Goal: Task Accomplishment & Management: Manage account settings

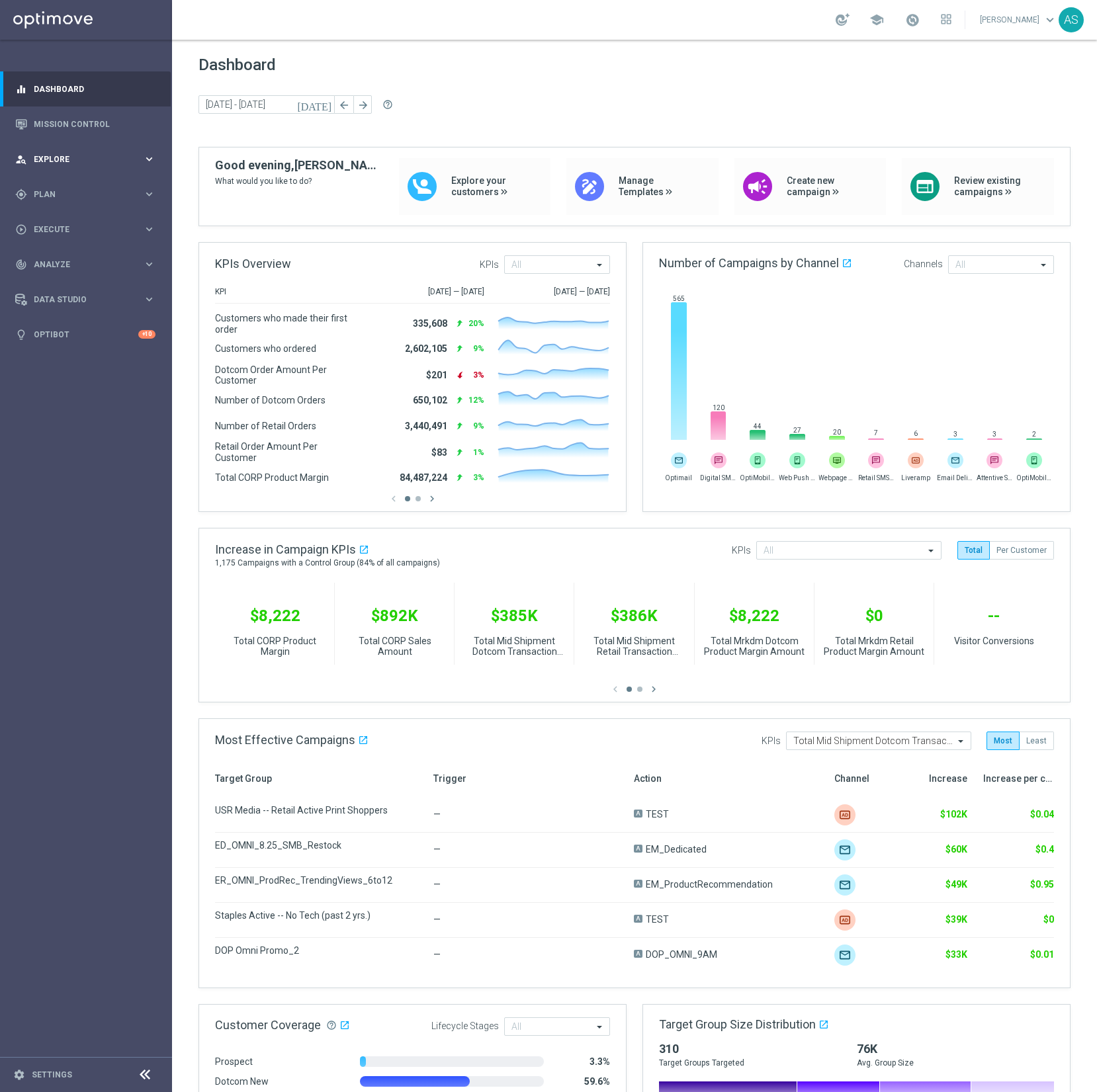
click at [61, 159] on span "Explore" at bounding box center [88, 159] width 109 height 8
click at [73, 204] on link "Target Group Discovery" at bounding box center [86, 206] width 103 height 11
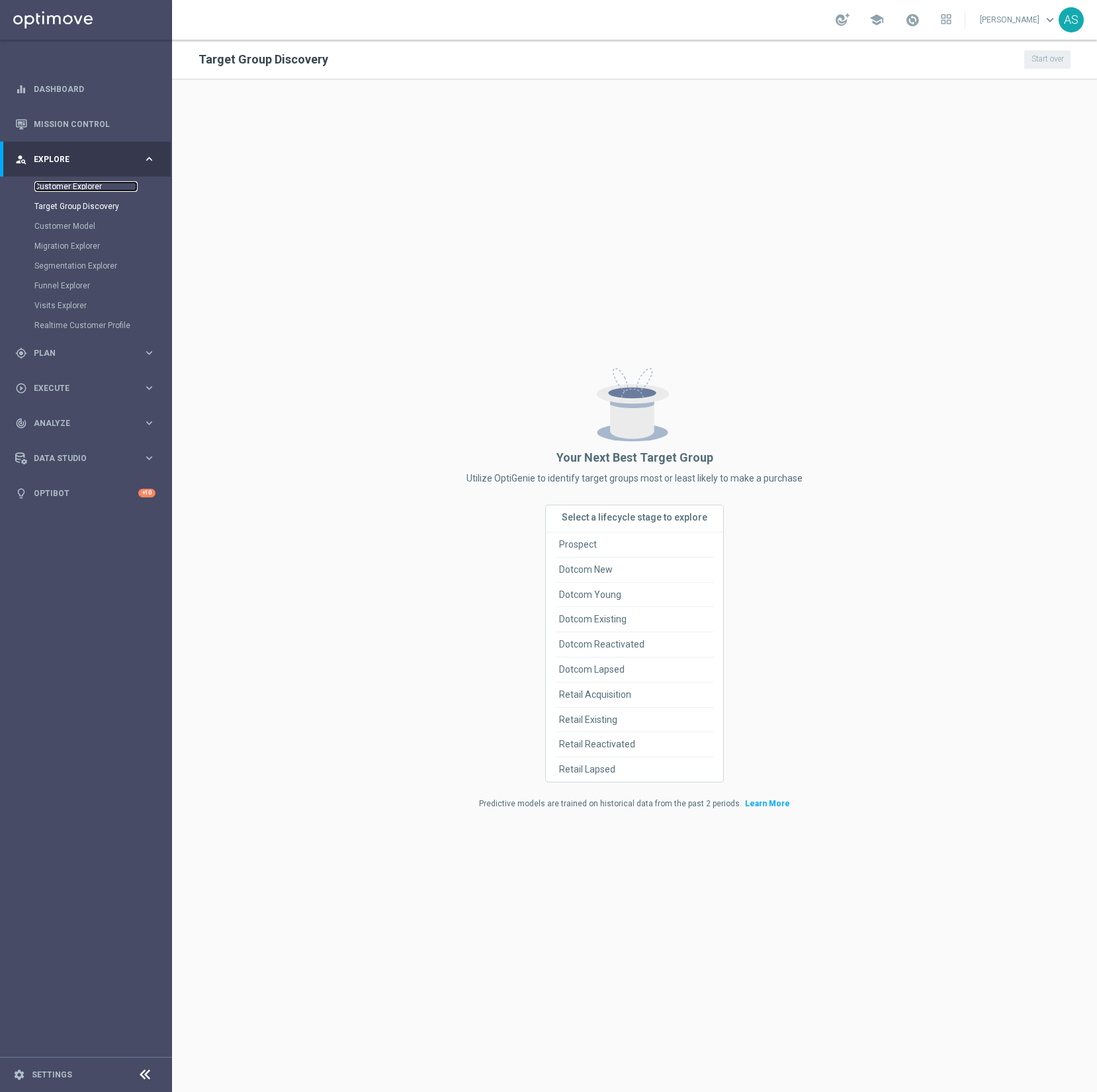
click at [72, 191] on link "Customer Explorer" at bounding box center [86, 187] width 103 height 11
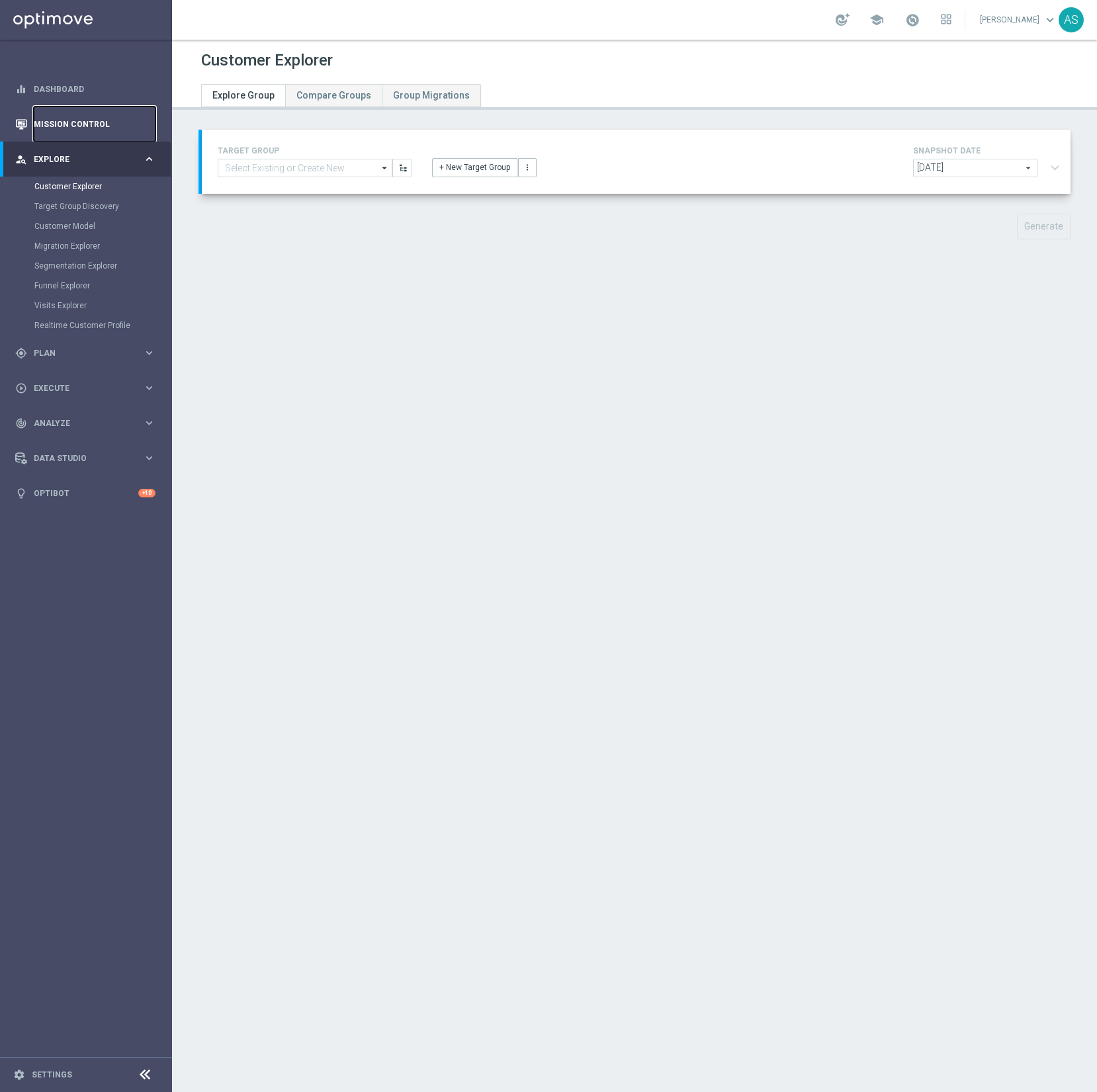
click at [84, 132] on link "Mission Control" at bounding box center [95, 124] width 122 height 35
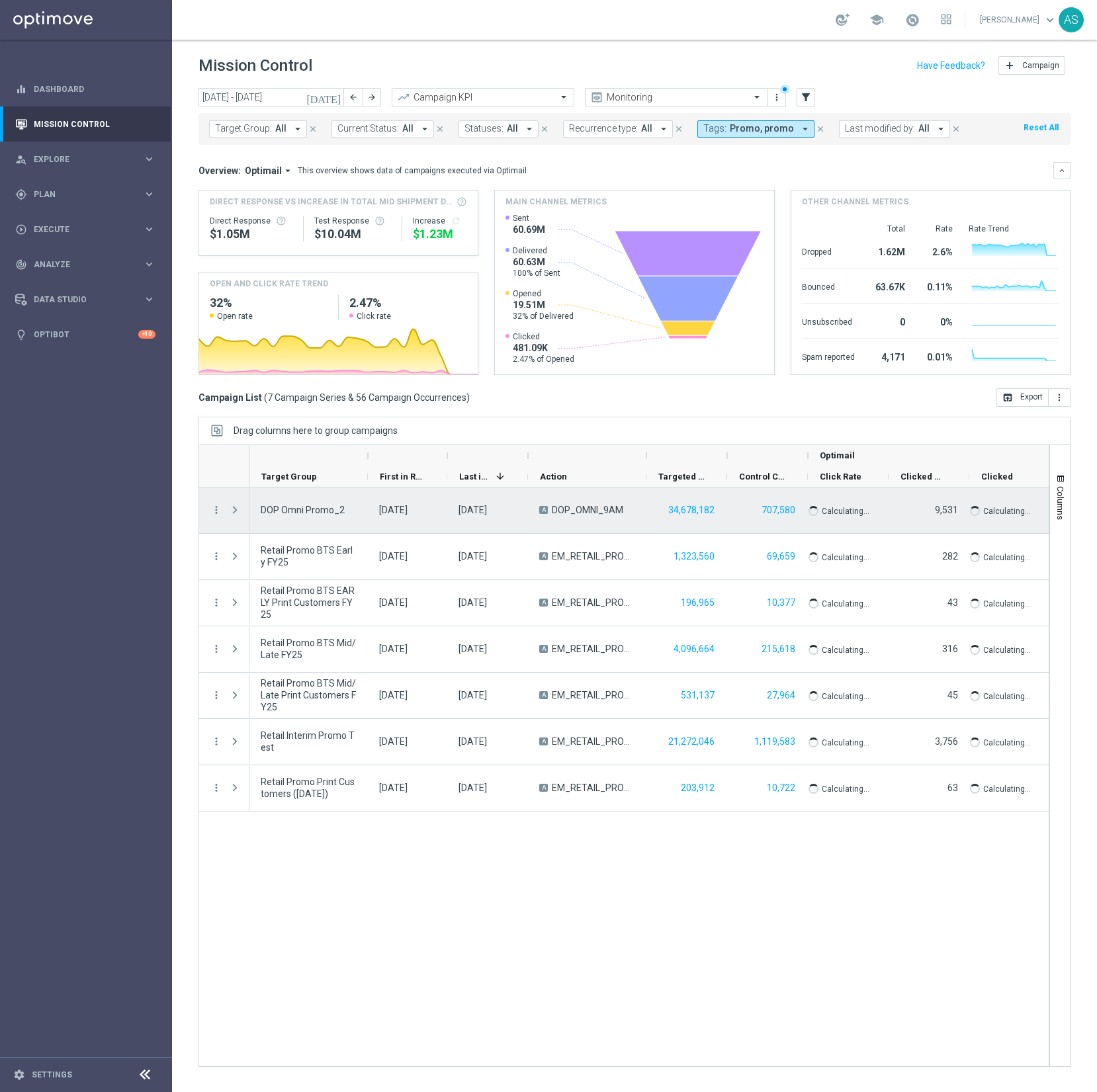
click at [235, 511] on span "Press SPACE to select this row." at bounding box center [235, 510] width 12 height 11
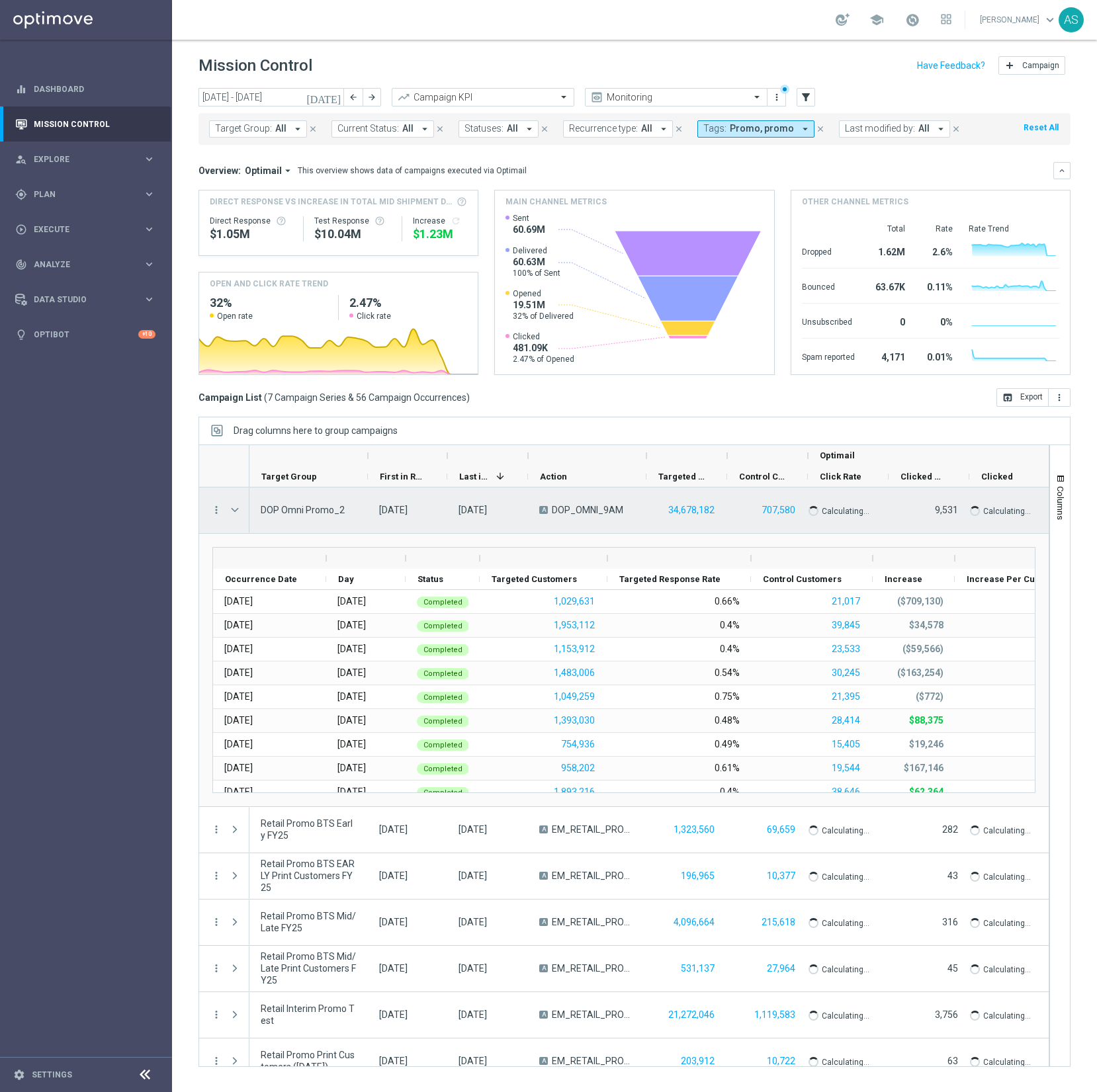
click at [209, 508] on div "more_vert" at bounding box center [211, 510] width 24 height 46
click at [218, 510] on icon "more_vert" at bounding box center [216, 510] width 12 height 12
click at [243, 515] on span "Campaign Details" at bounding box center [275, 519] width 67 height 9
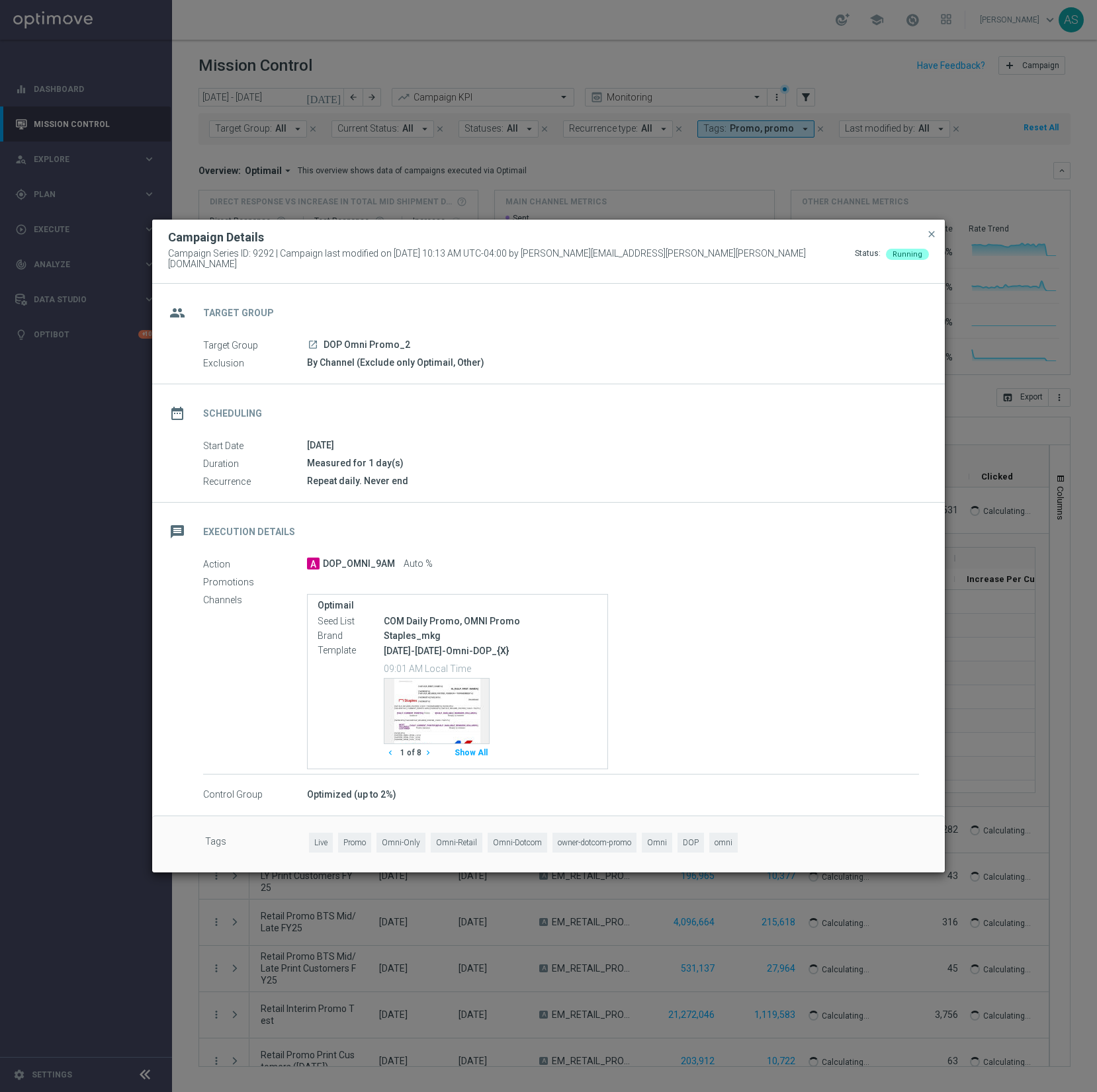
click at [313, 341] on icon "launch" at bounding box center [313, 345] width 11 height 11
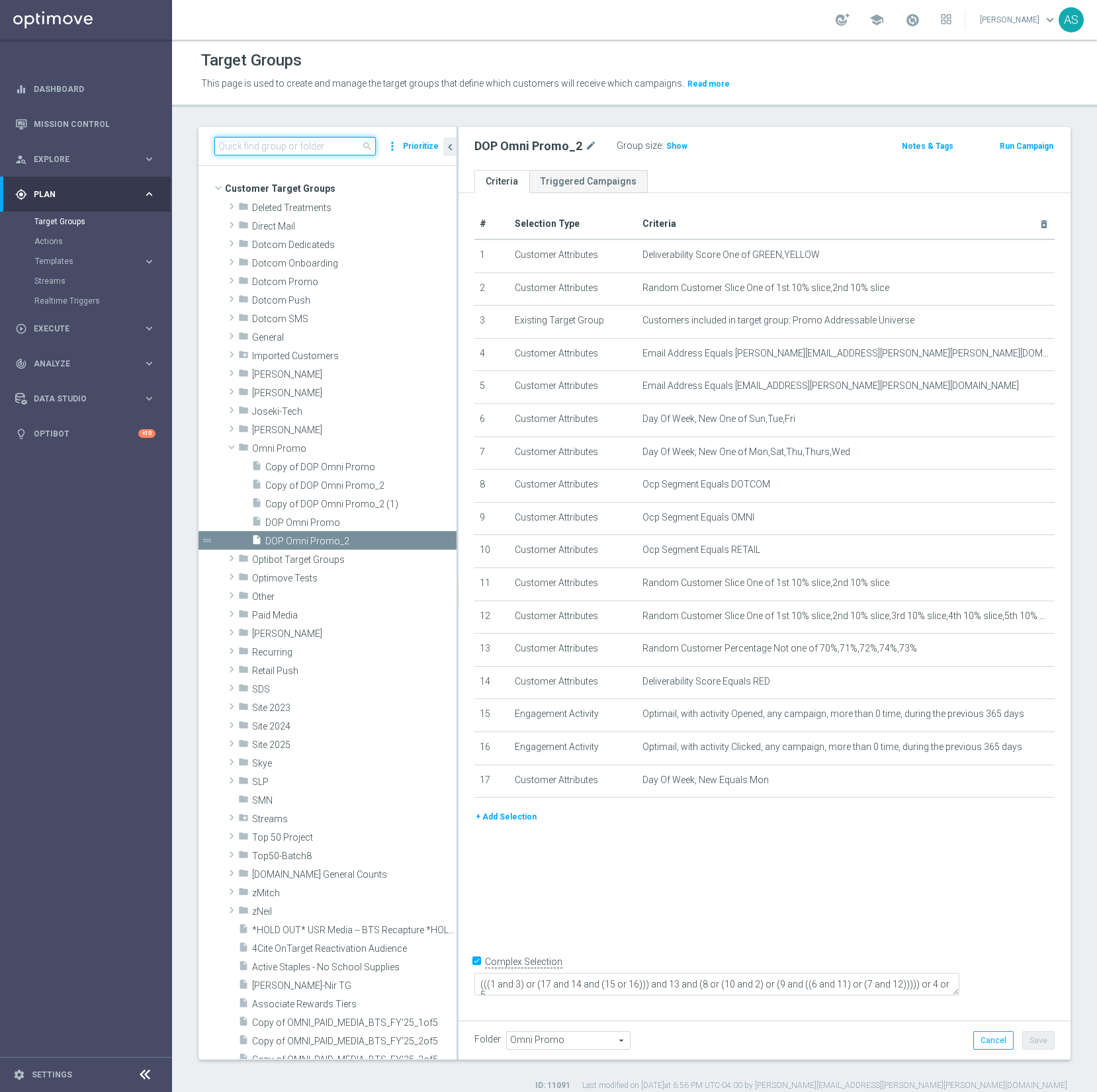
click at [321, 151] on input at bounding box center [295, 146] width 161 height 19
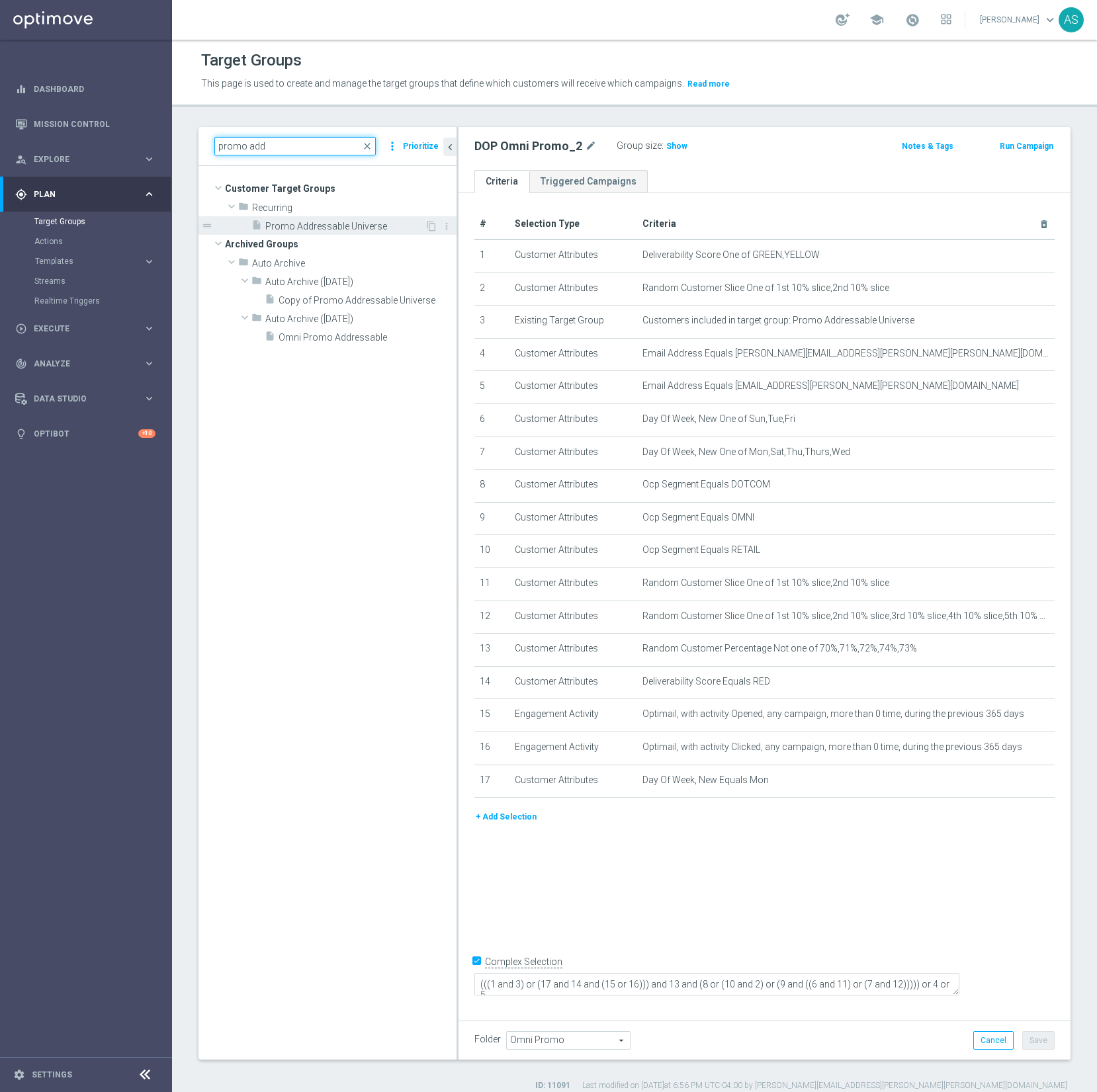
type input "promo add"
click at [315, 226] on span "Promo Addressable Universe" at bounding box center [345, 226] width 160 height 11
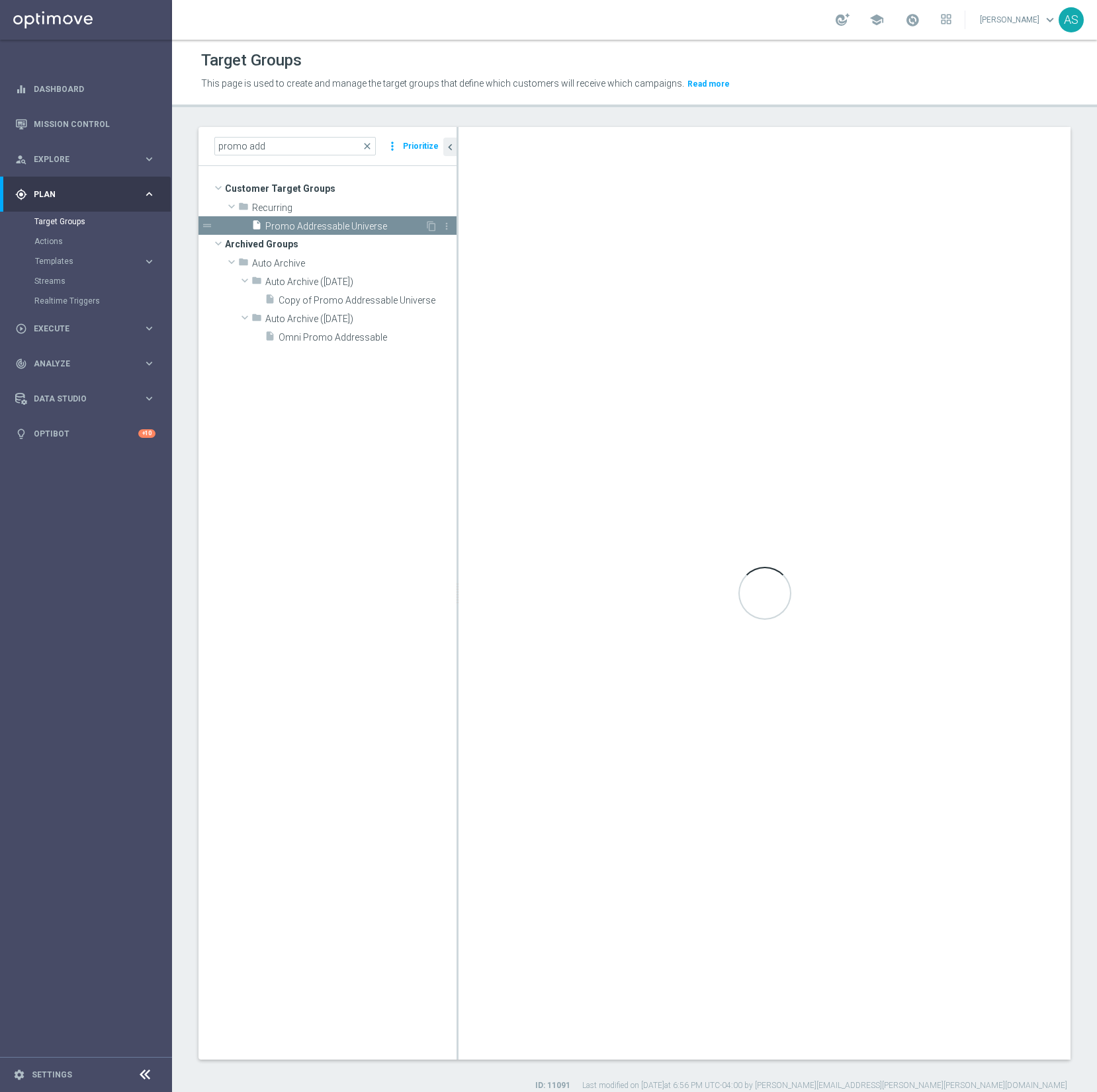
checkbox input "false"
type input "Recurring"
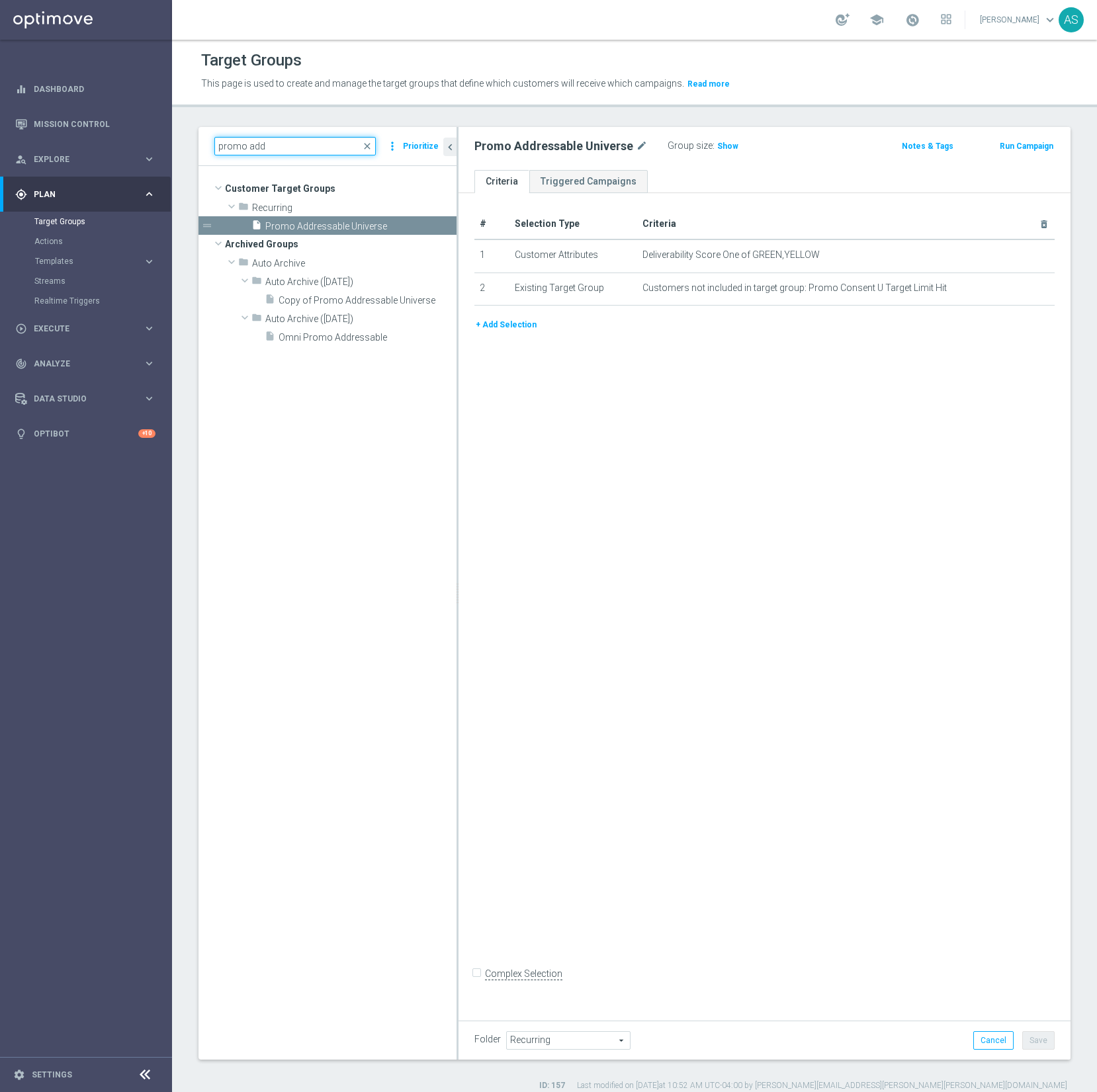
click at [363, 153] on input "promo add" at bounding box center [295, 146] width 161 height 19
click at [368, 149] on span "close" at bounding box center [367, 146] width 11 height 11
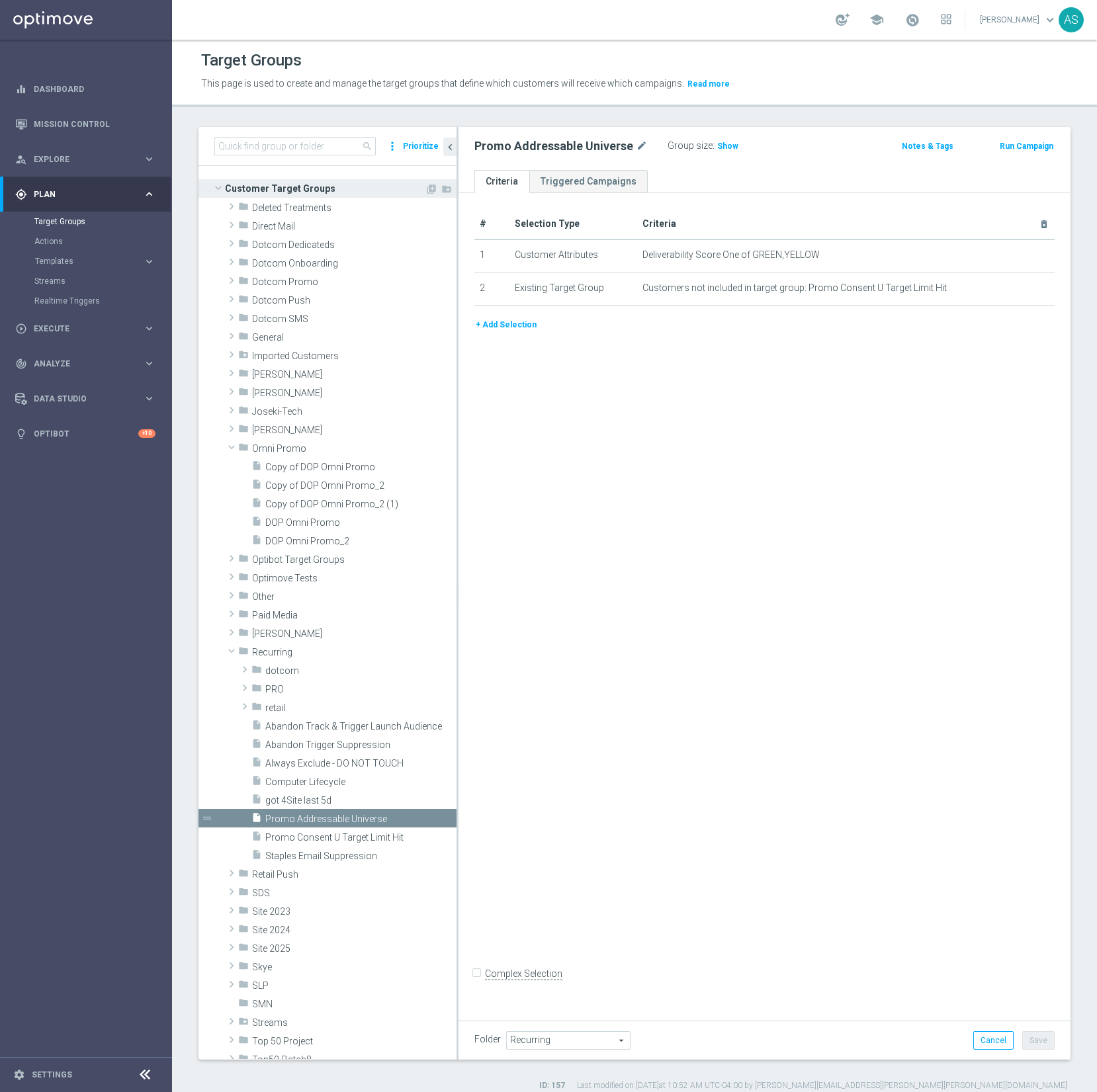
click at [224, 194] on span at bounding box center [218, 188] width 16 height 14
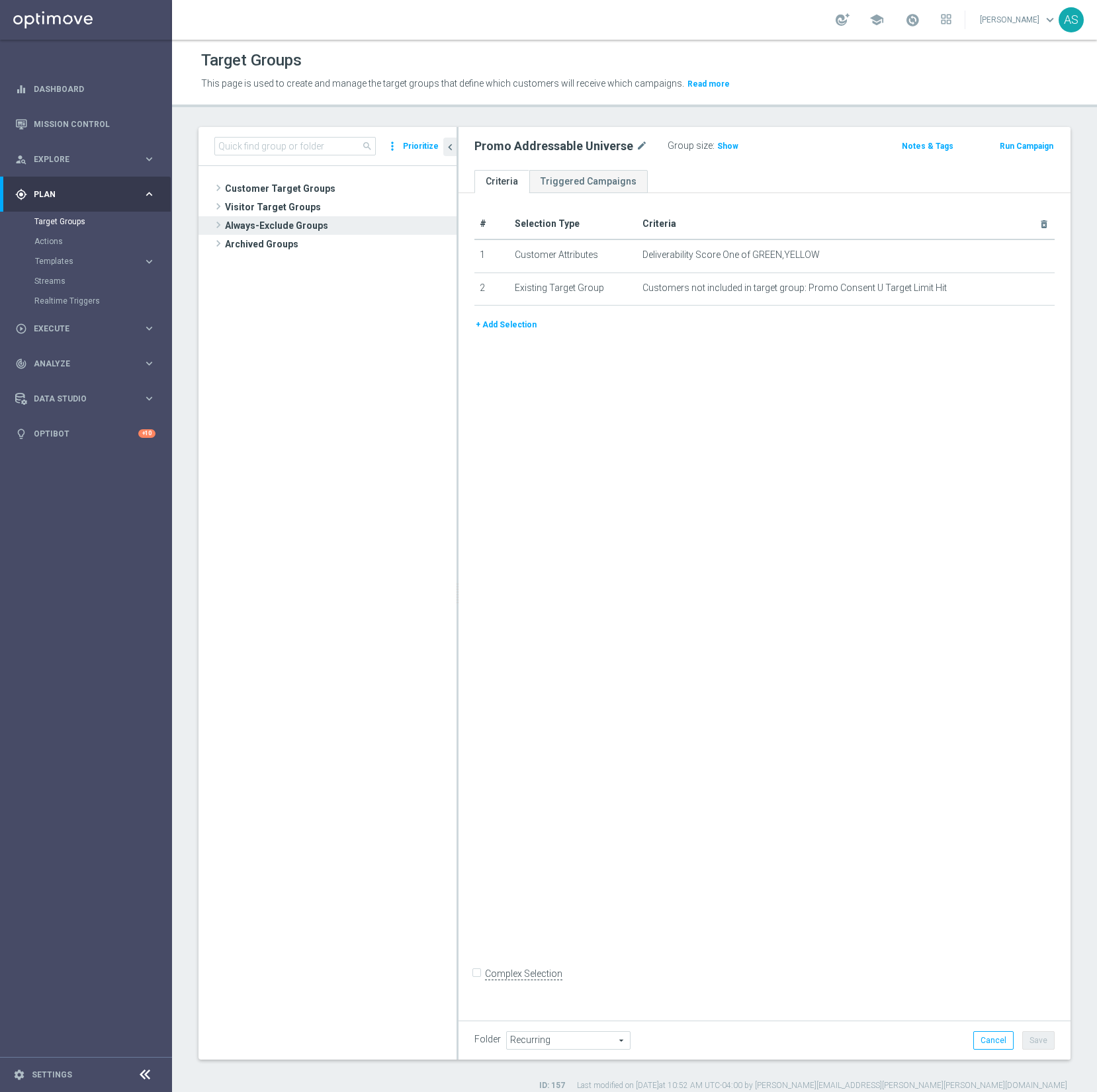
click at [216, 224] on span at bounding box center [218, 224] width 14 height 16
click at [275, 246] on span "Always-Exclude Customers" at bounding box center [340, 245] width 175 height 11
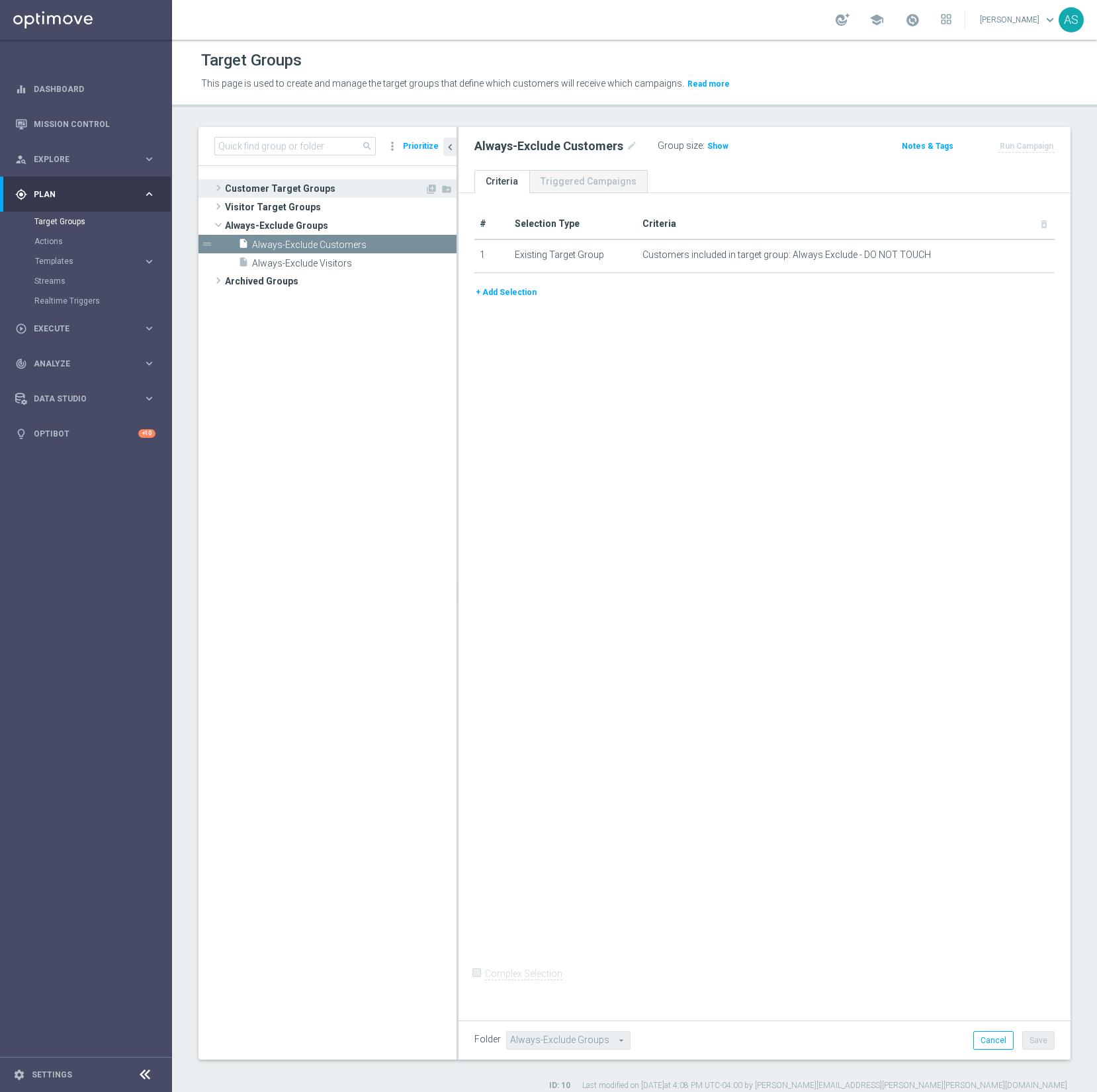
click at [220, 188] on span at bounding box center [218, 188] width 14 height 16
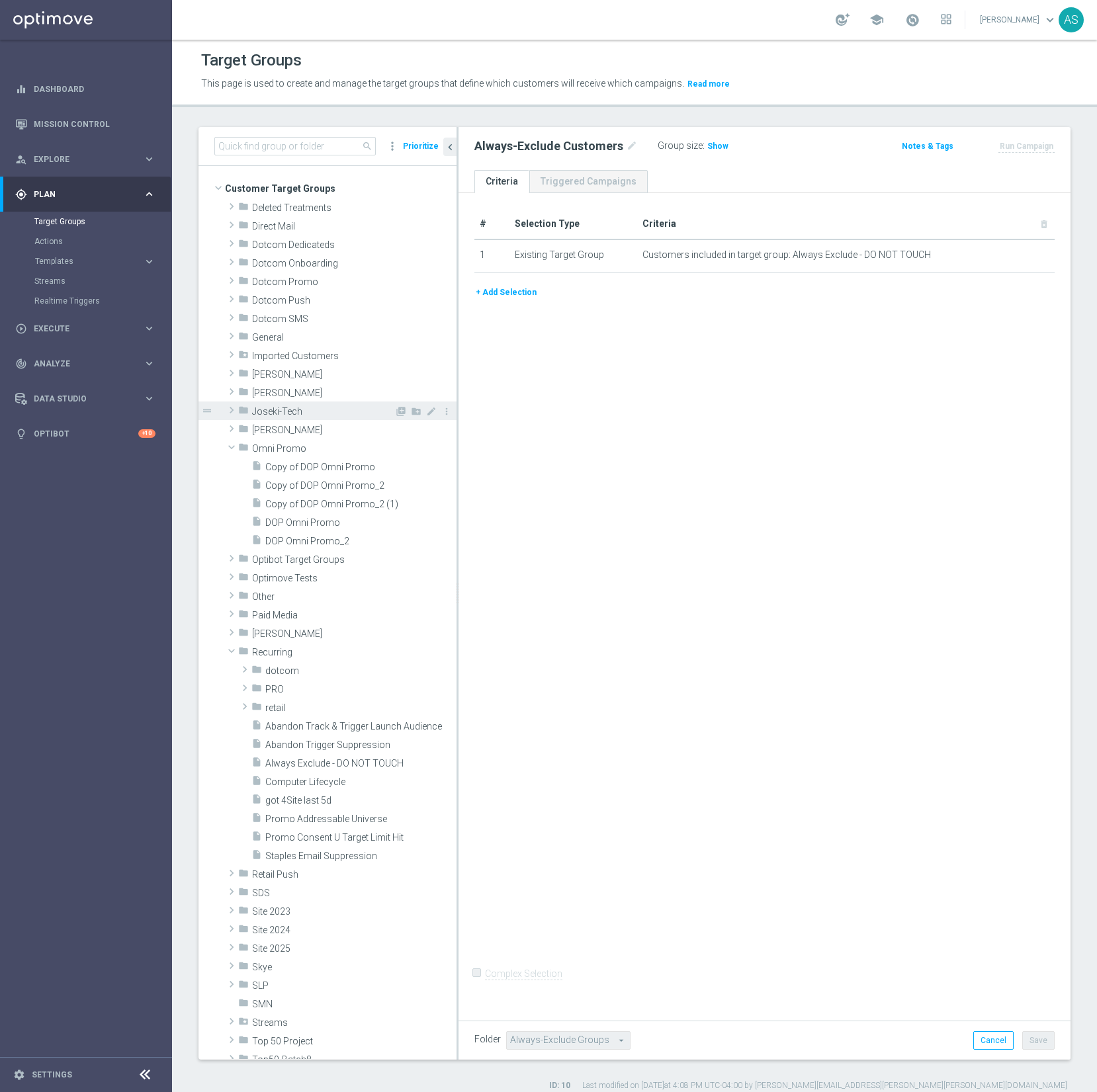
click at [267, 414] on span "Joseki-Tech" at bounding box center [323, 411] width 142 height 11
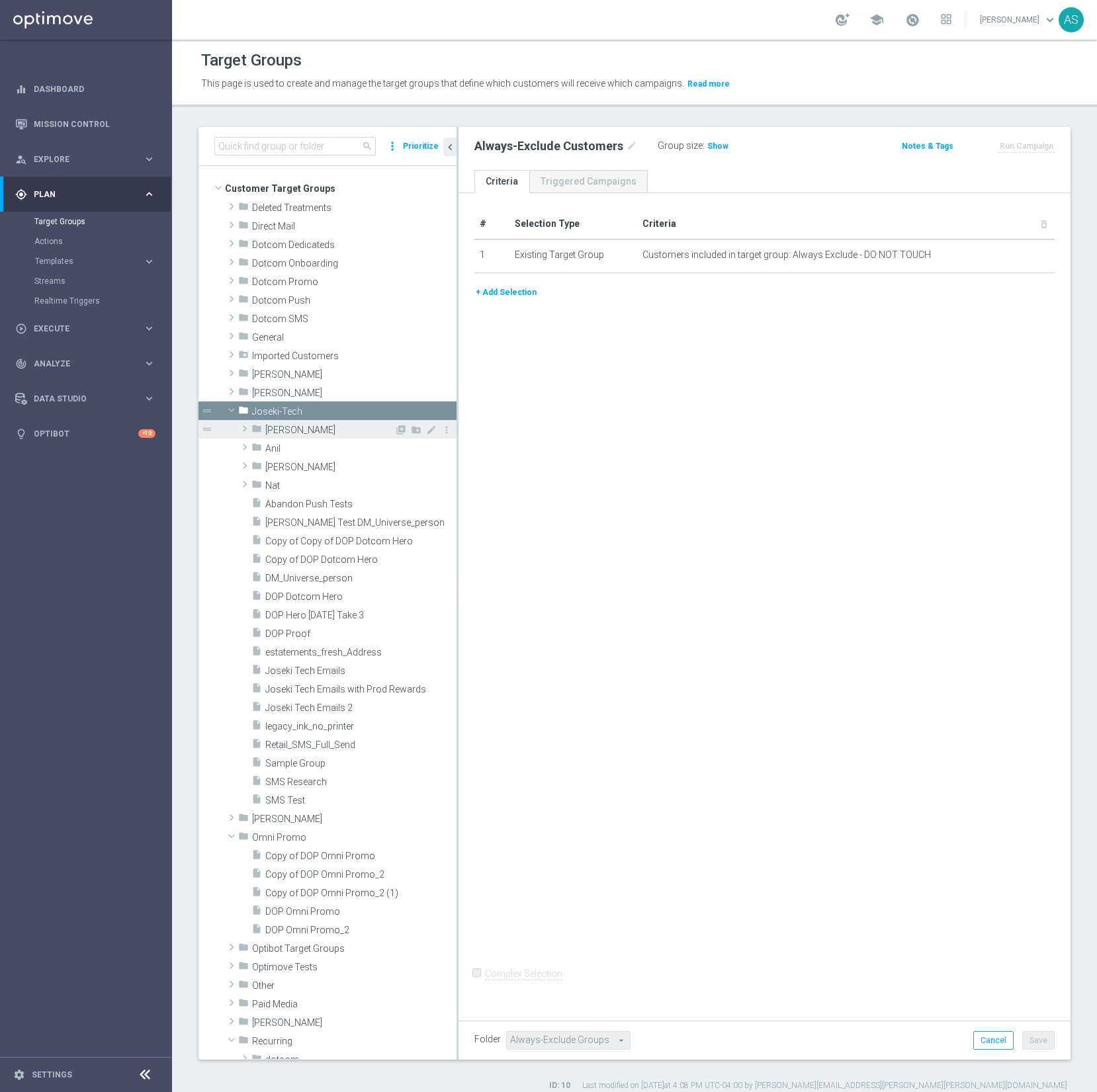
click at [284, 426] on span "[PERSON_NAME]" at bounding box center [329, 430] width 129 height 11
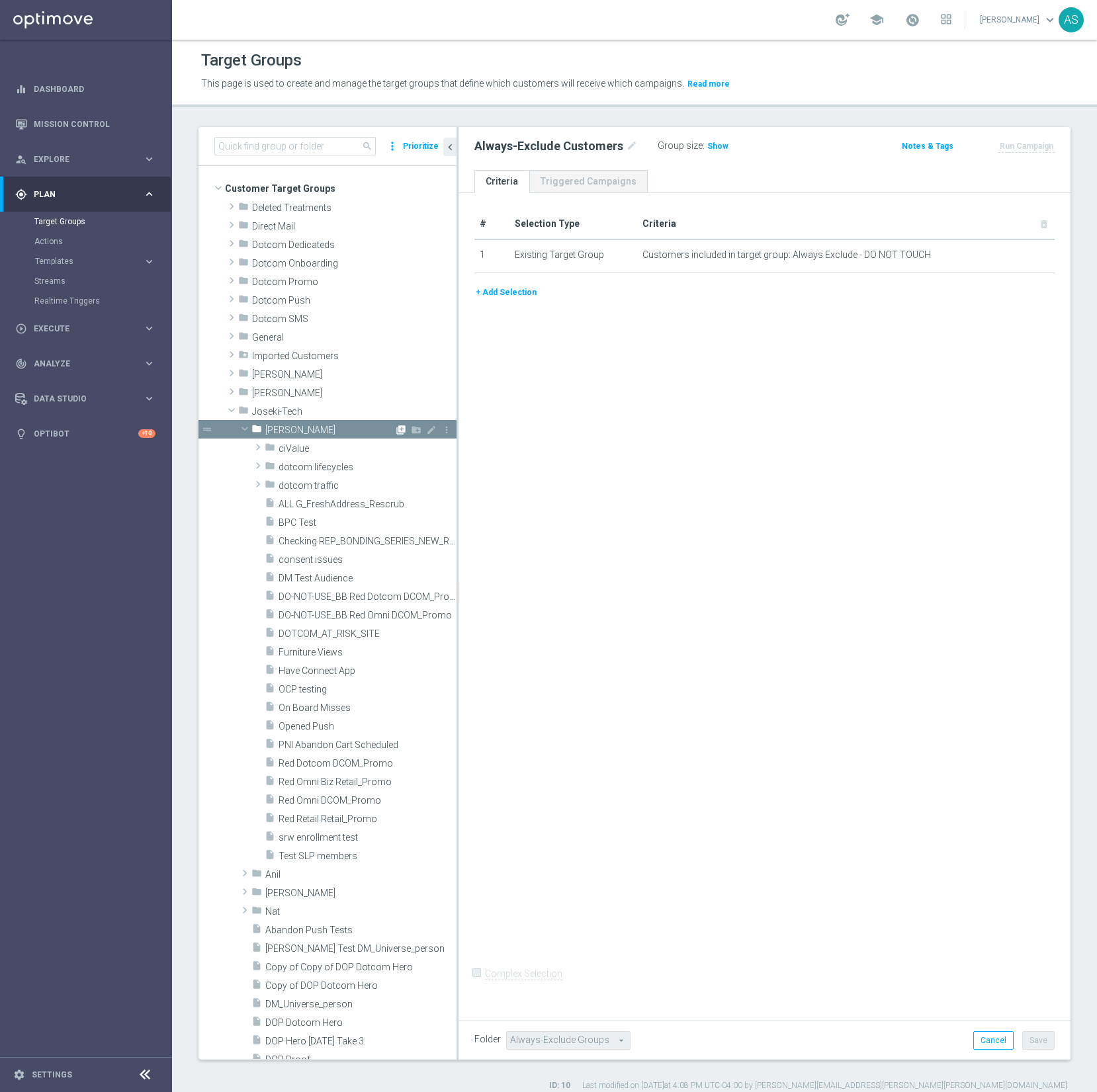
click at [399, 432] on icon "library_add" at bounding box center [401, 430] width 11 height 11
type input "[PERSON_NAME]"
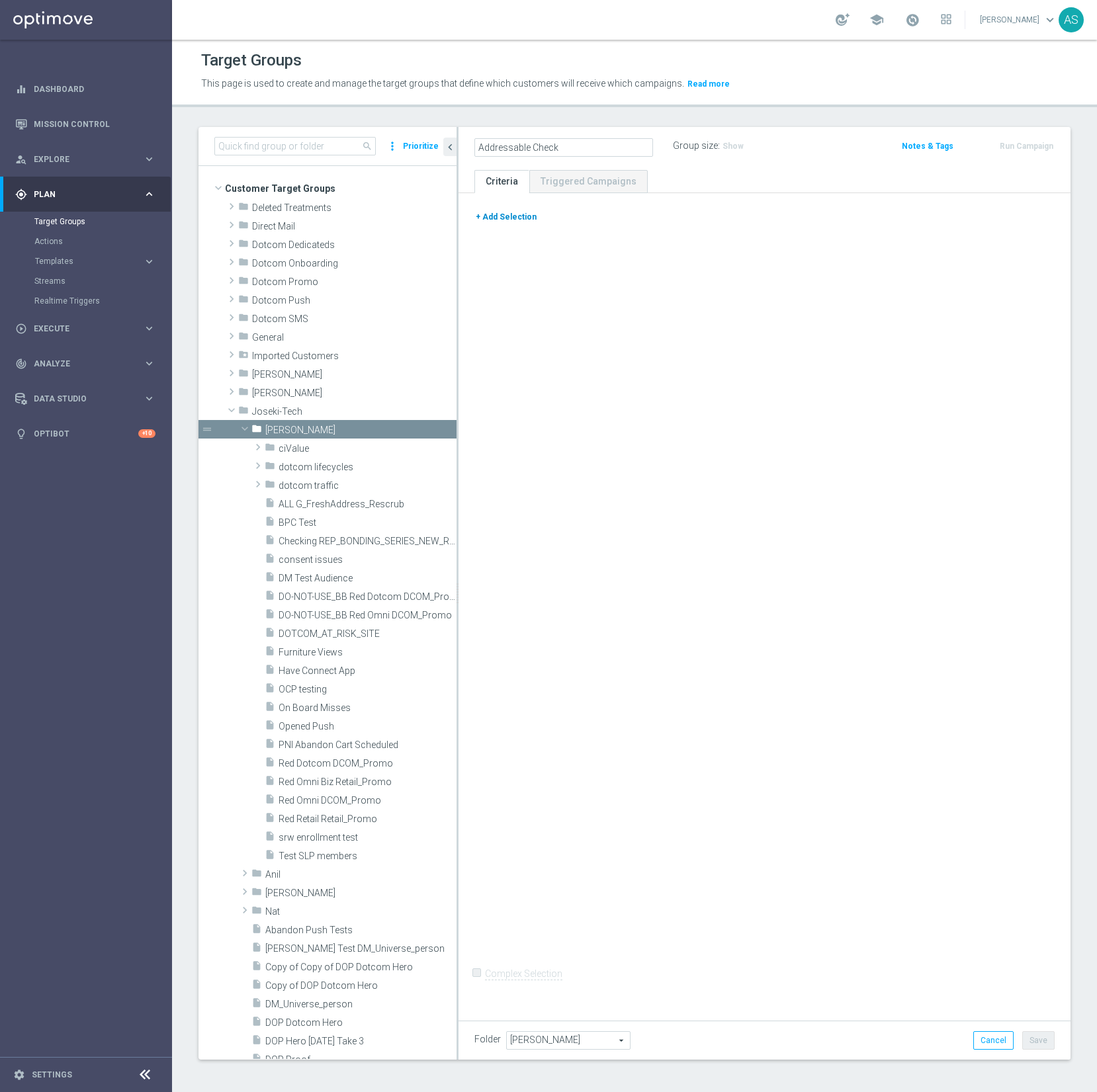
type input "Addressable Check"
click at [518, 215] on button "+ Add Selection" at bounding box center [506, 216] width 63 height 14
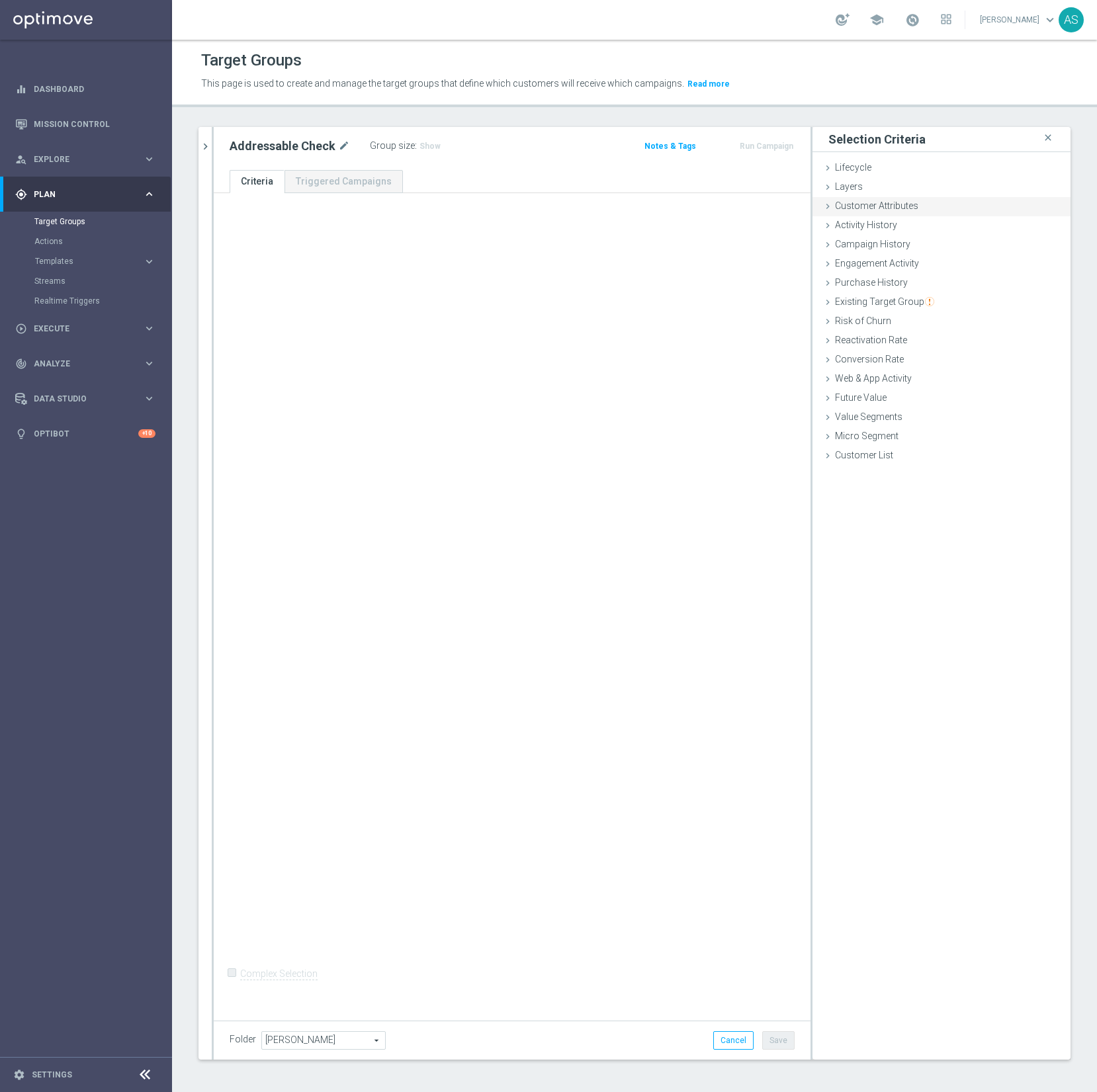
click at [876, 200] on span "Customer Attributes" at bounding box center [877, 206] width 84 height 11
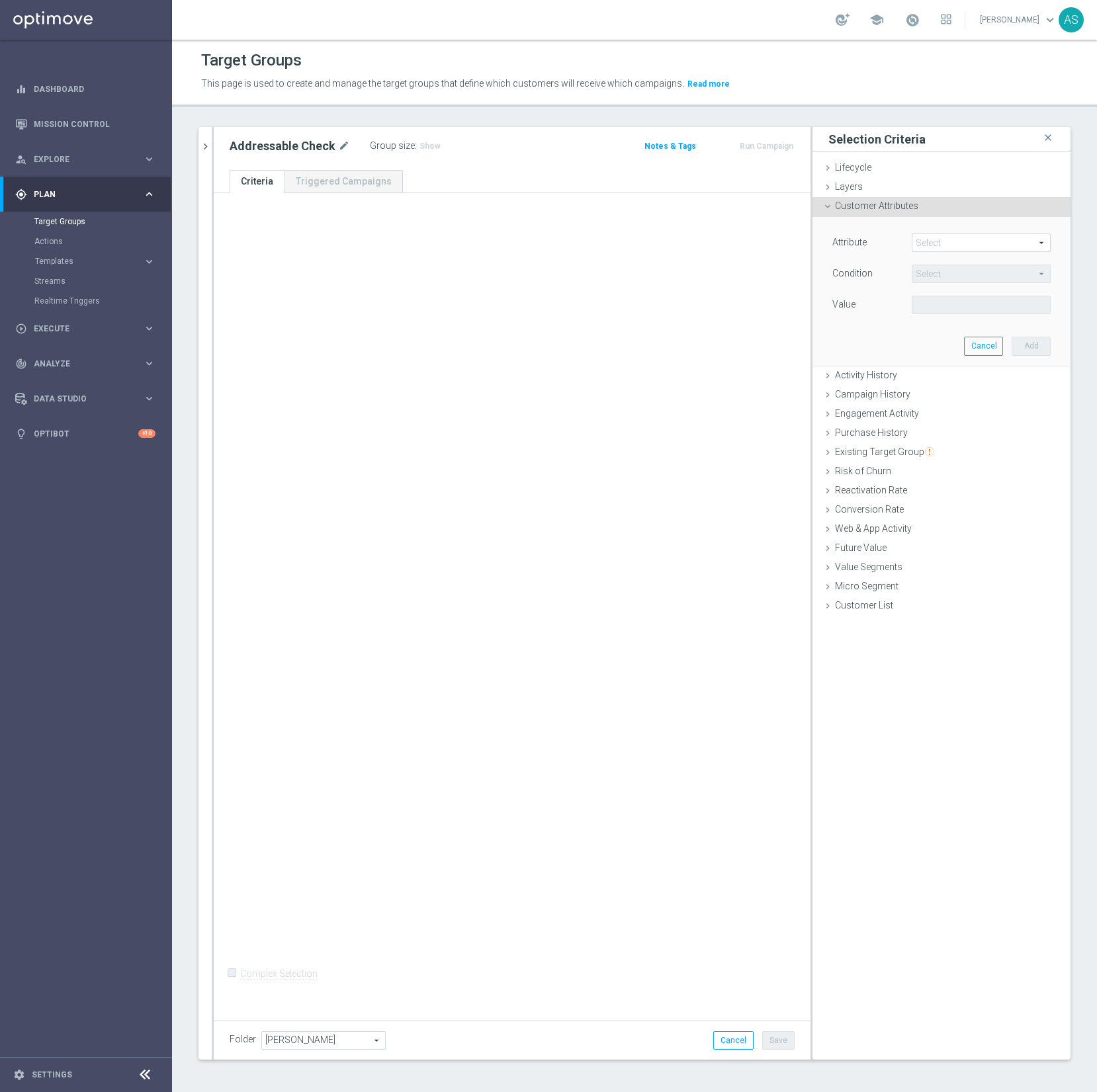
click at [935, 240] on span at bounding box center [981, 242] width 138 height 17
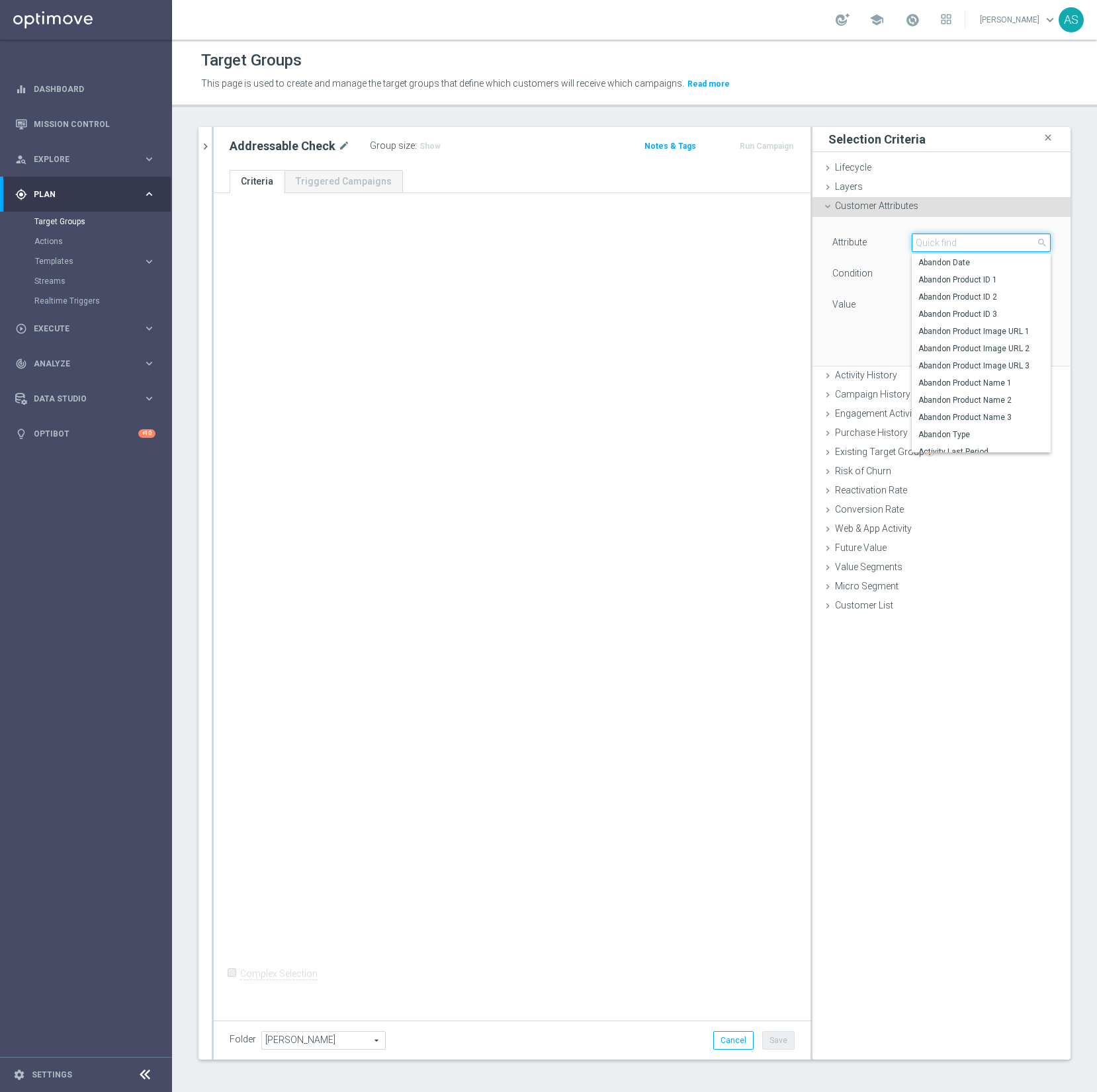
click at [935, 240] on input "search" at bounding box center [981, 242] width 139 height 19
type input "deli"
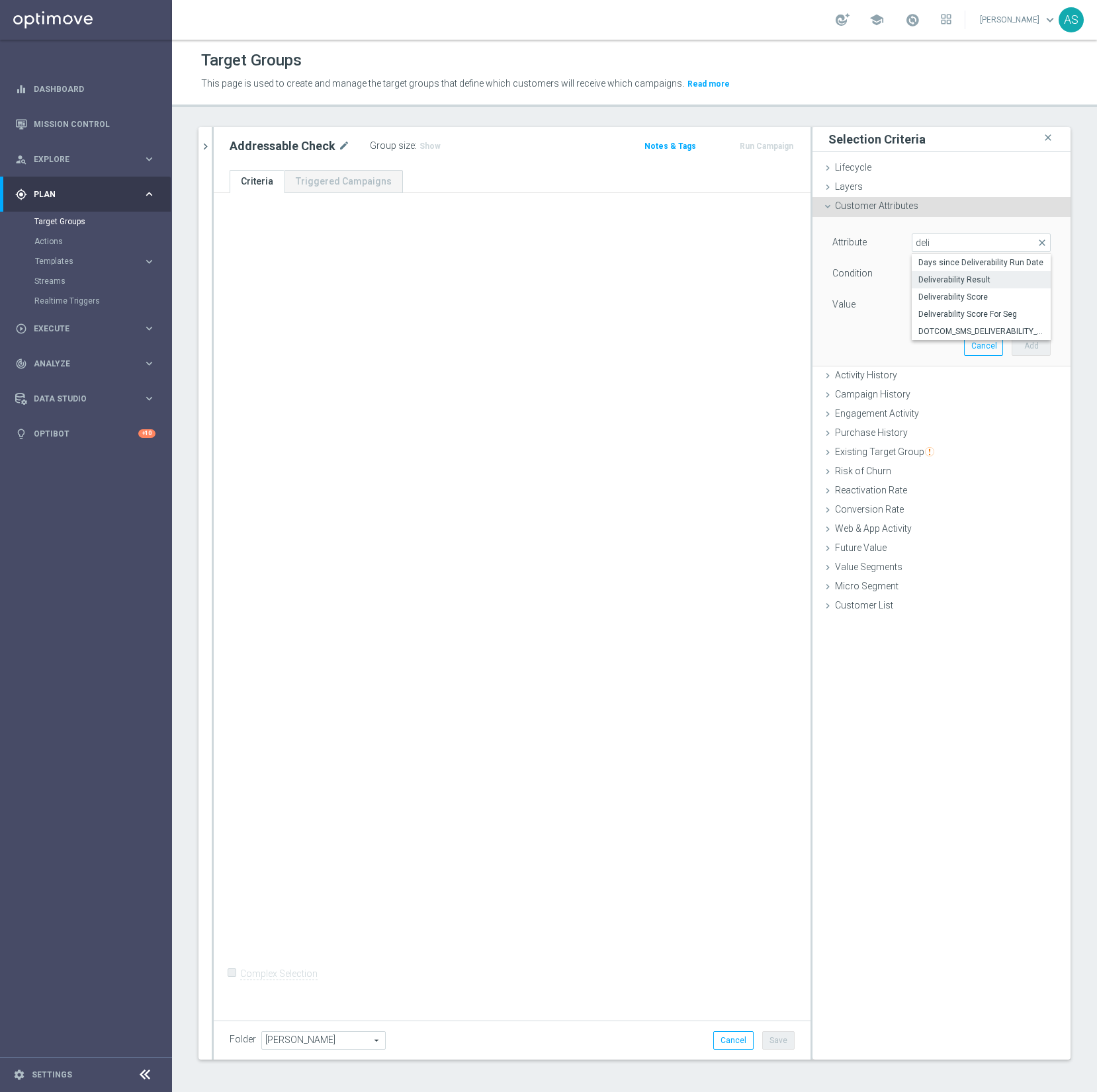
click at [957, 282] on span "Deliverability Result" at bounding box center [981, 280] width 126 height 11
type input "Deliverability Result"
click at [947, 274] on span "Equals" at bounding box center [981, 273] width 138 height 17
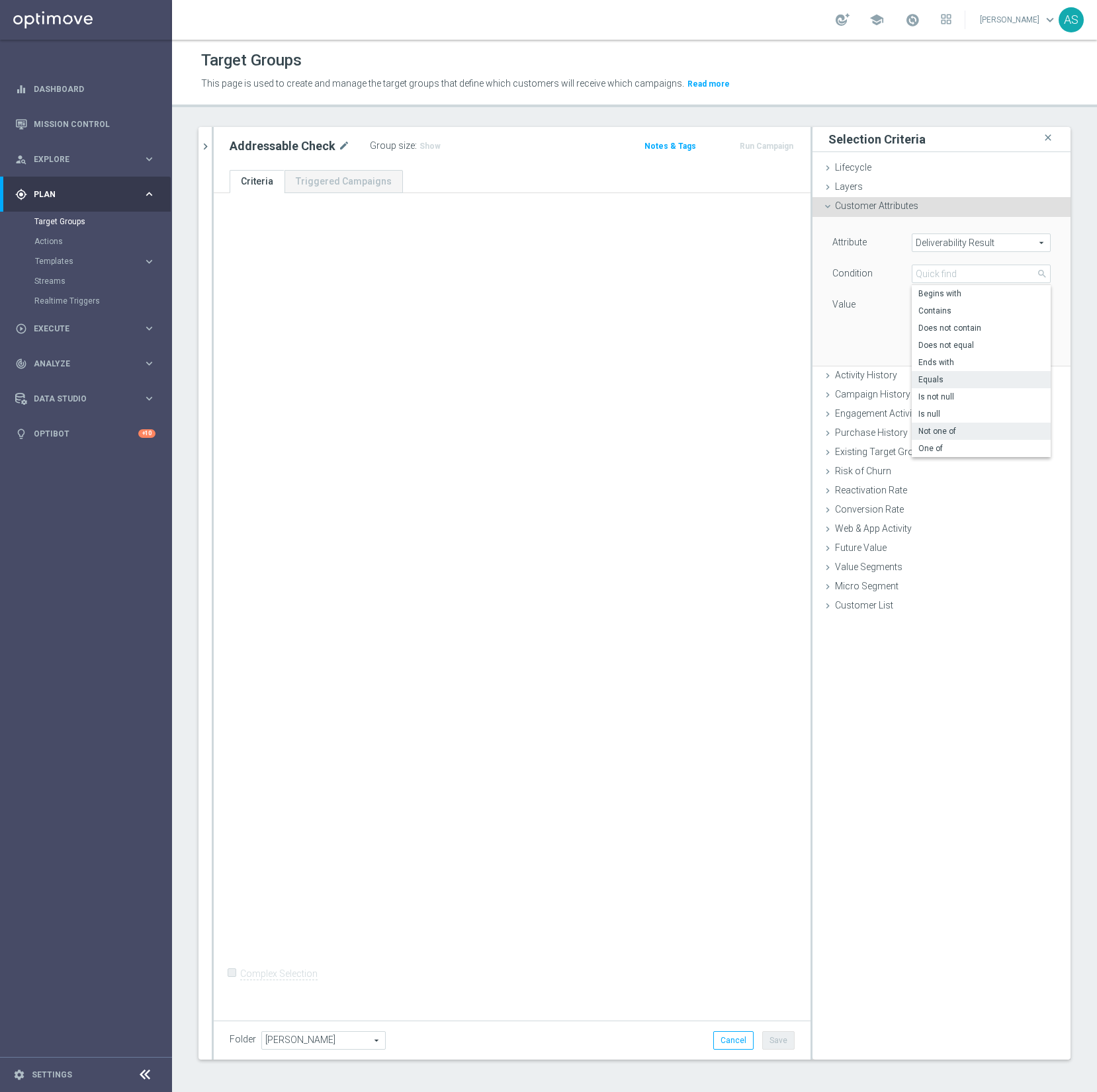
click at [934, 438] on label "Not one of" at bounding box center [981, 431] width 139 height 17
type input "Not one of"
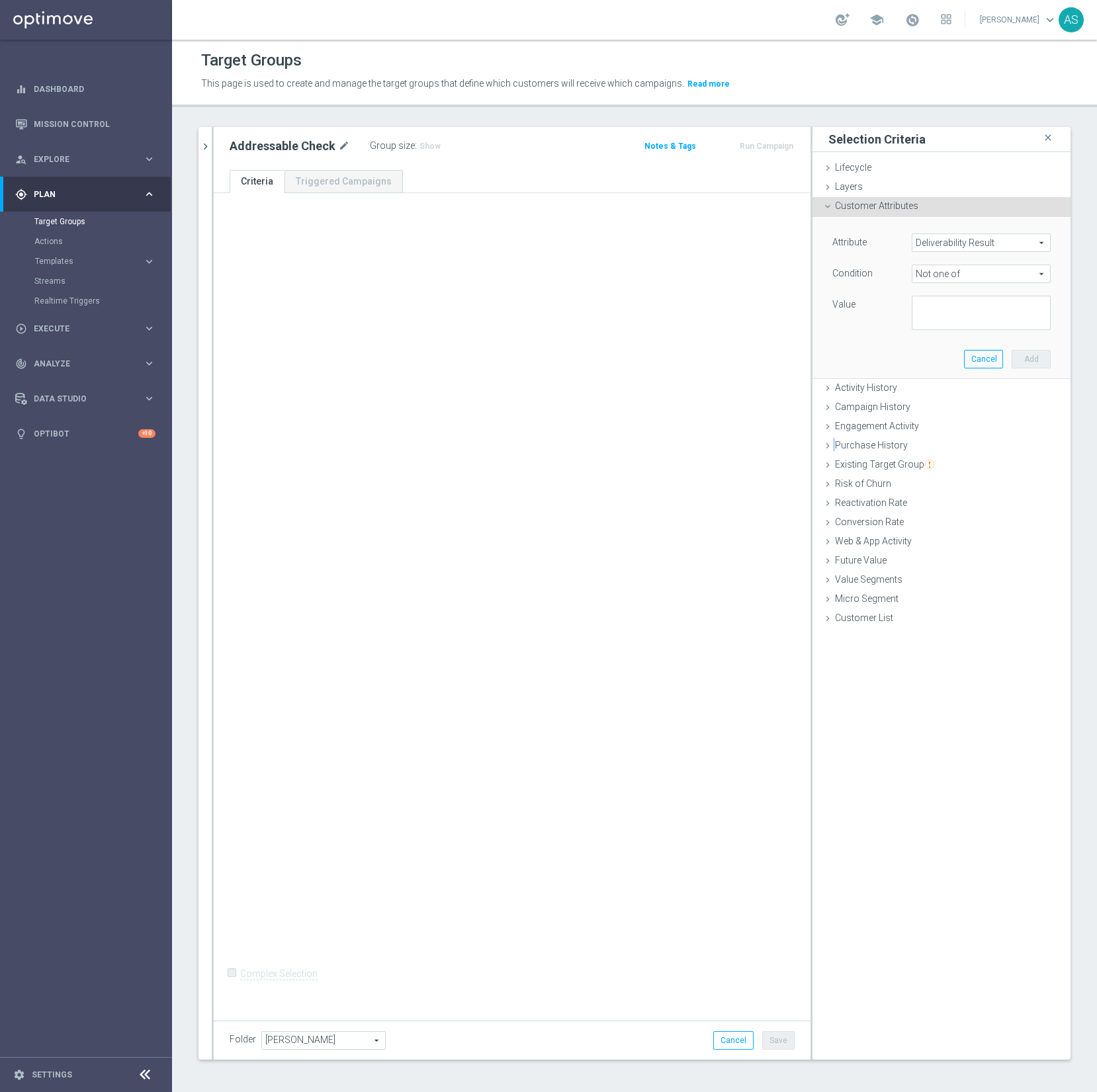
click at [934, 438] on div "Purchase History done" at bounding box center [942, 447] width 258 height 20
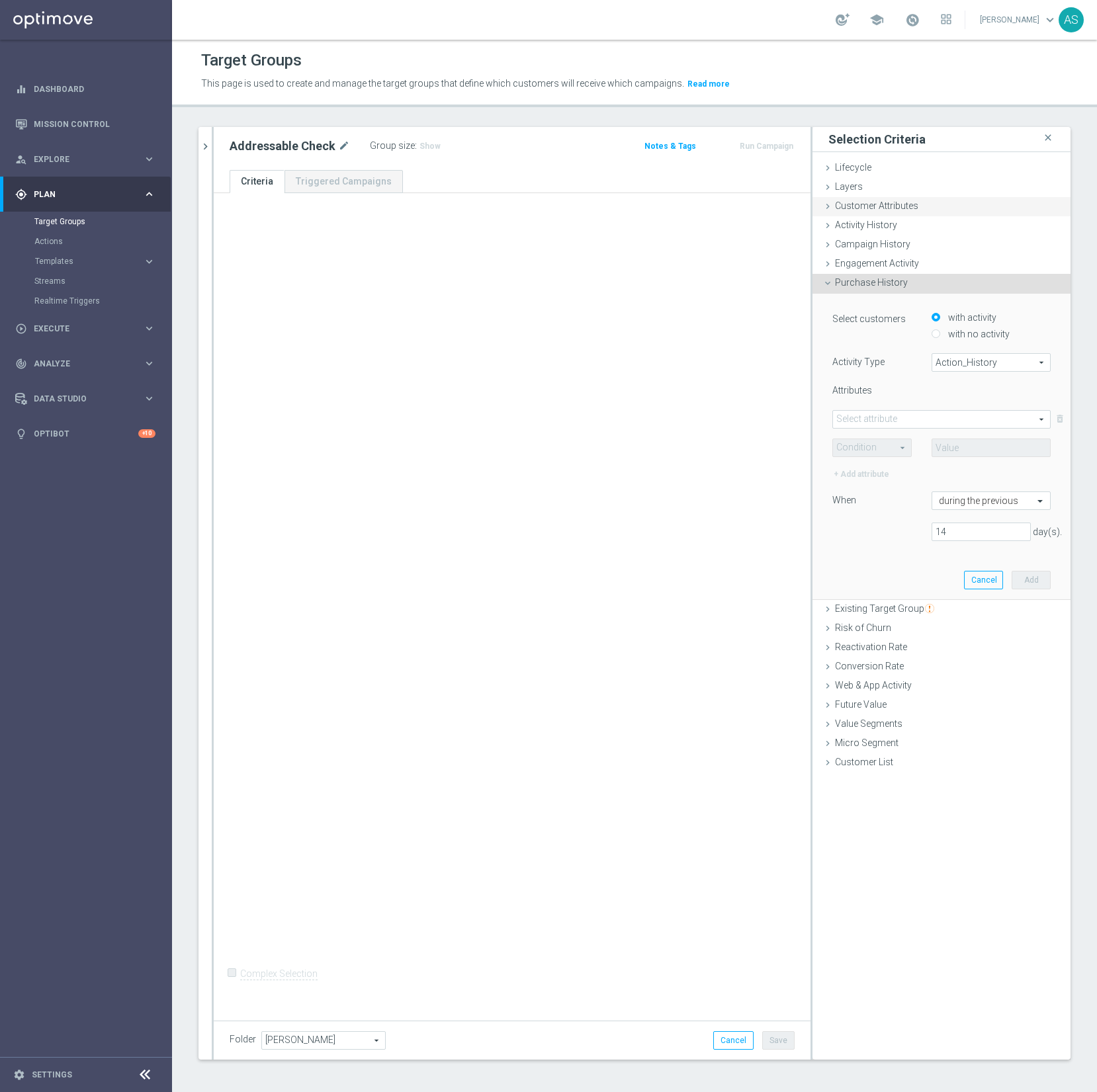
click at [890, 208] on span "Customer Attributes" at bounding box center [877, 206] width 84 height 11
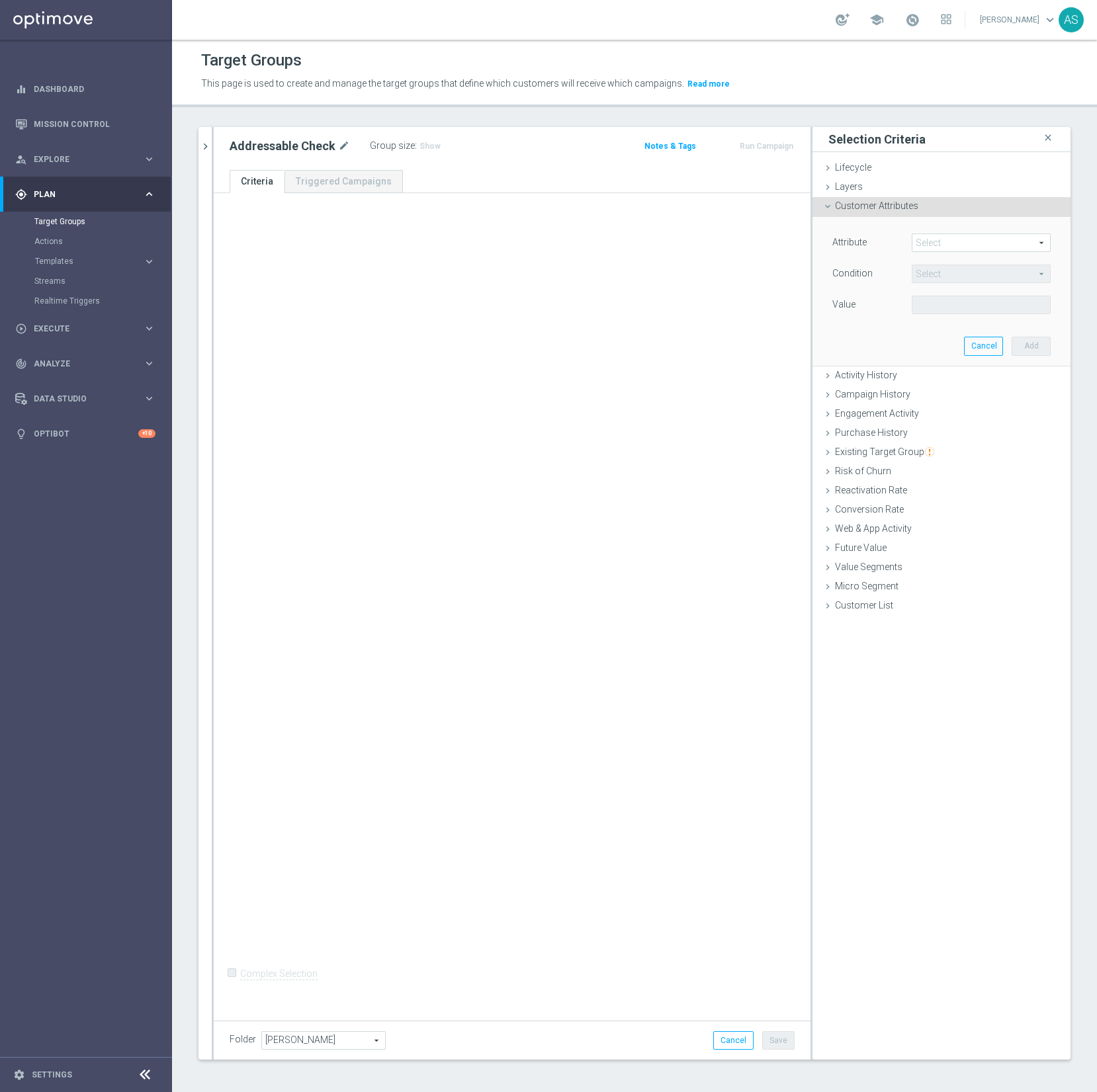
click at [934, 243] on span at bounding box center [981, 242] width 138 height 17
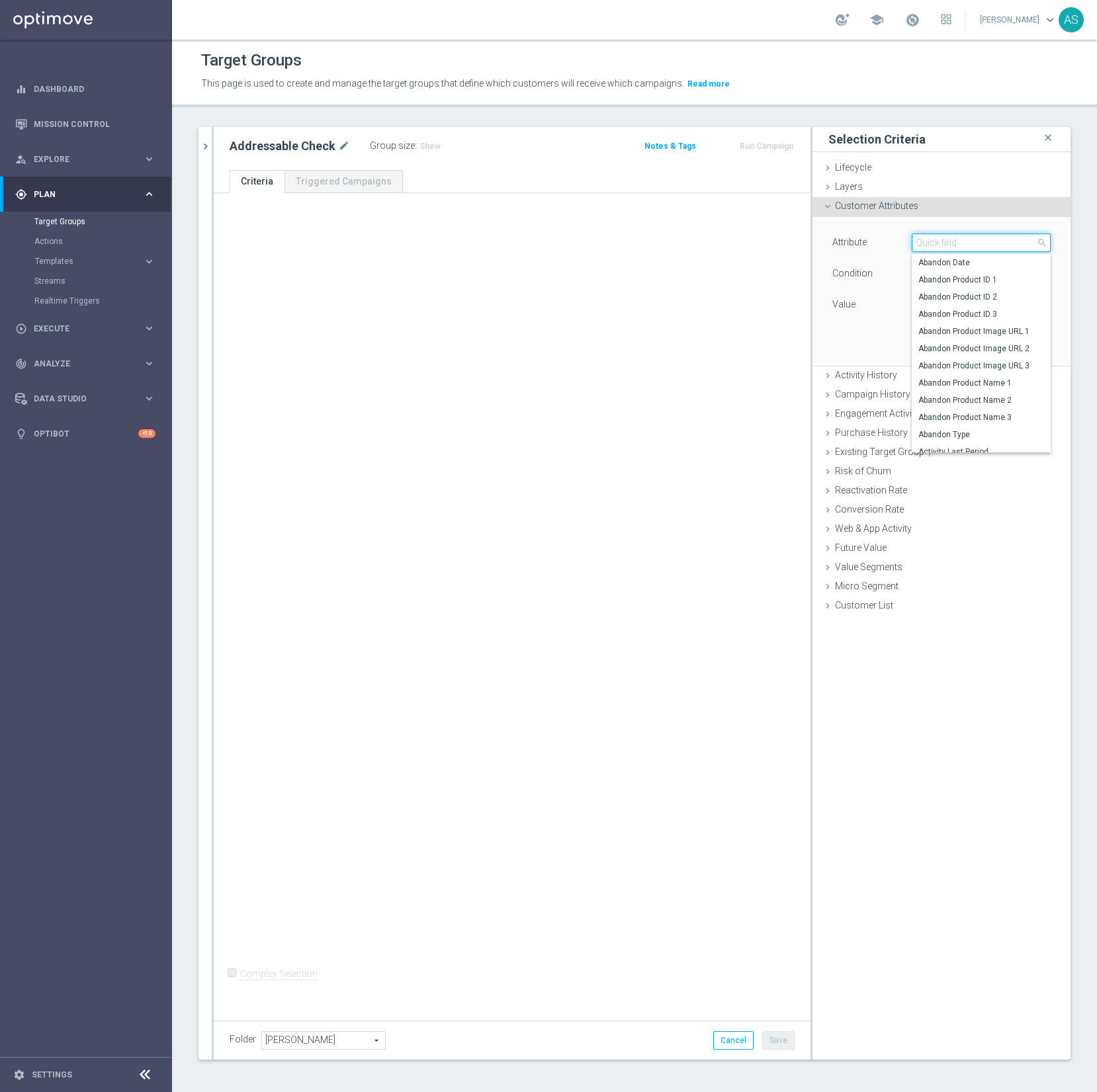
click at [934, 243] on input "search" at bounding box center [981, 242] width 139 height 19
type input "deliv"
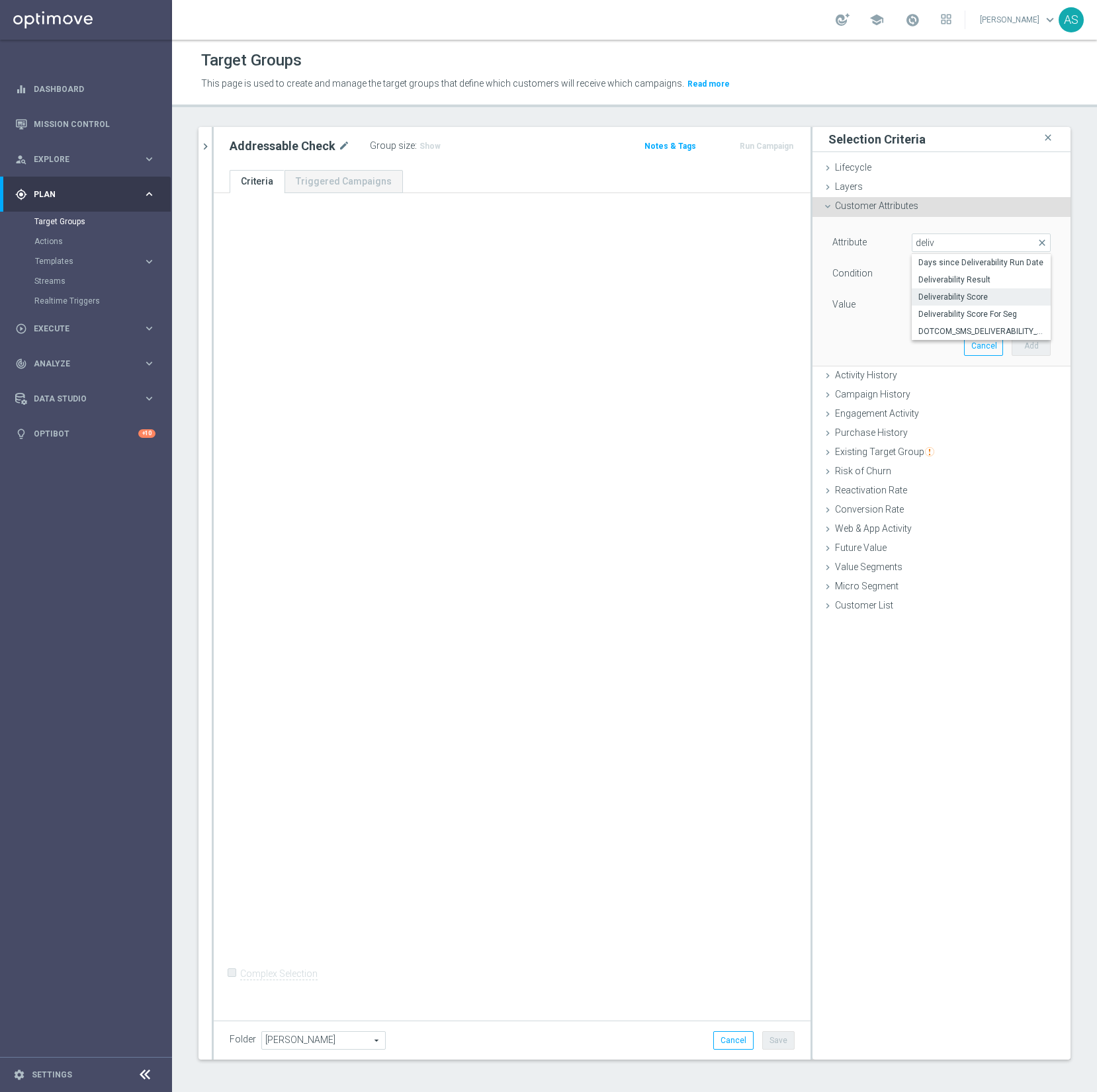
click at [952, 292] on span "Deliverability Score" at bounding box center [981, 297] width 126 height 11
type input "Deliverability Score"
click at [954, 277] on span "Equals" at bounding box center [981, 273] width 138 height 17
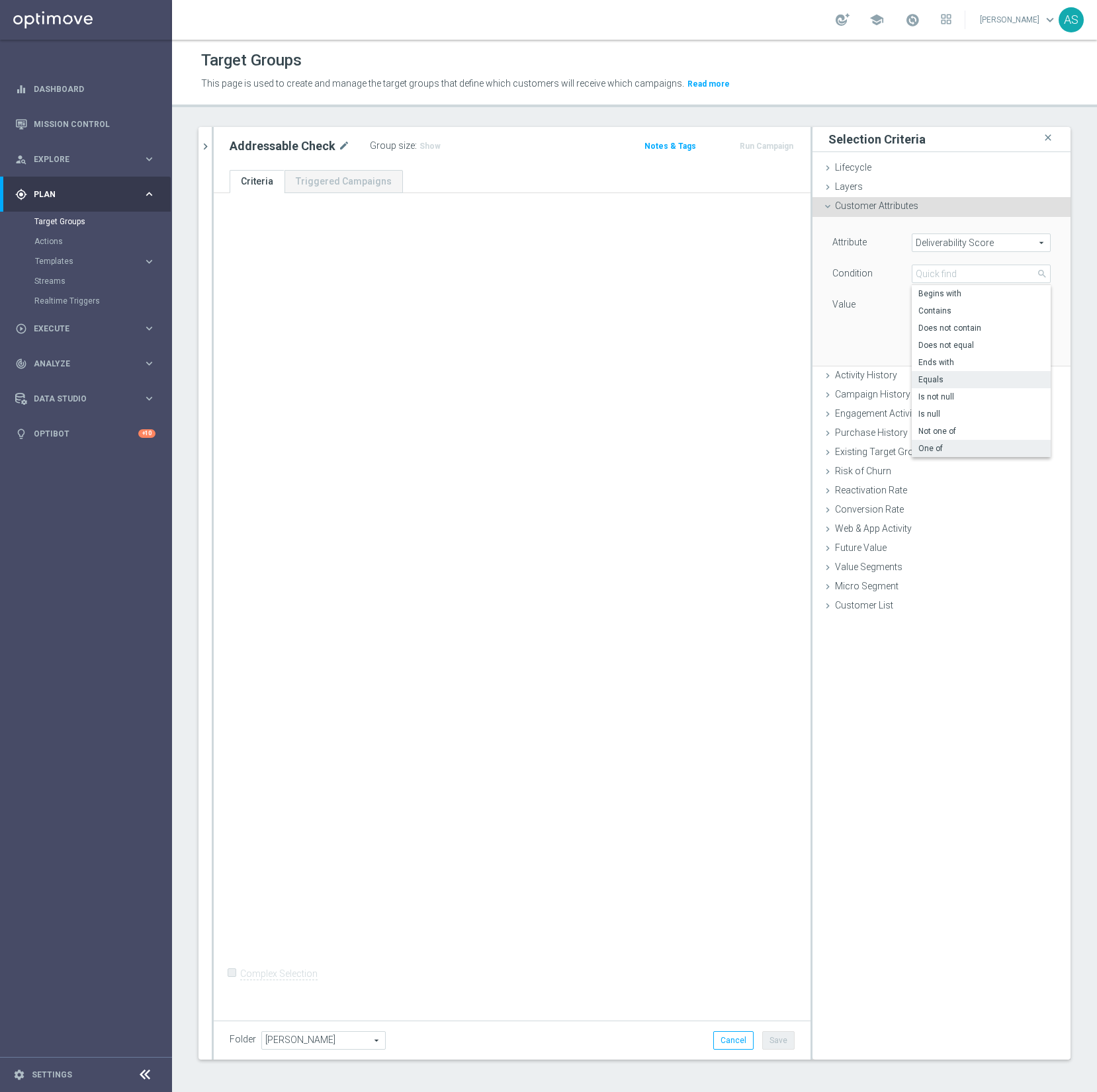
click at [931, 446] on span "One of" at bounding box center [981, 449] width 126 height 11
type input "One of"
click at [952, 304] on span at bounding box center [981, 305] width 138 height 17
click at [927, 377] on input "GREEN" at bounding box center [926, 377] width 8 height 8
checkbox input "true"
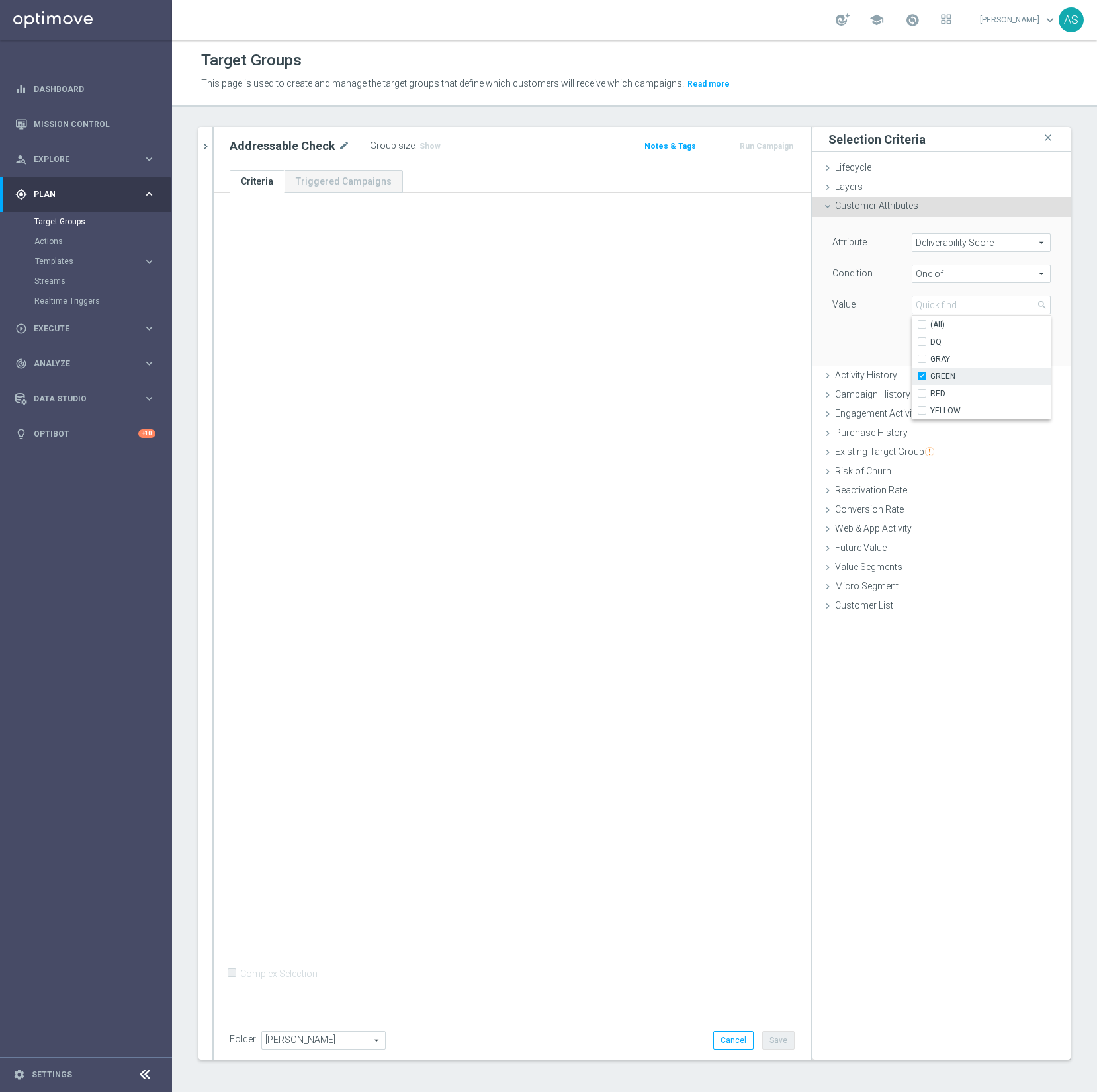
type input "GREEN"
click at [924, 408] on input "YELLOW" at bounding box center [926, 410] width 8 height 8
checkbox input "true"
type input "Selected 2 of 5"
click at [863, 342] on div "Attribute Deliverability Score Deliverability Score arrow_drop_down search Cond…" at bounding box center [942, 291] width 238 height 148
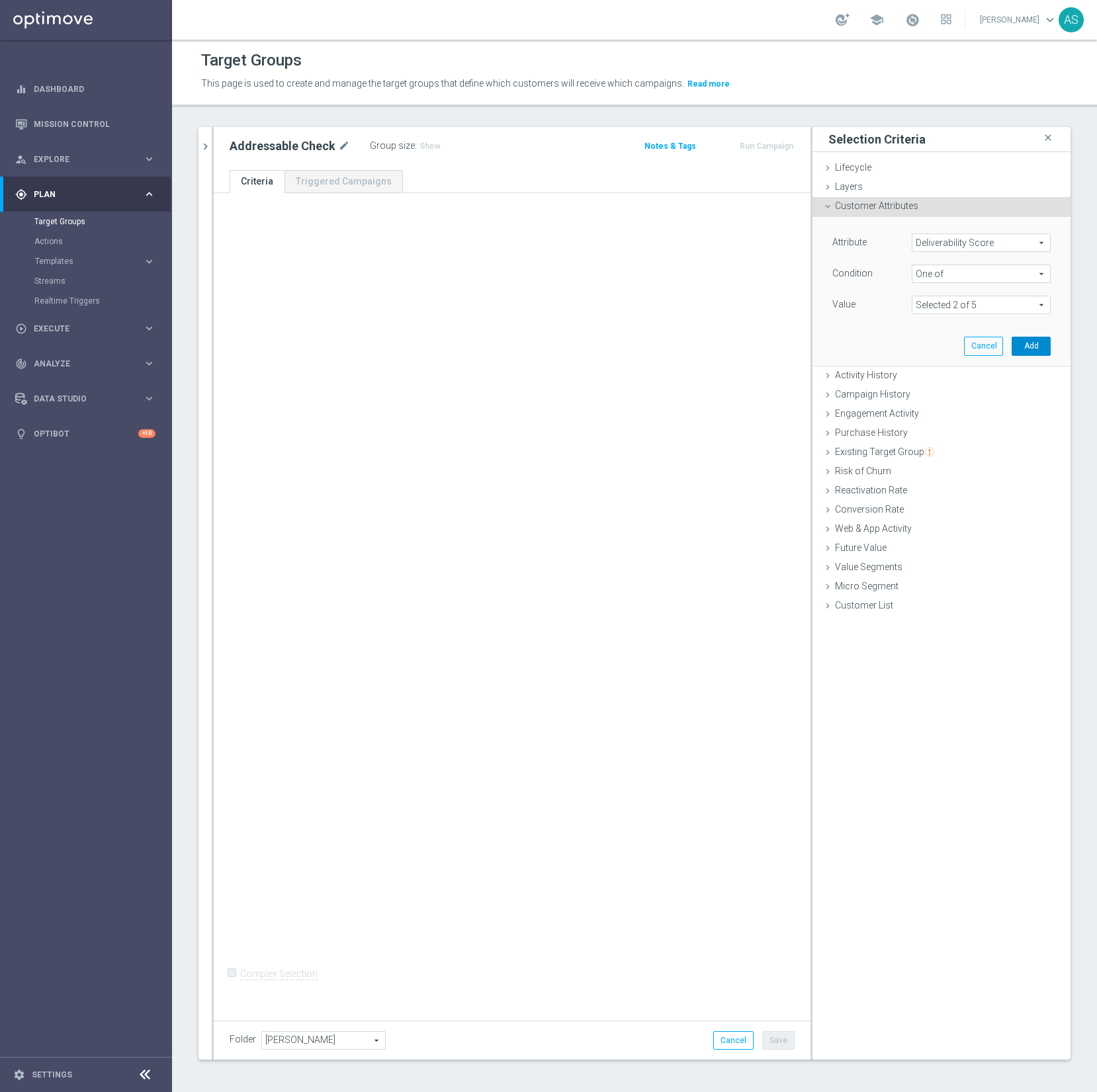
click at [1031, 349] on button "Add" at bounding box center [1031, 346] width 39 height 19
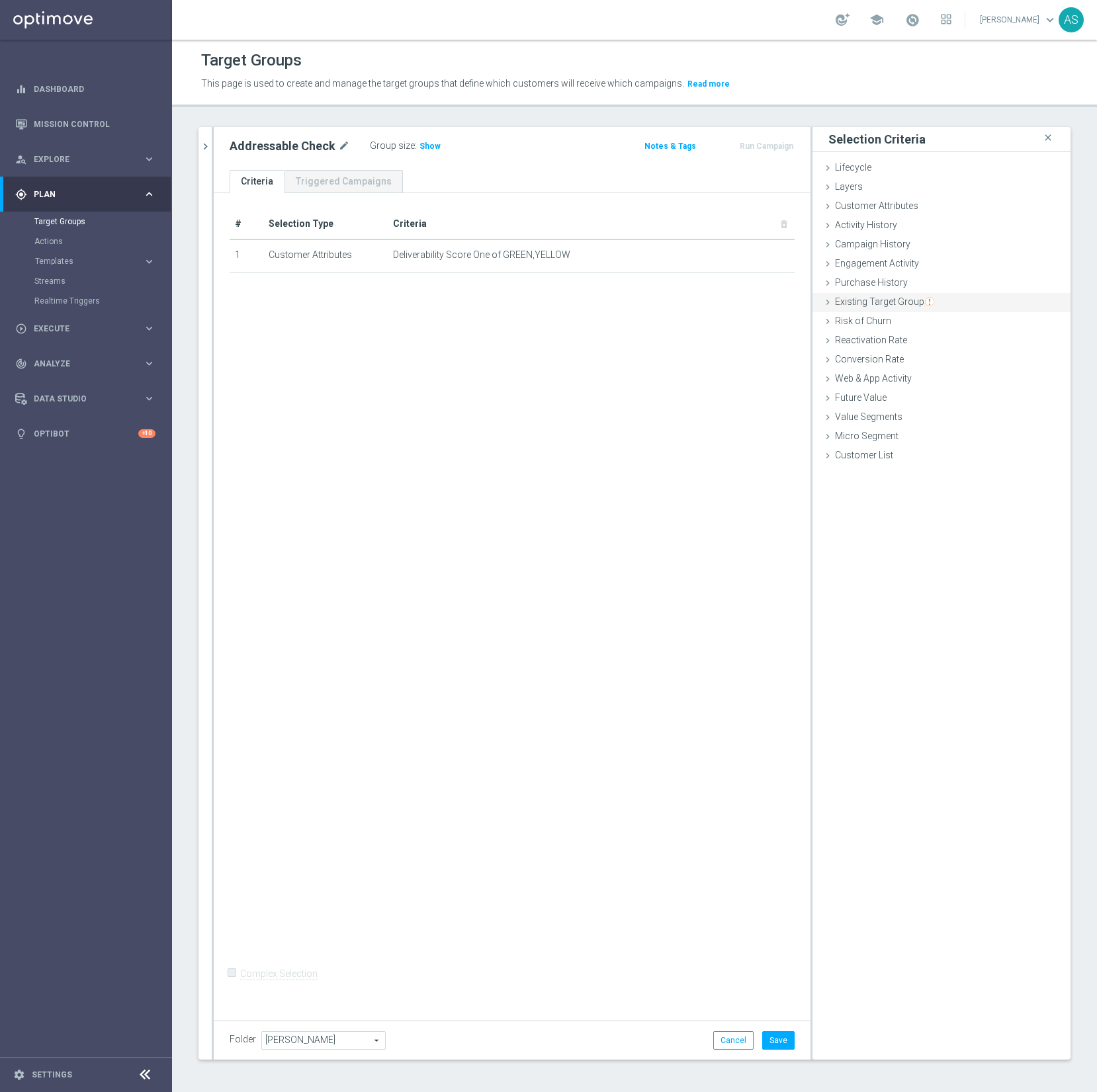
click at [879, 301] on span "Existing Target Group" at bounding box center [885, 302] width 99 height 11
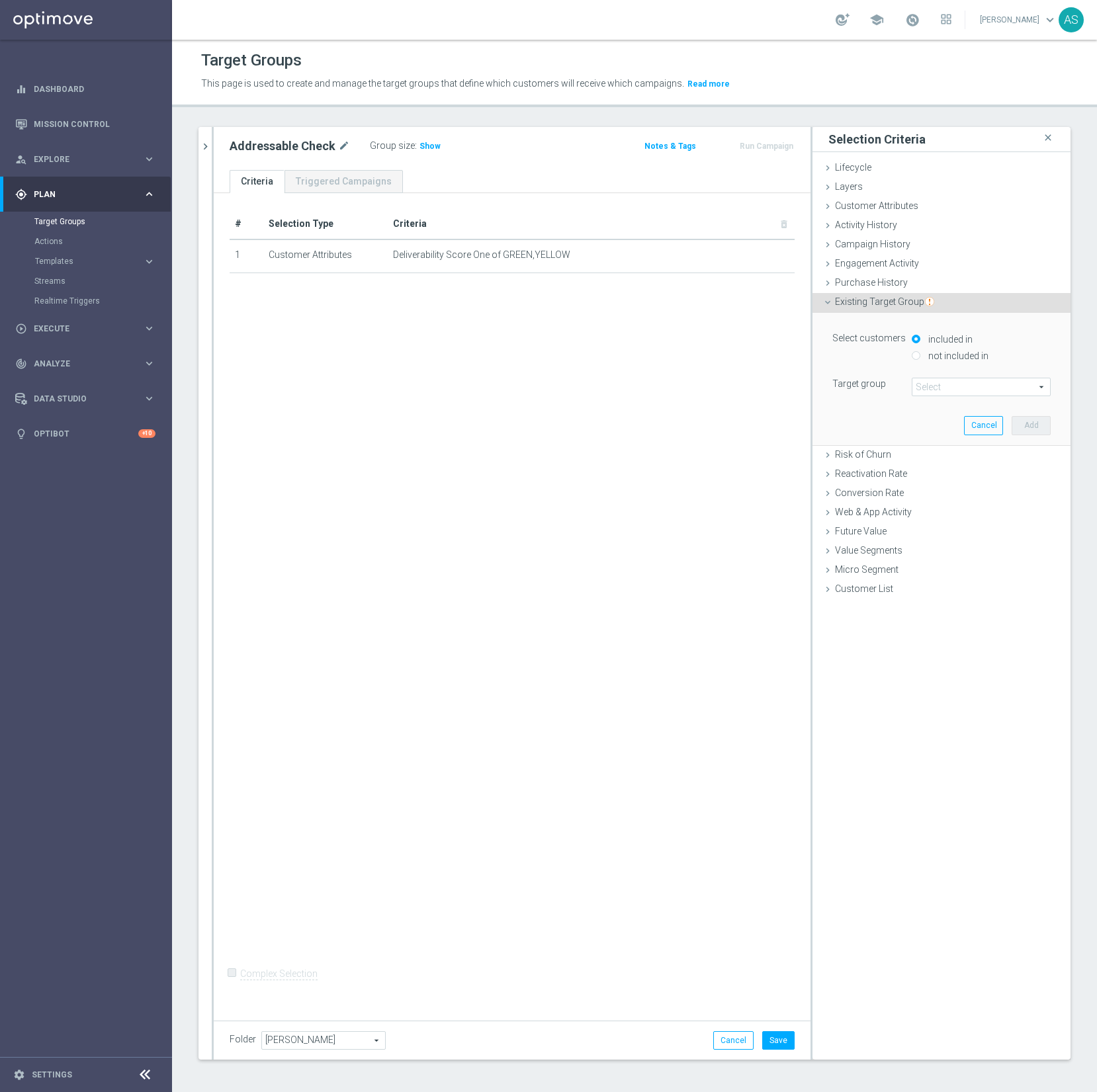
click at [953, 355] on label "not included in" at bounding box center [957, 356] width 63 height 12
click at [921, 355] on input "not included in" at bounding box center [915, 355] width 8 height 8
radio input "true"
click at [934, 386] on span at bounding box center [981, 386] width 138 height 17
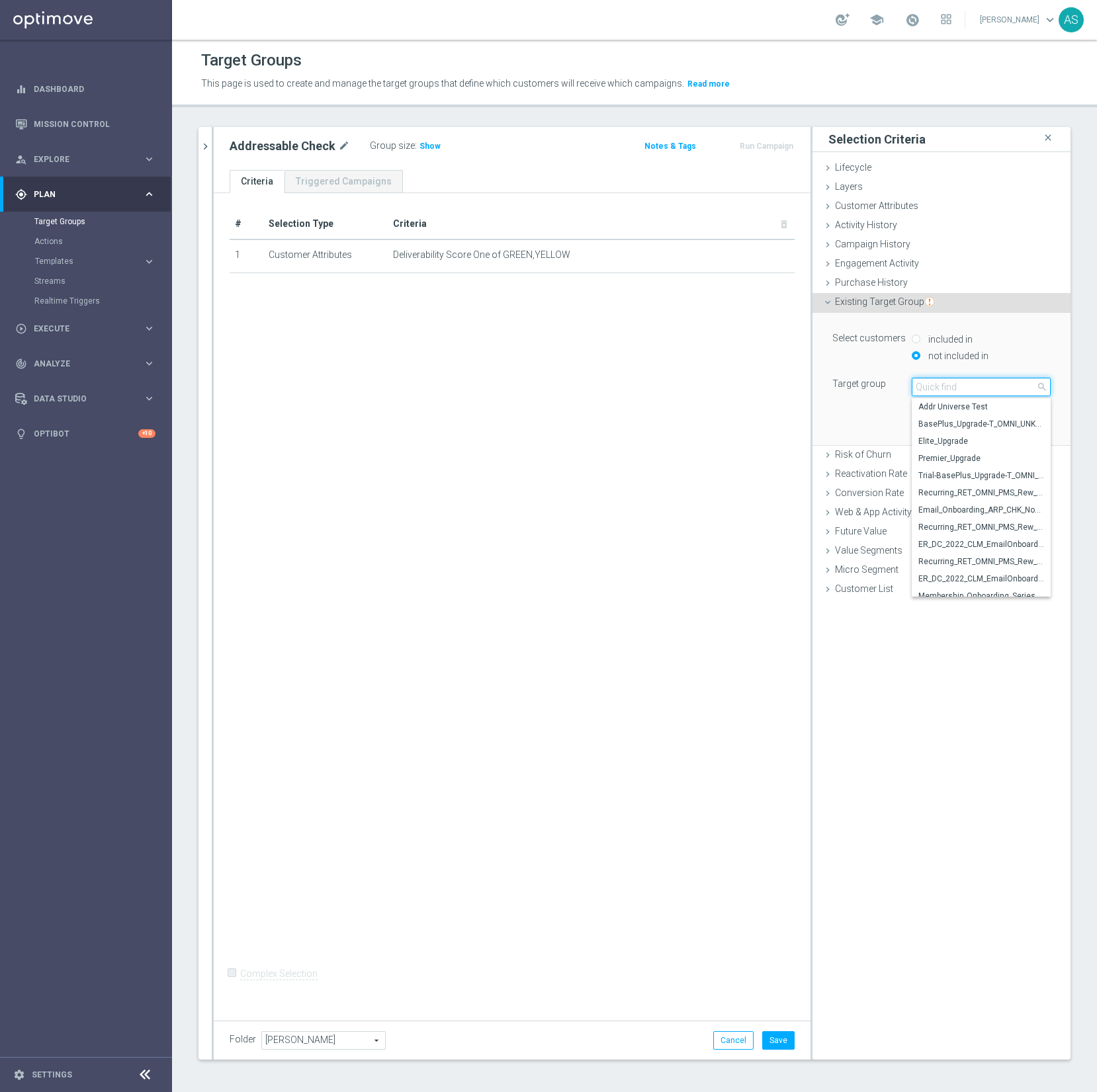
click at [934, 386] on input "search" at bounding box center [981, 387] width 139 height 19
type input "do no"
click at [934, 546] on span "Always Exclude - DO NOT TOUCH incl Person Suppression" at bounding box center [981, 544] width 126 height 11
type input "Always Exclude - DO NOT TOUCH incl Person Suppression"
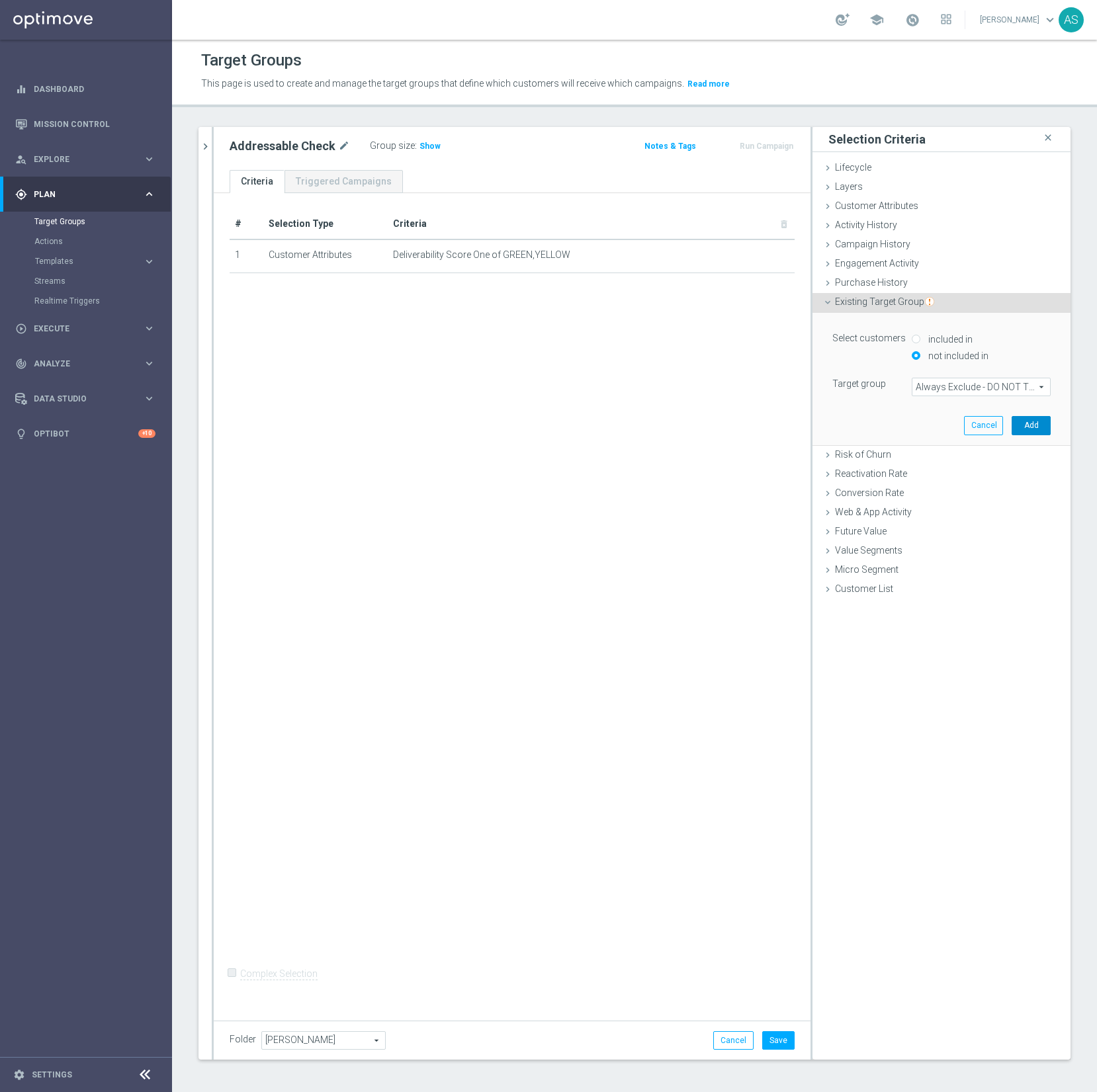
click at [1034, 425] on button "Add" at bounding box center [1031, 426] width 39 height 19
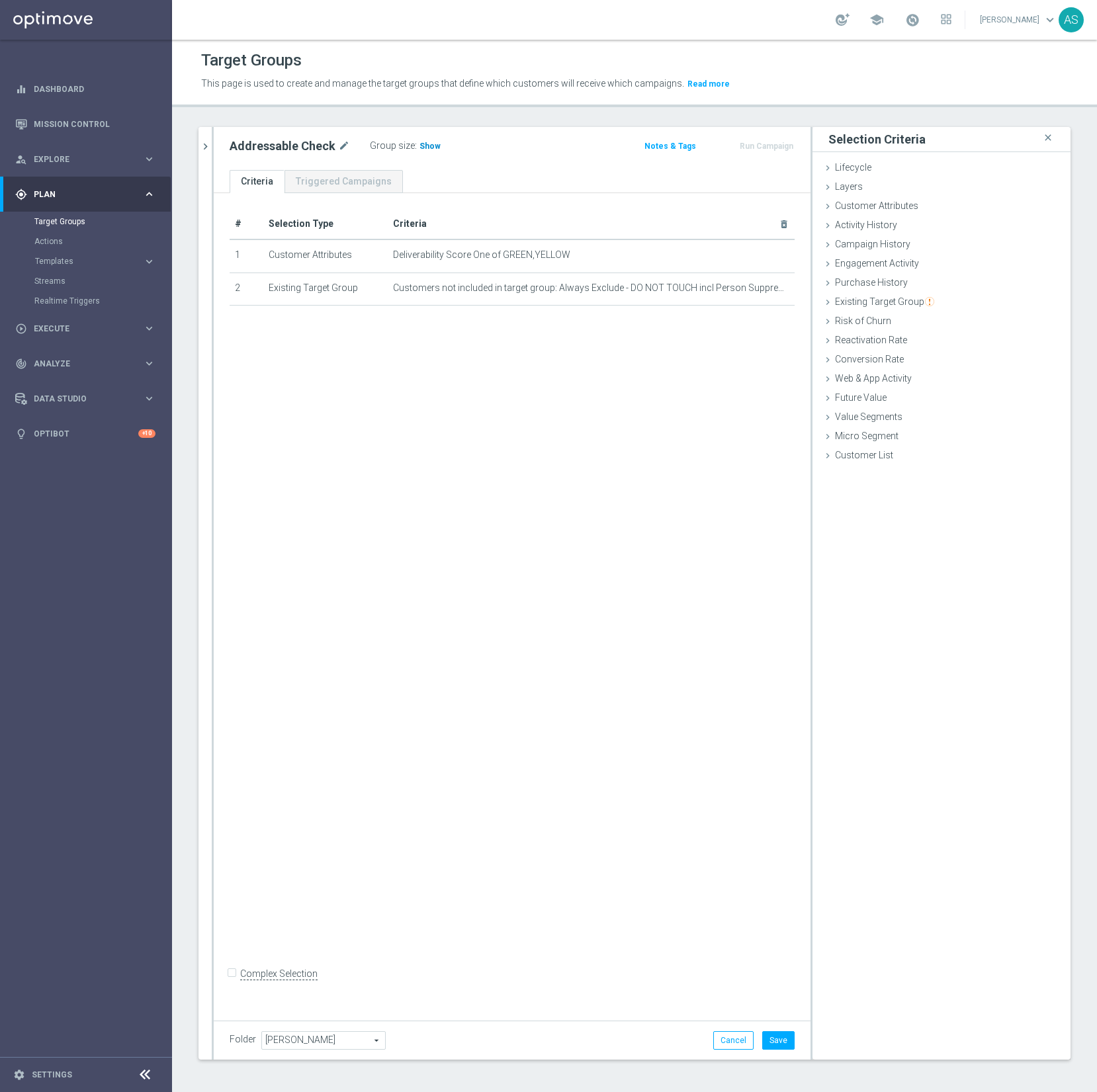
click at [430, 148] on span "Show" at bounding box center [430, 146] width 21 height 9
click at [781, 1041] on button "Save" at bounding box center [778, 1040] width 32 height 19
click at [875, 247] on span "Campaign History" at bounding box center [873, 244] width 75 height 11
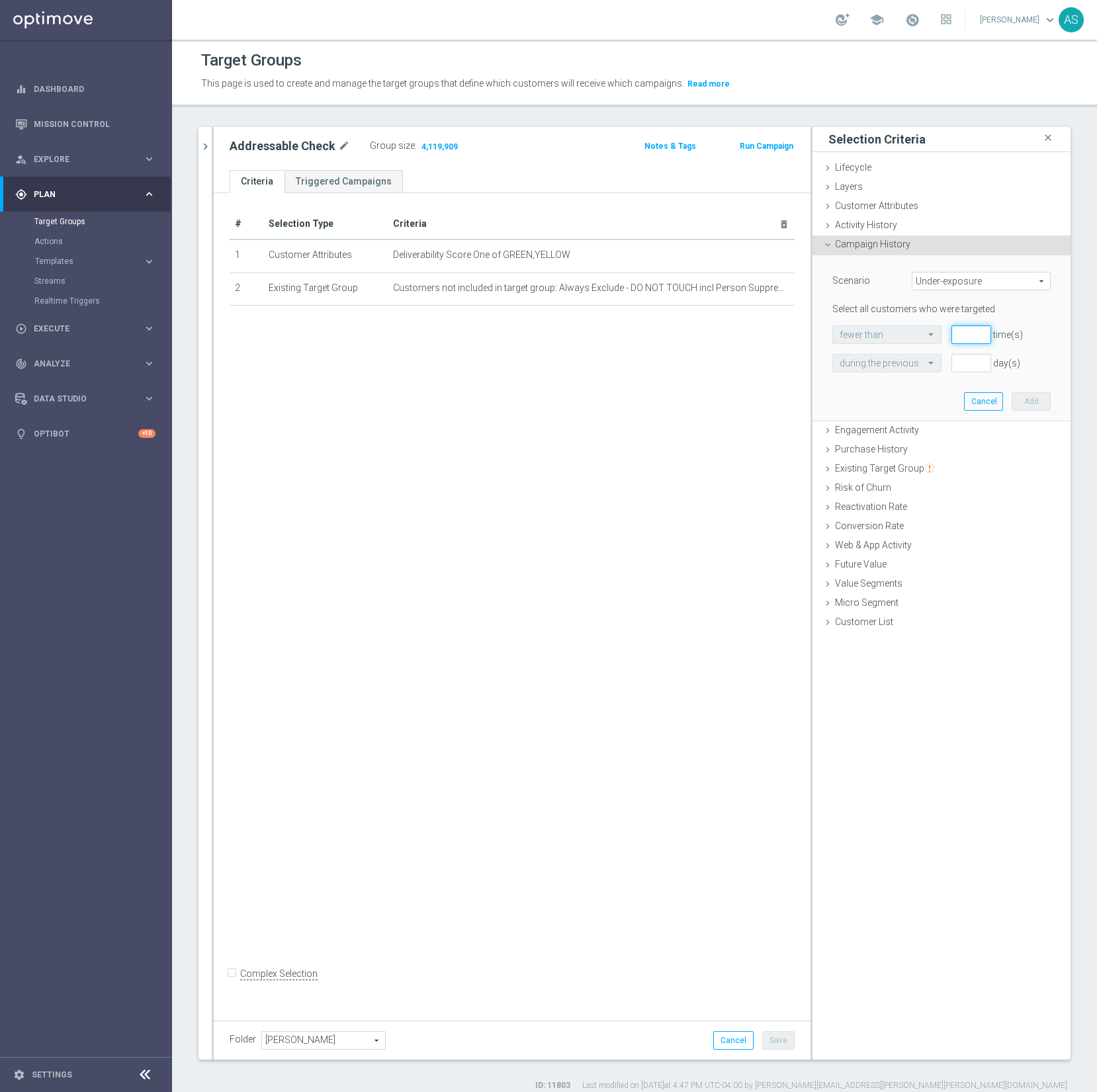
click at [971, 334] on input "number" at bounding box center [971, 334] width 40 height 19
type input "1"
click at [969, 368] on input "number" at bounding box center [971, 363] width 40 height 19
type input "30"
click at [1025, 396] on button "Add" at bounding box center [1031, 401] width 39 height 19
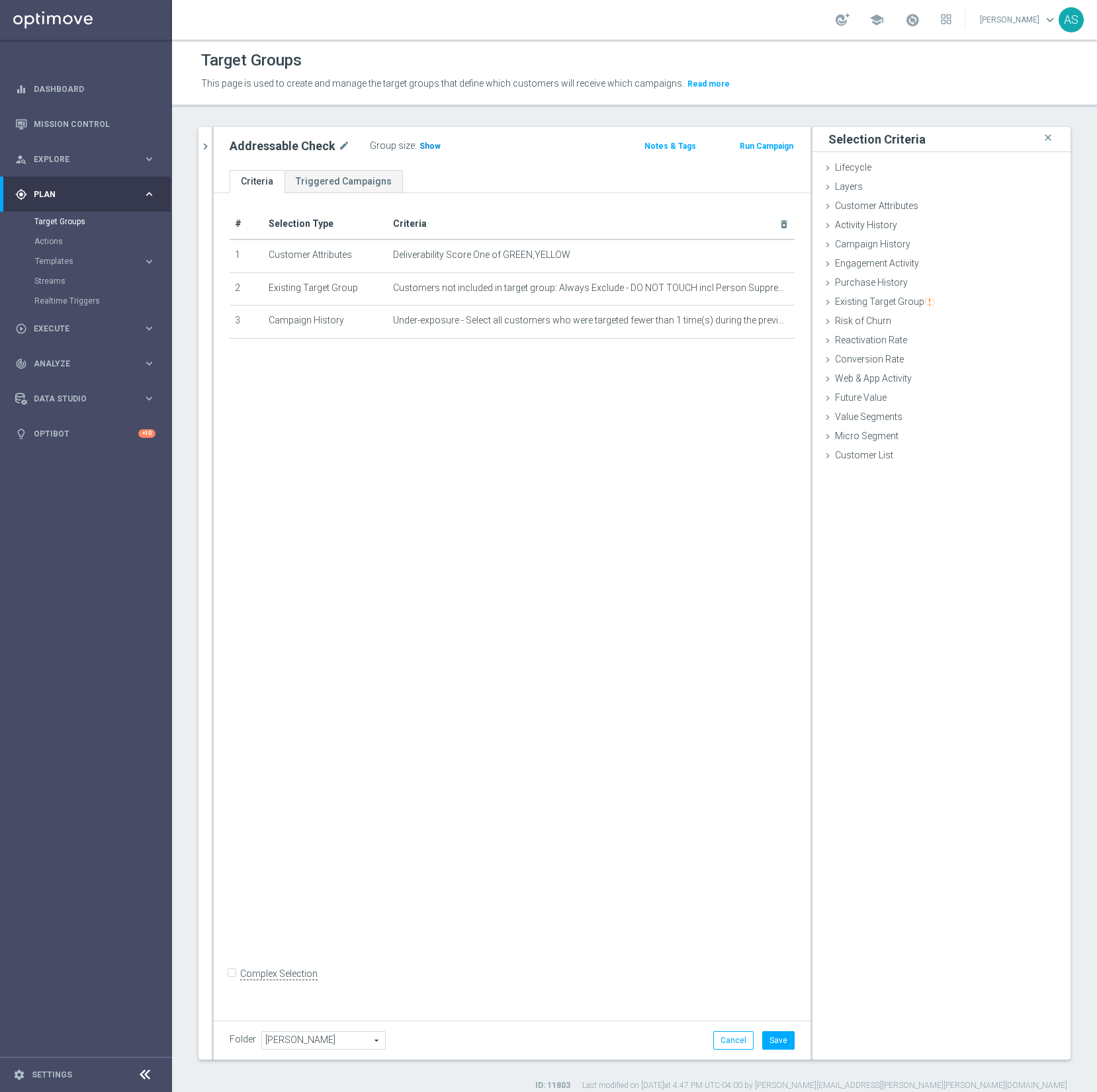
click at [432, 144] on span "Show" at bounding box center [430, 146] width 21 height 9
click at [761, 322] on icon "mode_edit" at bounding box center [763, 321] width 11 height 11
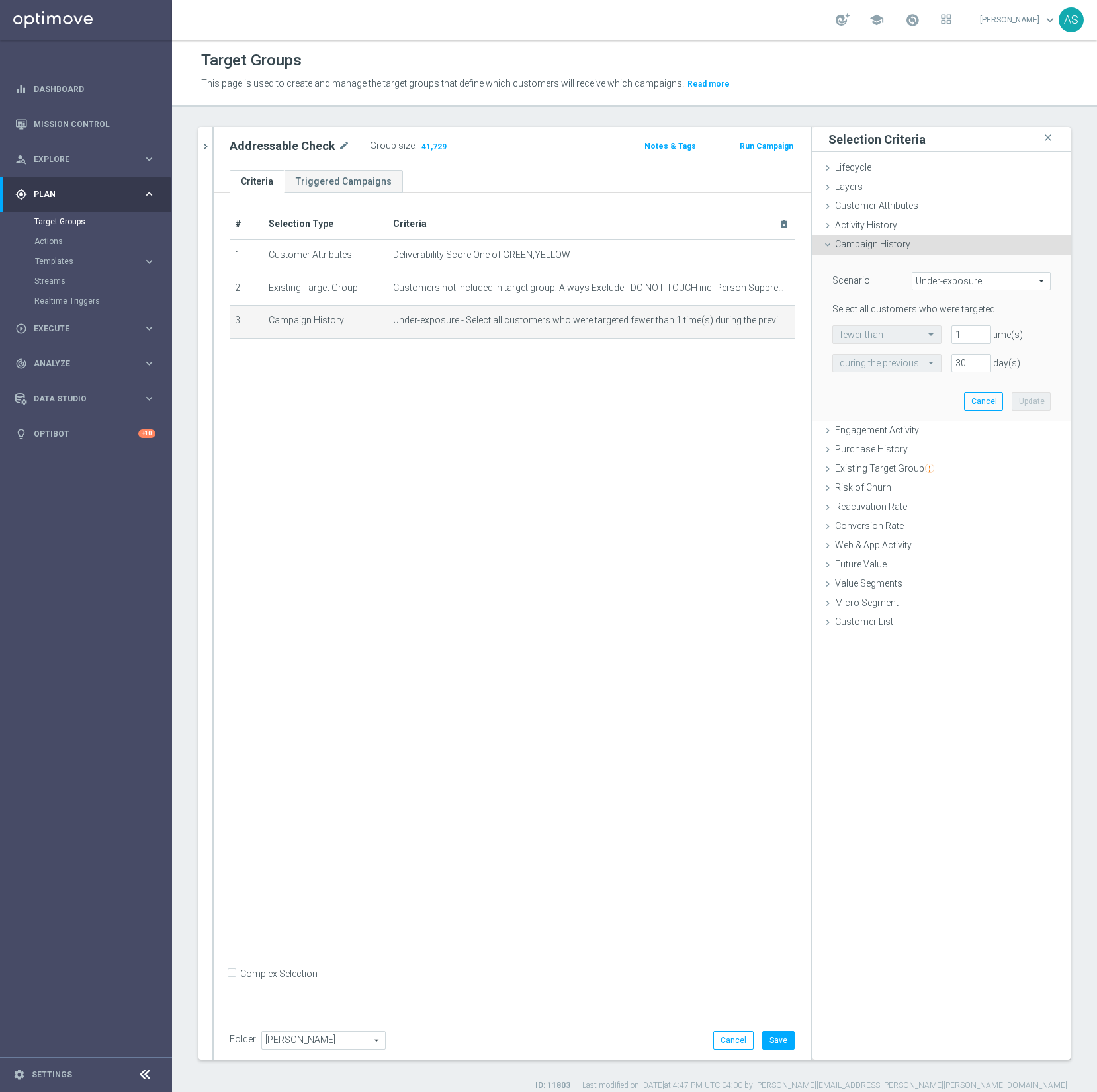
click at [975, 281] on span "Under-exposure" at bounding box center [981, 281] width 138 height 17
click at [939, 371] on span "Custom" at bounding box center [981, 369] width 124 height 11
type input "Custom"
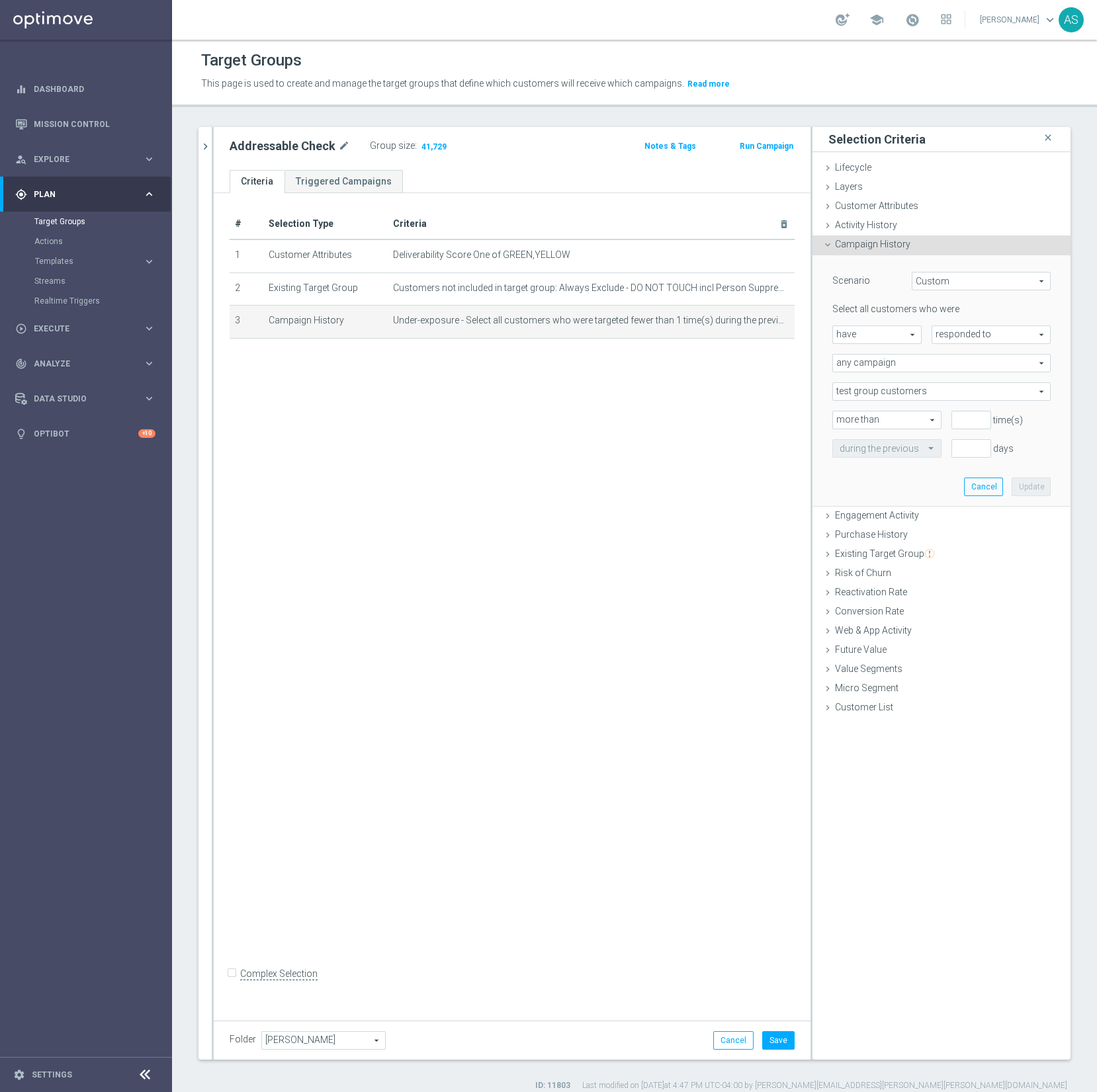
click at [894, 336] on span "have" at bounding box center [877, 334] width 88 height 17
click at [874, 373] on span "have not" at bounding box center [877, 371] width 75 height 11
type input "have not"
click at [976, 329] on span "responded to" at bounding box center [992, 334] width 118 height 17
click at [969, 371] on span "been targeted with" at bounding box center [991, 371] width 105 height 11
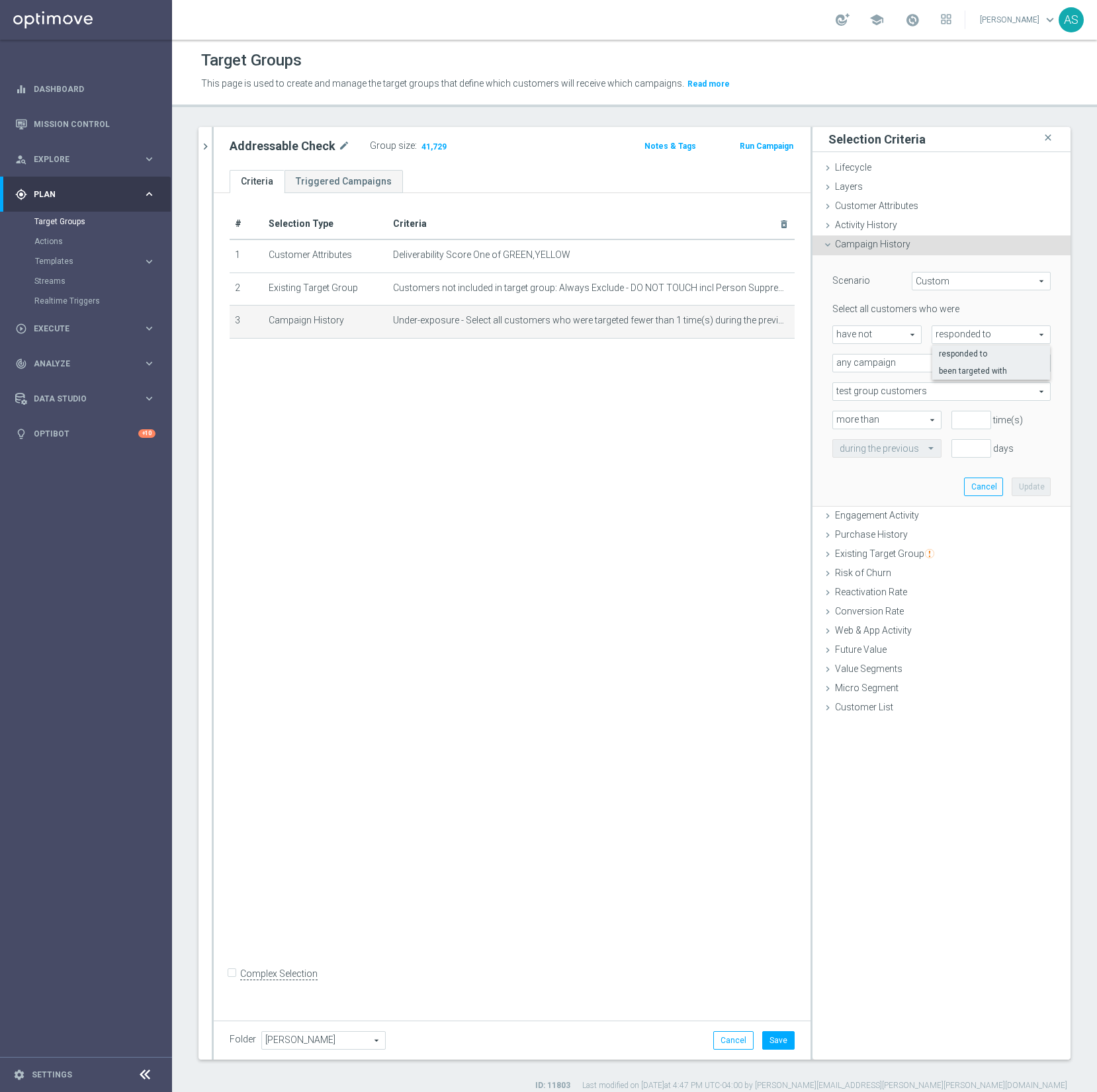
type input "been targeted with"
click at [928, 371] on div "any campaign any campaign arrow_drop_down search" at bounding box center [942, 363] width 218 height 19
click at [915, 382] on span "any campaign" at bounding box center [942, 383] width 204 height 11
click at [930, 393] on span "test group customers" at bounding box center [942, 392] width 217 height 17
click at [896, 444] on span "either test or control group customers" at bounding box center [942, 445] width 204 height 11
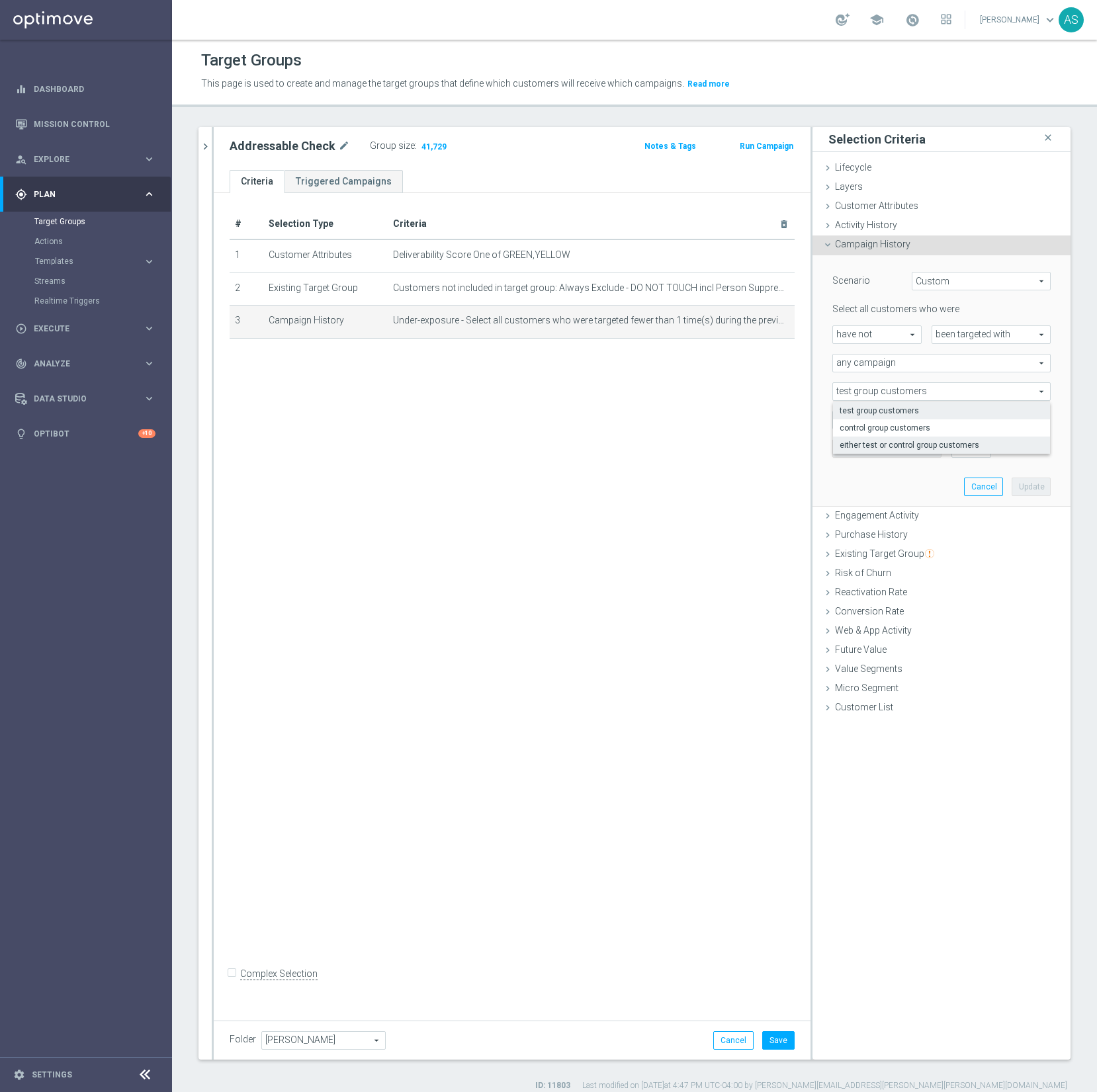
type input "either test or control group customers"
click at [909, 448] on div at bounding box center [887, 450] width 108 height 12
click at [922, 419] on span "more than" at bounding box center [887, 419] width 108 height 17
click at [885, 470] on span "exactly" at bounding box center [888, 474] width 95 height 11
type input "exactly"
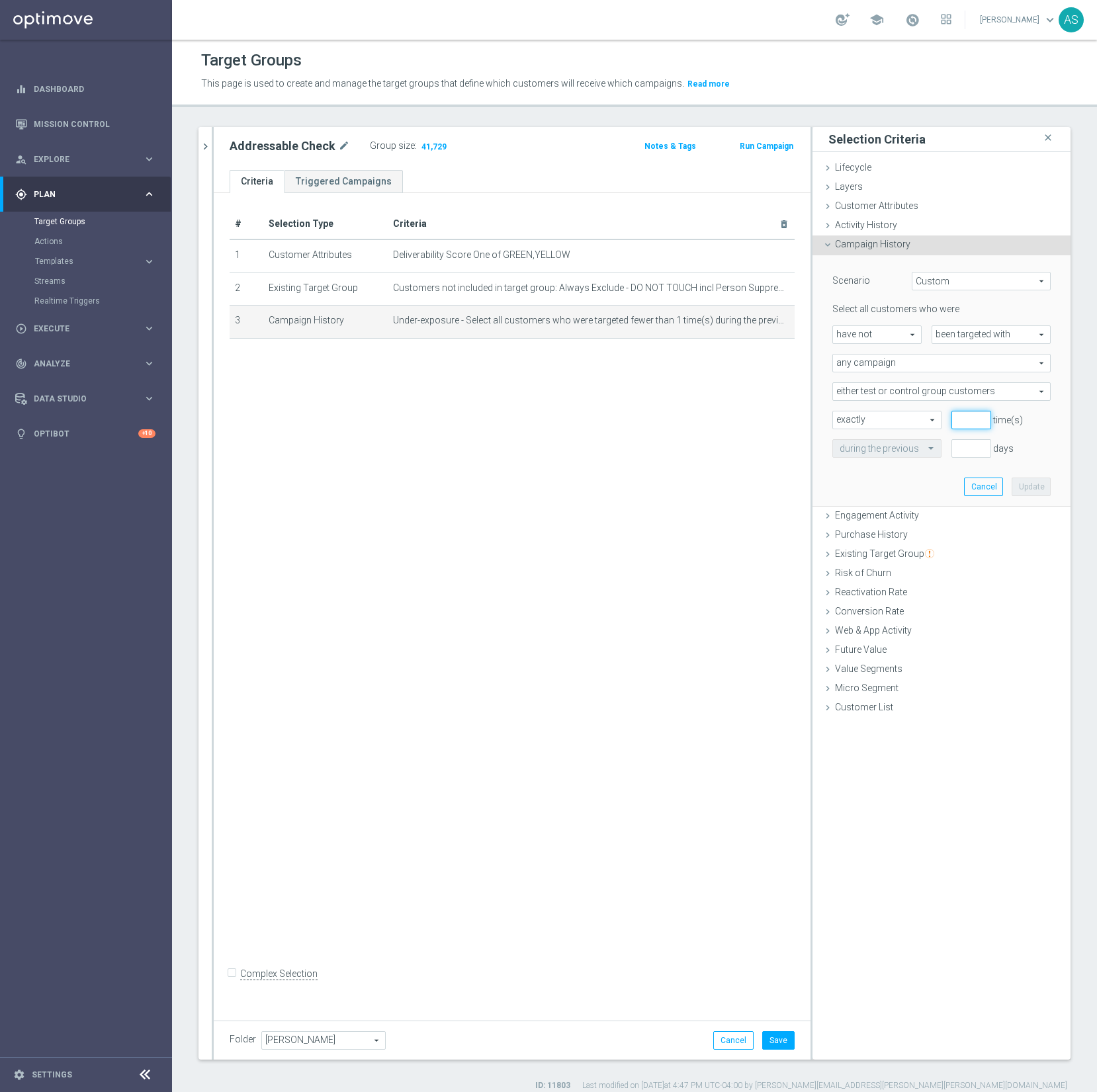
click at [965, 422] on input "number" at bounding box center [971, 419] width 40 height 19
type input "0"
click at [957, 447] on input "number" at bounding box center [971, 448] width 40 height 19
click at [909, 453] on div at bounding box center [887, 450] width 108 height 12
click at [983, 444] on input "1" at bounding box center [971, 448] width 40 height 19
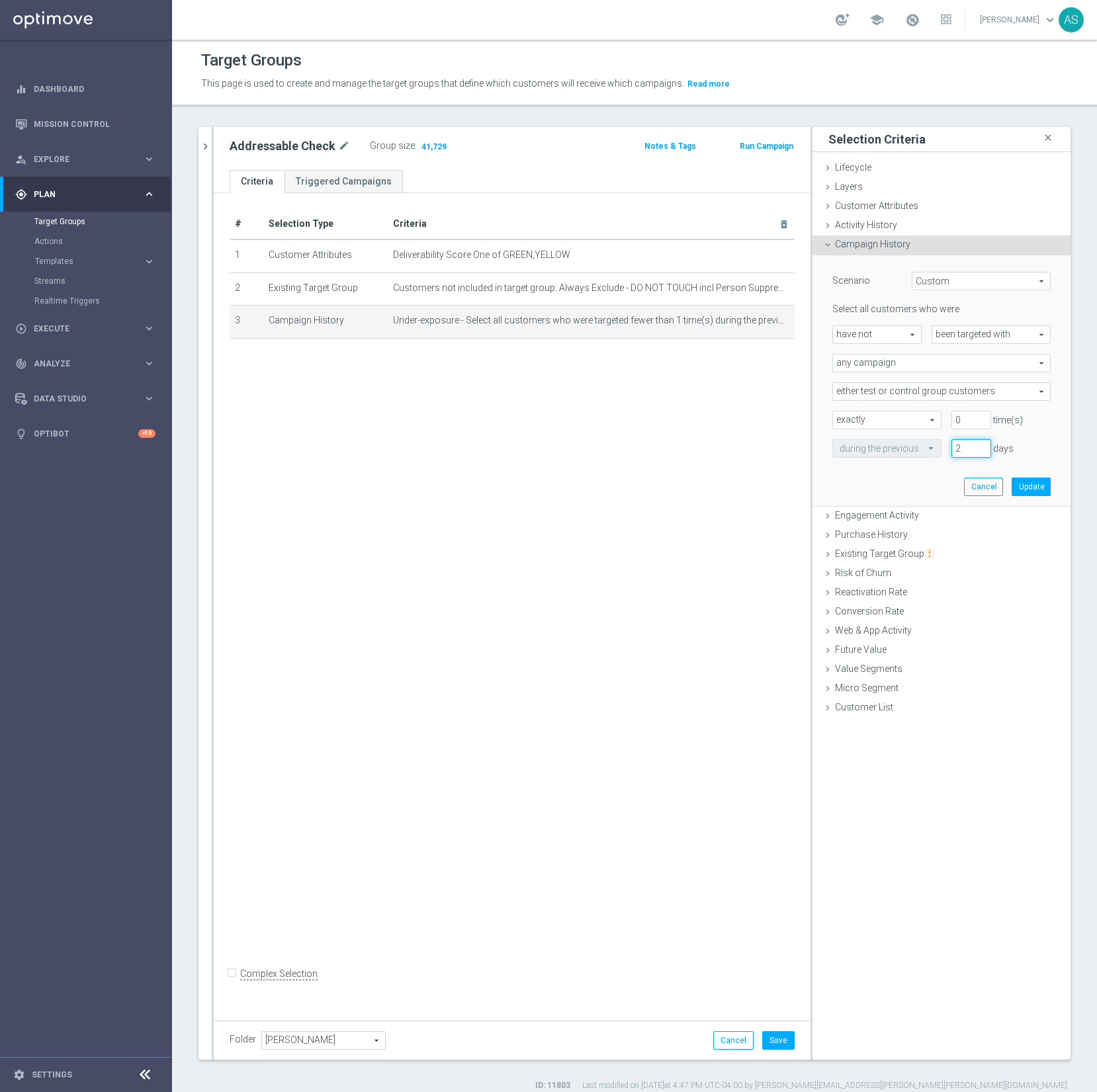
click at [983, 444] on input "2" at bounding box center [971, 448] width 40 height 19
click at [983, 444] on input "3" at bounding box center [971, 448] width 40 height 19
click at [983, 444] on input "4" at bounding box center [971, 448] width 40 height 19
click at [983, 444] on input "5" at bounding box center [971, 448] width 40 height 19
click at [983, 444] on input "6" at bounding box center [971, 448] width 40 height 19
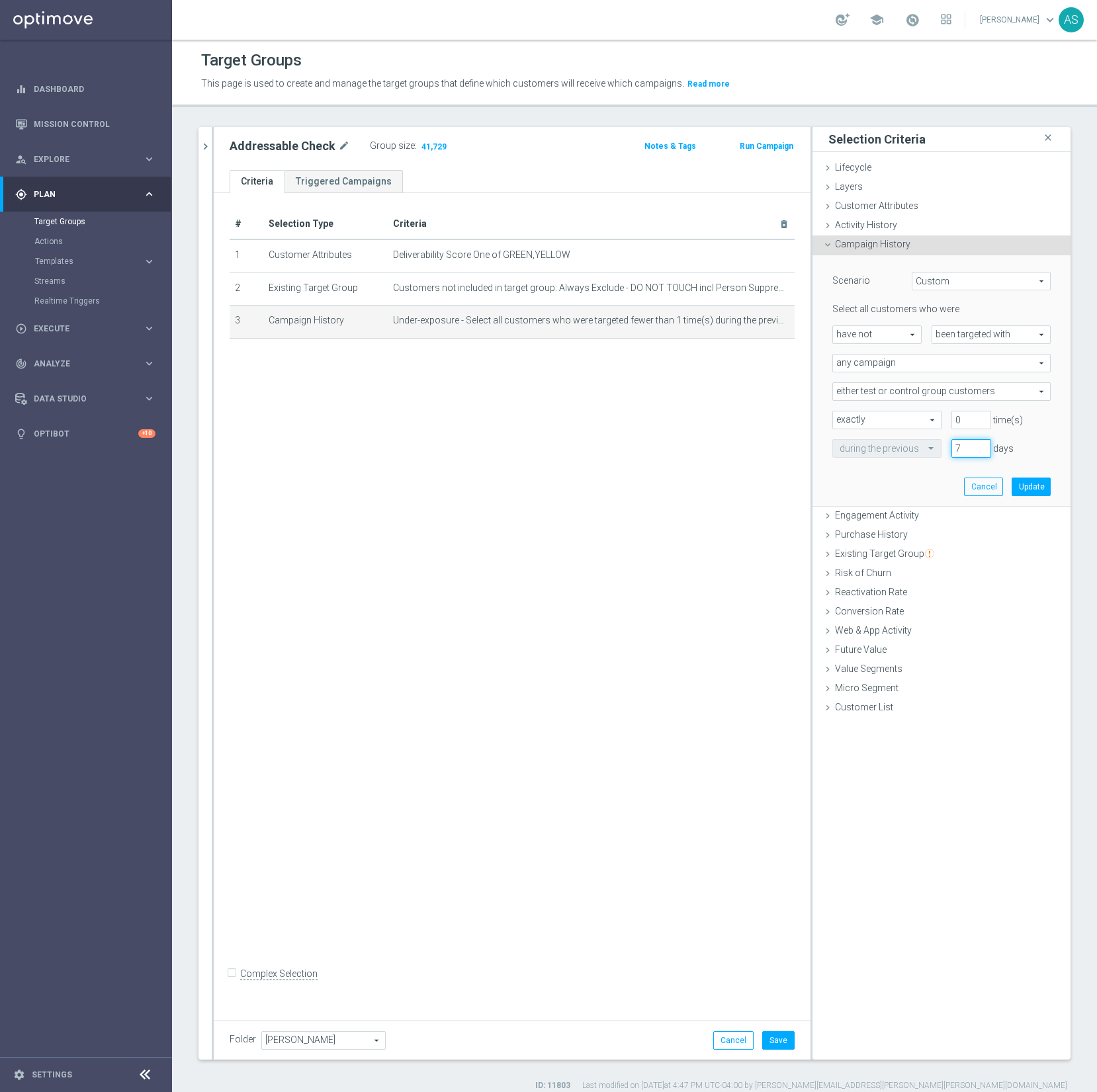
click at [983, 444] on input "7" at bounding box center [971, 448] width 40 height 19
click at [983, 444] on input "8" at bounding box center [971, 448] width 40 height 19
click at [983, 444] on input "9" at bounding box center [971, 448] width 40 height 19
click at [983, 444] on input "10" at bounding box center [971, 448] width 40 height 19
click at [983, 444] on input "11" at bounding box center [971, 448] width 40 height 19
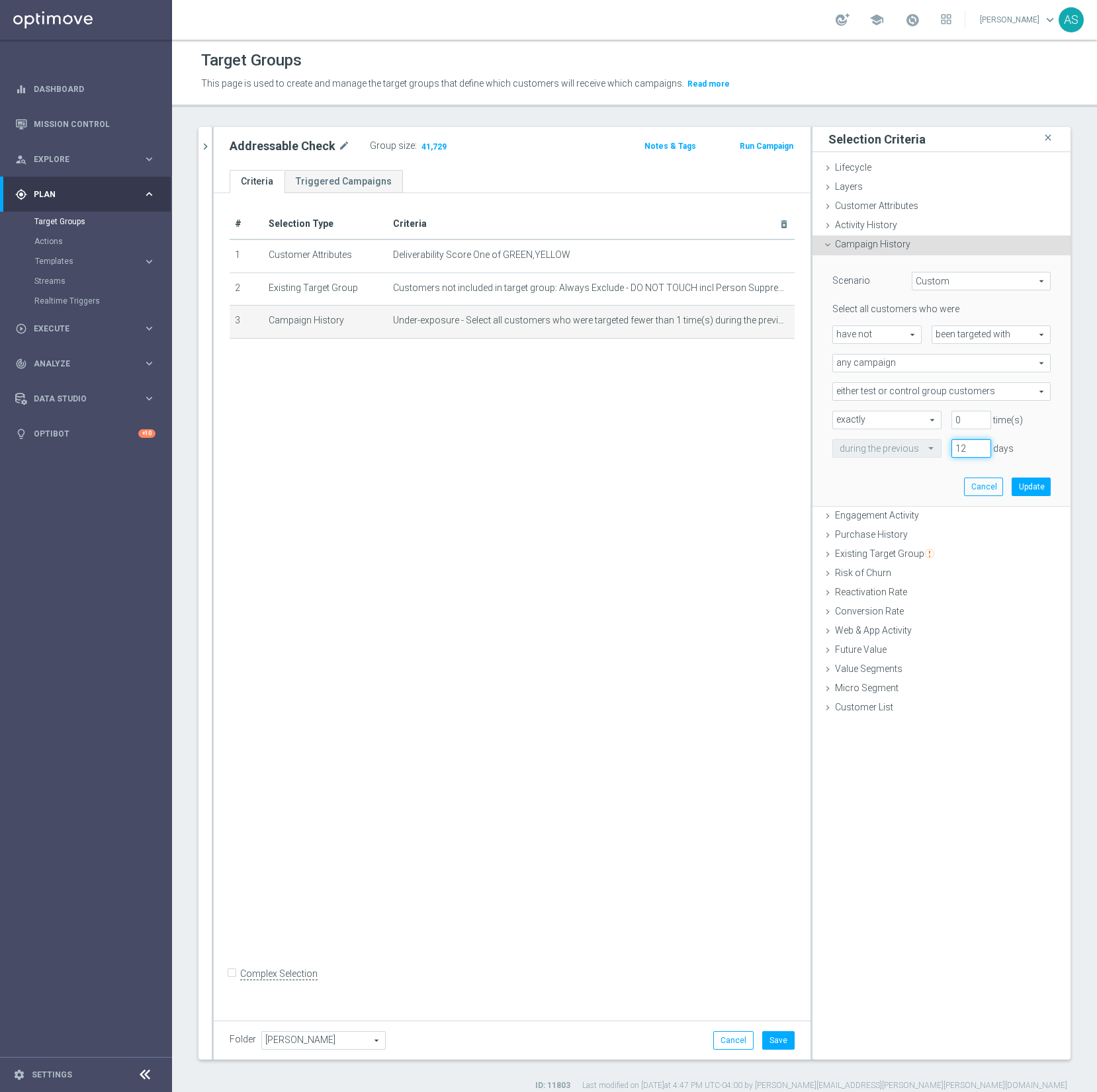
click at [983, 444] on input "12" at bounding box center [971, 448] width 40 height 19
click at [983, 444] on input "13" at bounding box center [971, 448] width 40 height 19
click at [983, 444] on input "14" at bounding box center [971, 448] width 40 height 19
type input "15"
click at [983, 444] on input "15" at bounding box center [971, 448] width 40 height 19
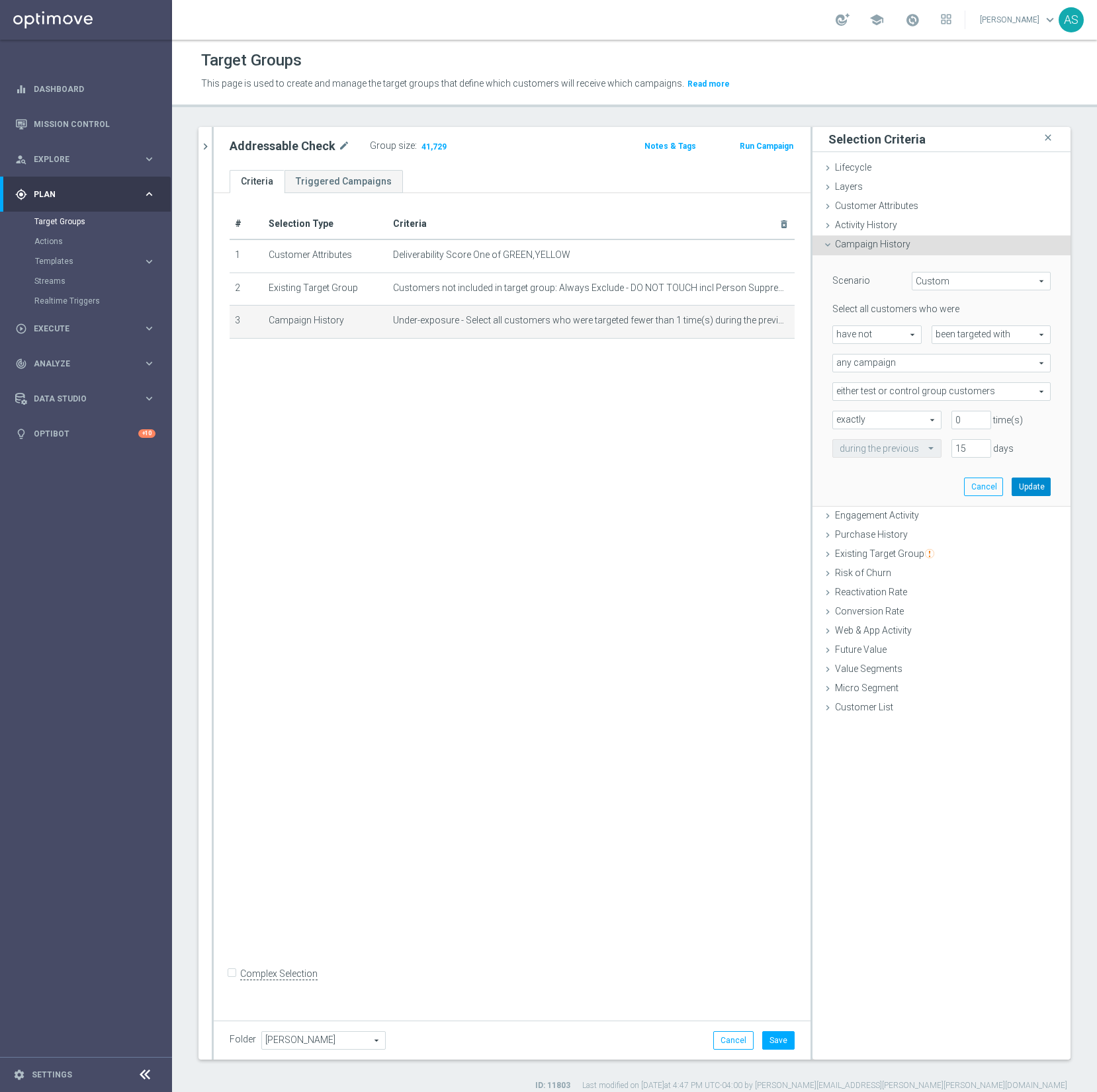
click at [1022, 487] on button "Update" at bounding box center [1031, 487] width 39 height 19
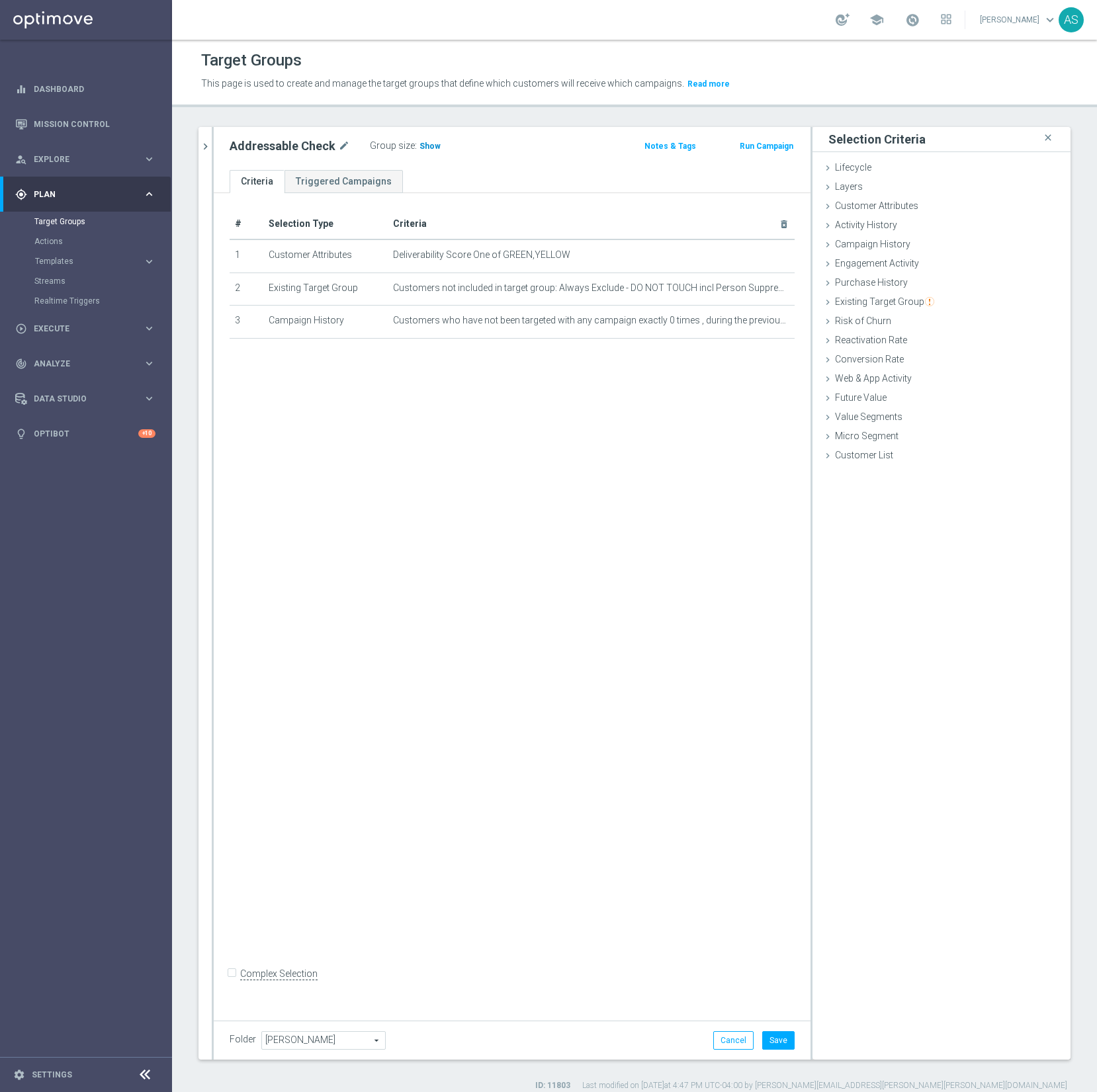
click at [426, 145] on span "Show" at bounding box center [430, 146] width 21 height 9
click at [762, 325] on icon "mode_edit" at bounding box center [763, 321] width 11 height 11
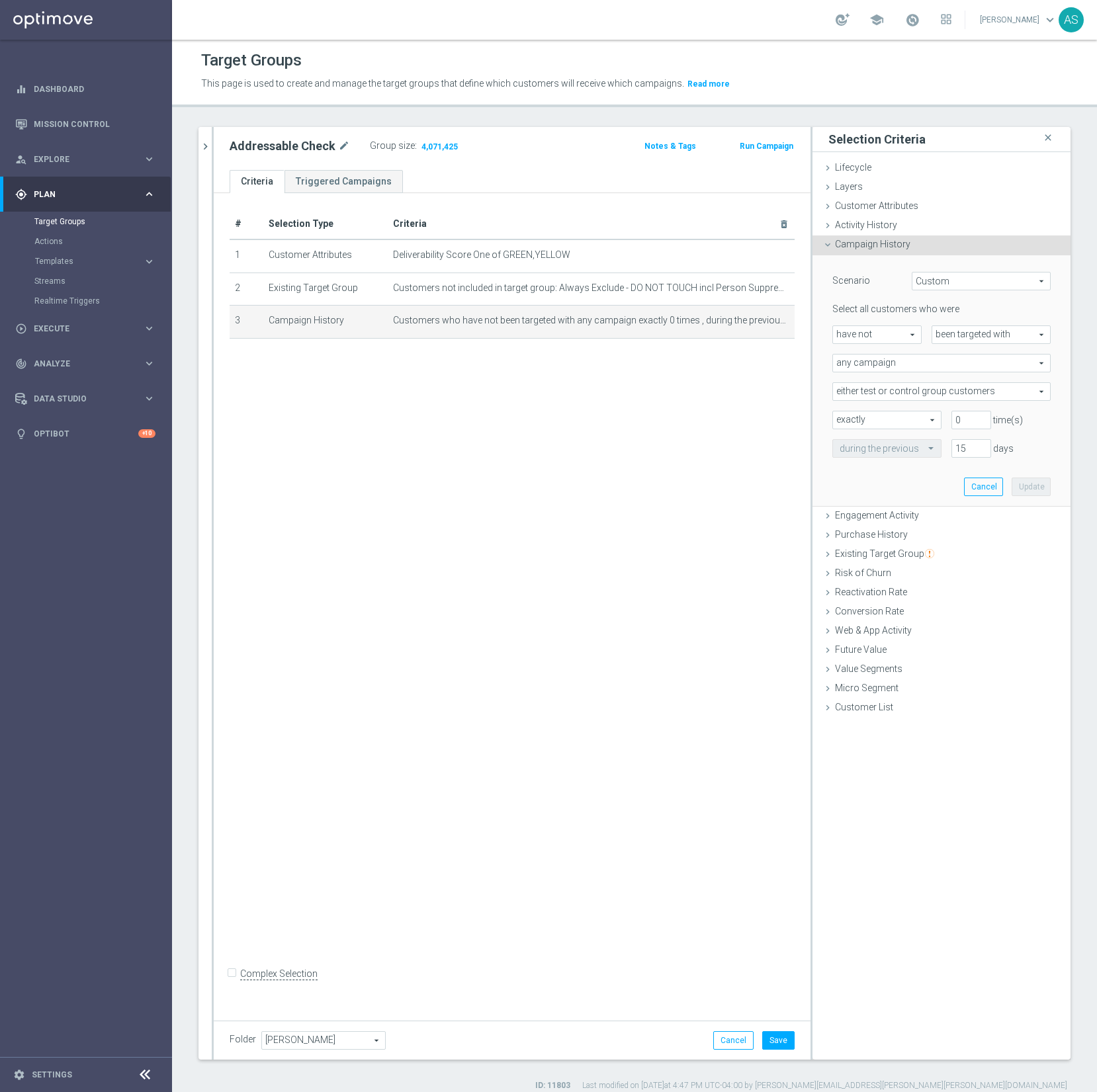
click at [882, 332] on span "have not" at bounding box center [877, 334] width 88 height 17
click at [869, 352] on span "have" at bounding box center [877, 354] width 75 height 11
type input "have"
click at [1031, 487] on button "Update" at bounding box center [1031, 487] width 39 height 19
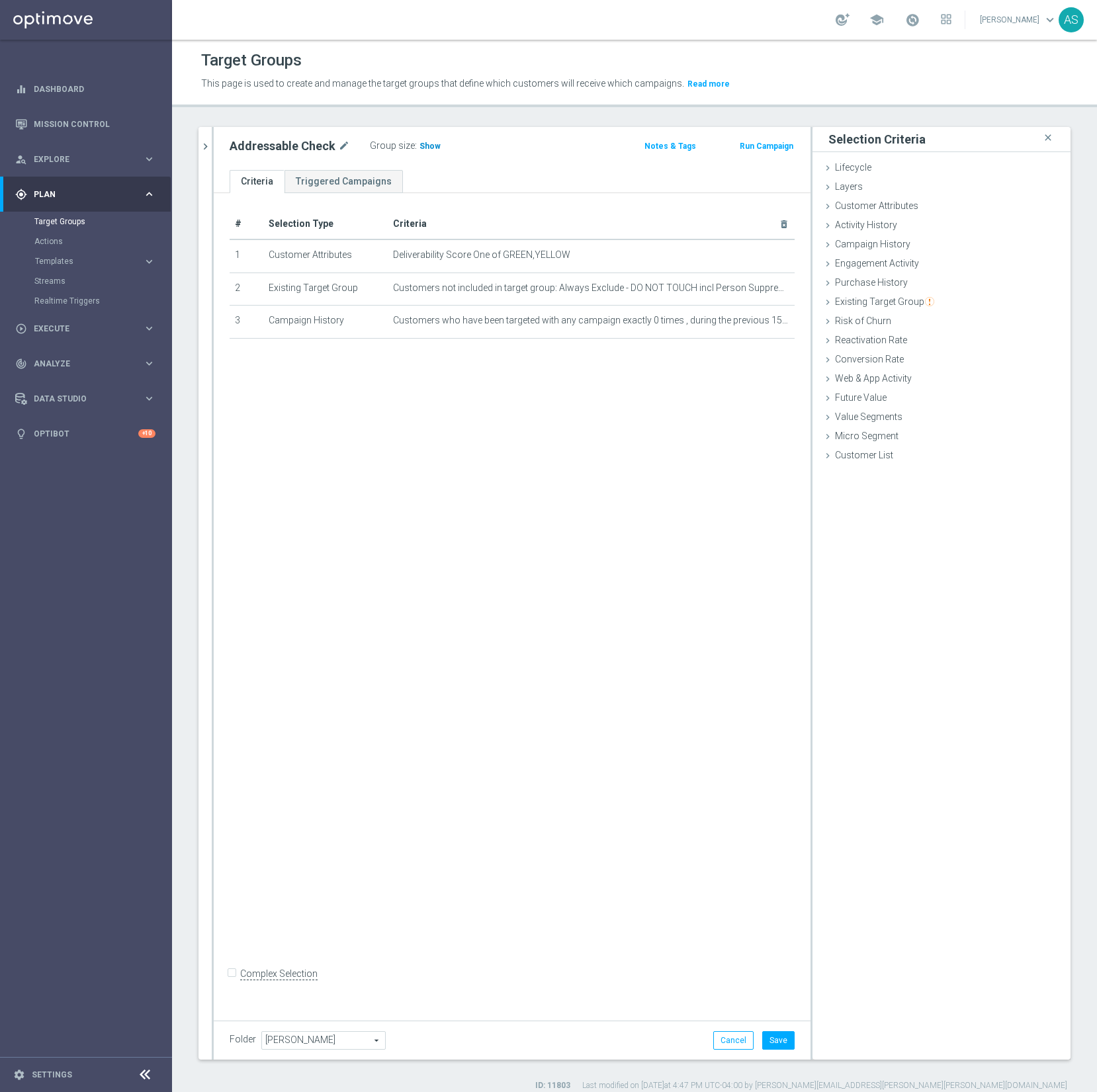
click at [423, 146] on span "Show" at bounding box center [430, 146] width 21 height 9
click at [765, 254] on icon "mode_edit" at bounding box center [763, 255] width 11 height 11
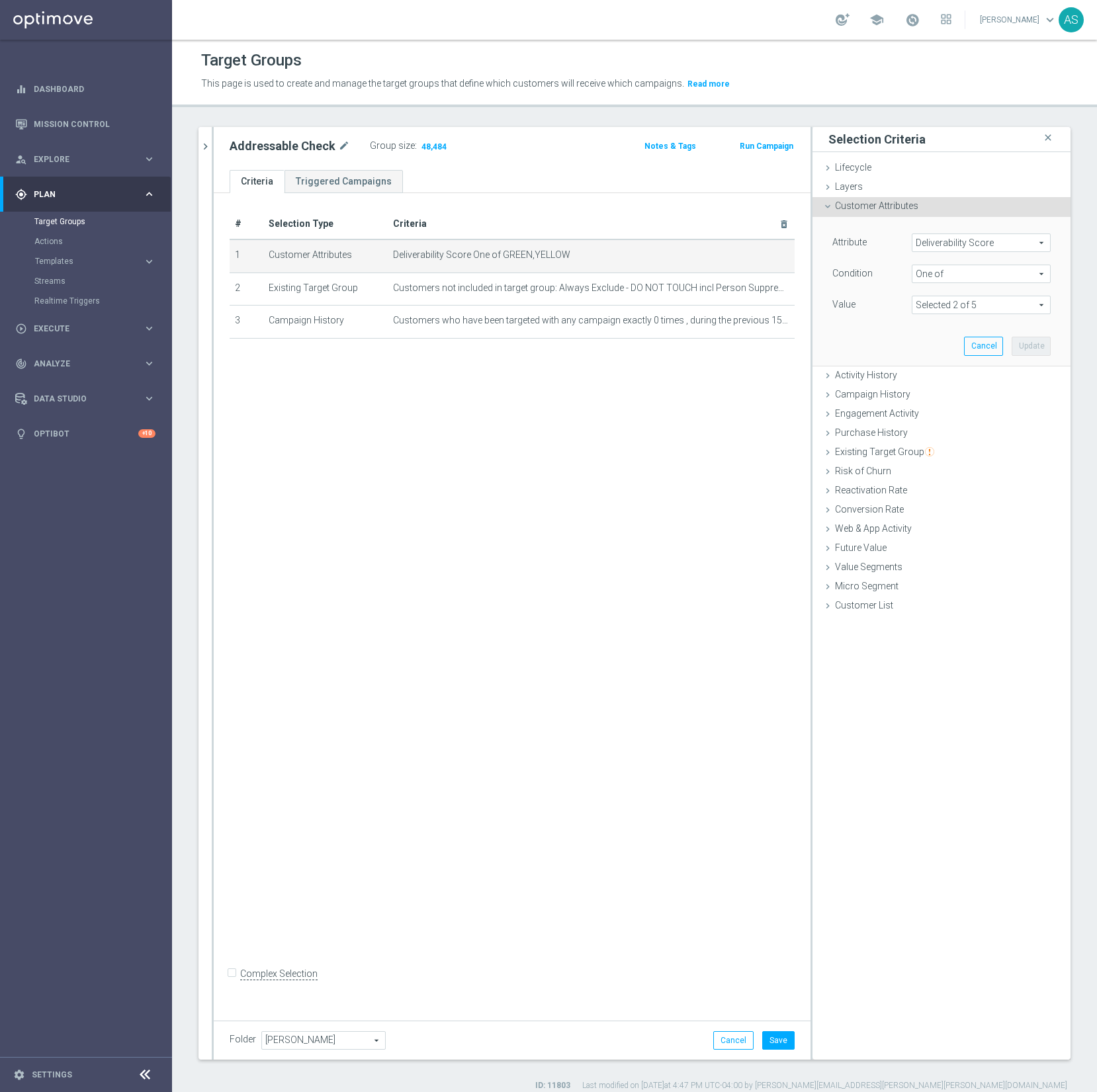
click at [989, 308] on span at bounding box center [981, 305] width 138 height 17
click at [922, 391] on input "RED" at bounding box center [926, 393] width 8 height 8
checkbox input "true"
type input "Selected 3 of 5"
click at [873, 350] on div "Attribute Deliverability Score Deliverability Score arrow_drop_down search Cond…" at bounding box center [942, 291] width 238 height 148
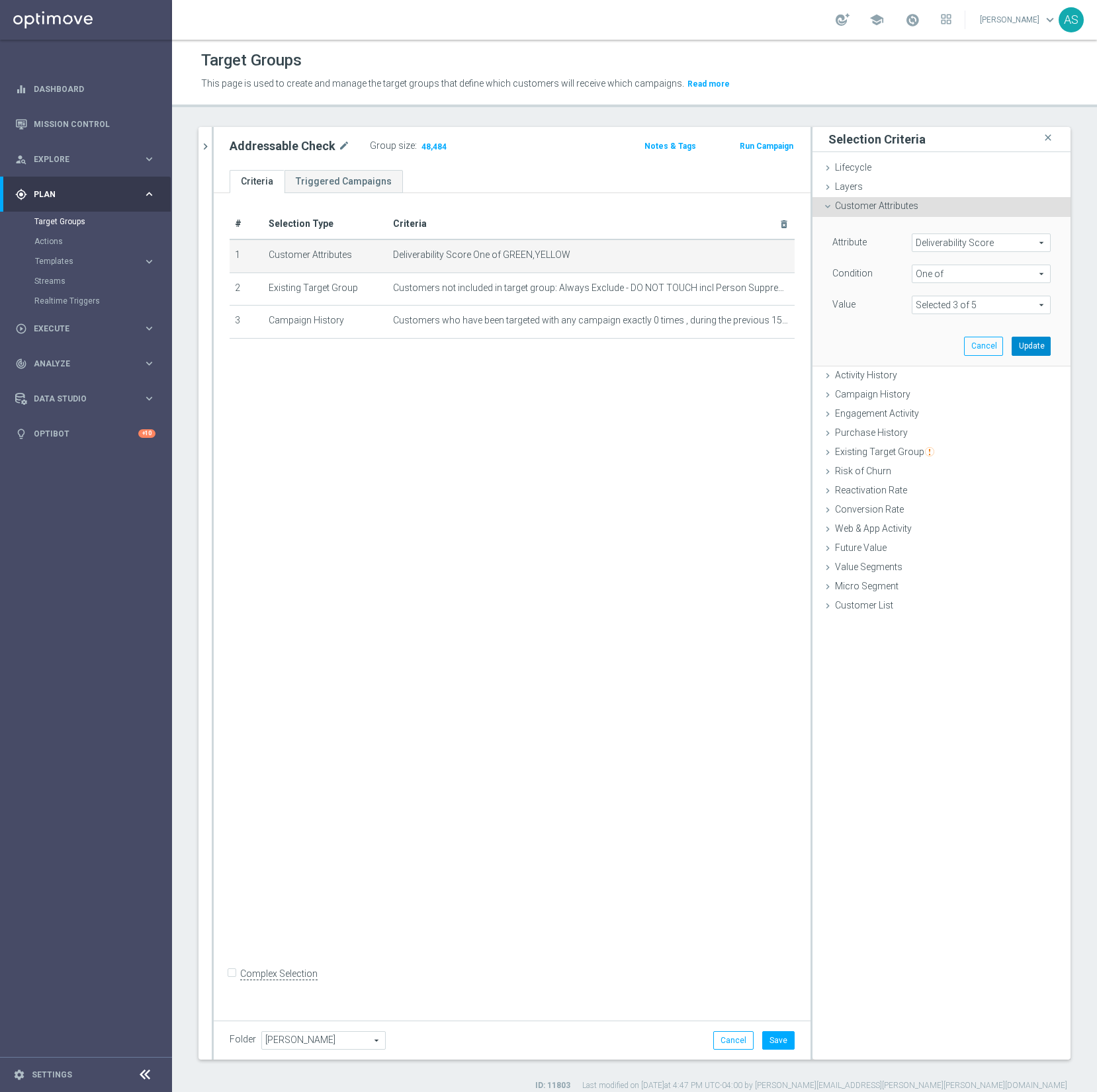
click at [1034, 346] on button "Update" at bounding box center [1031, 346] width 39 height 19
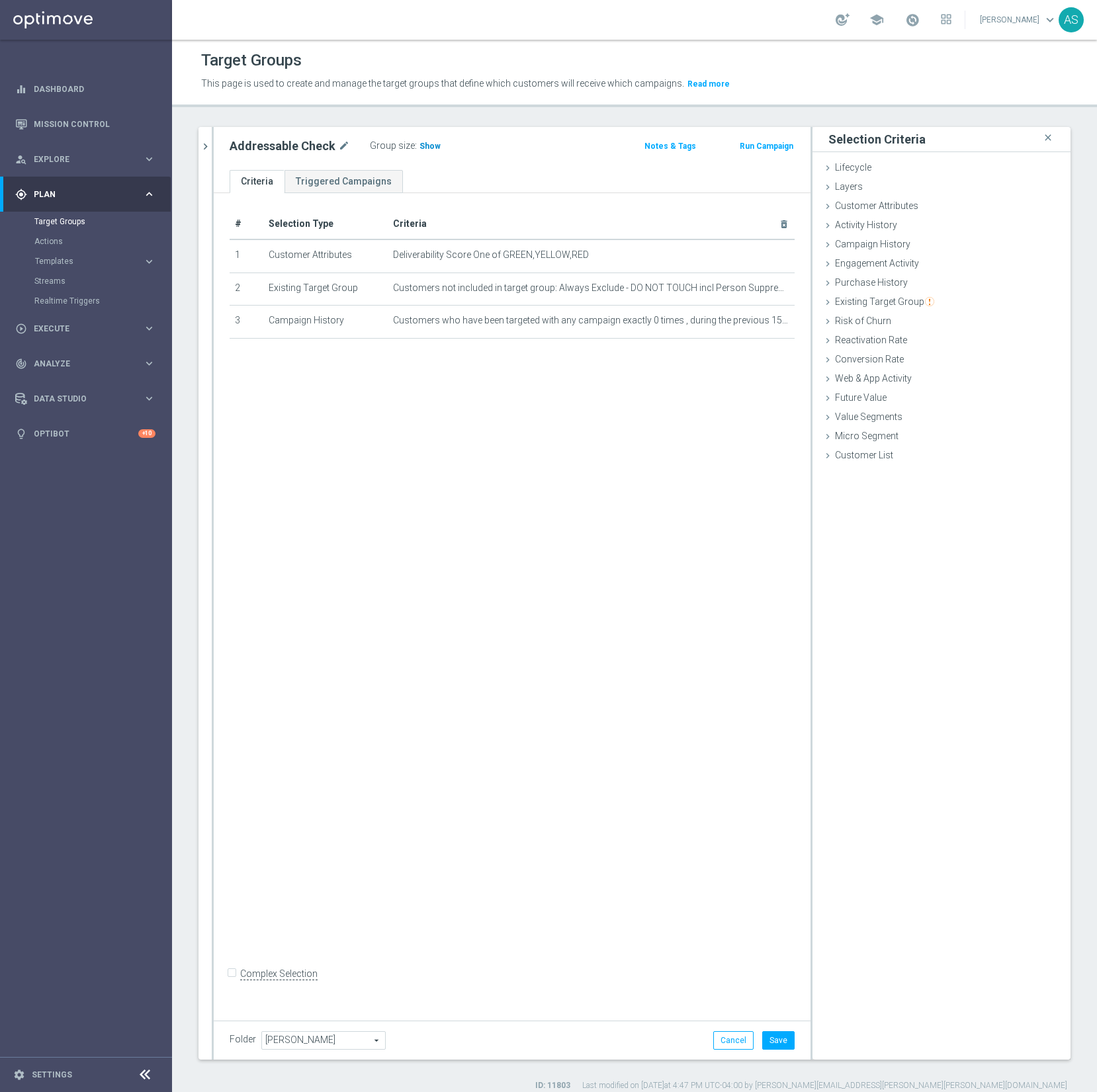
click at [420, 144] on span "Show" at bounding box center [430, 146] width 21 height 9
click at [765, 322] on icon "mode_edit" at bounding box center [763, 321] width 11 height 11
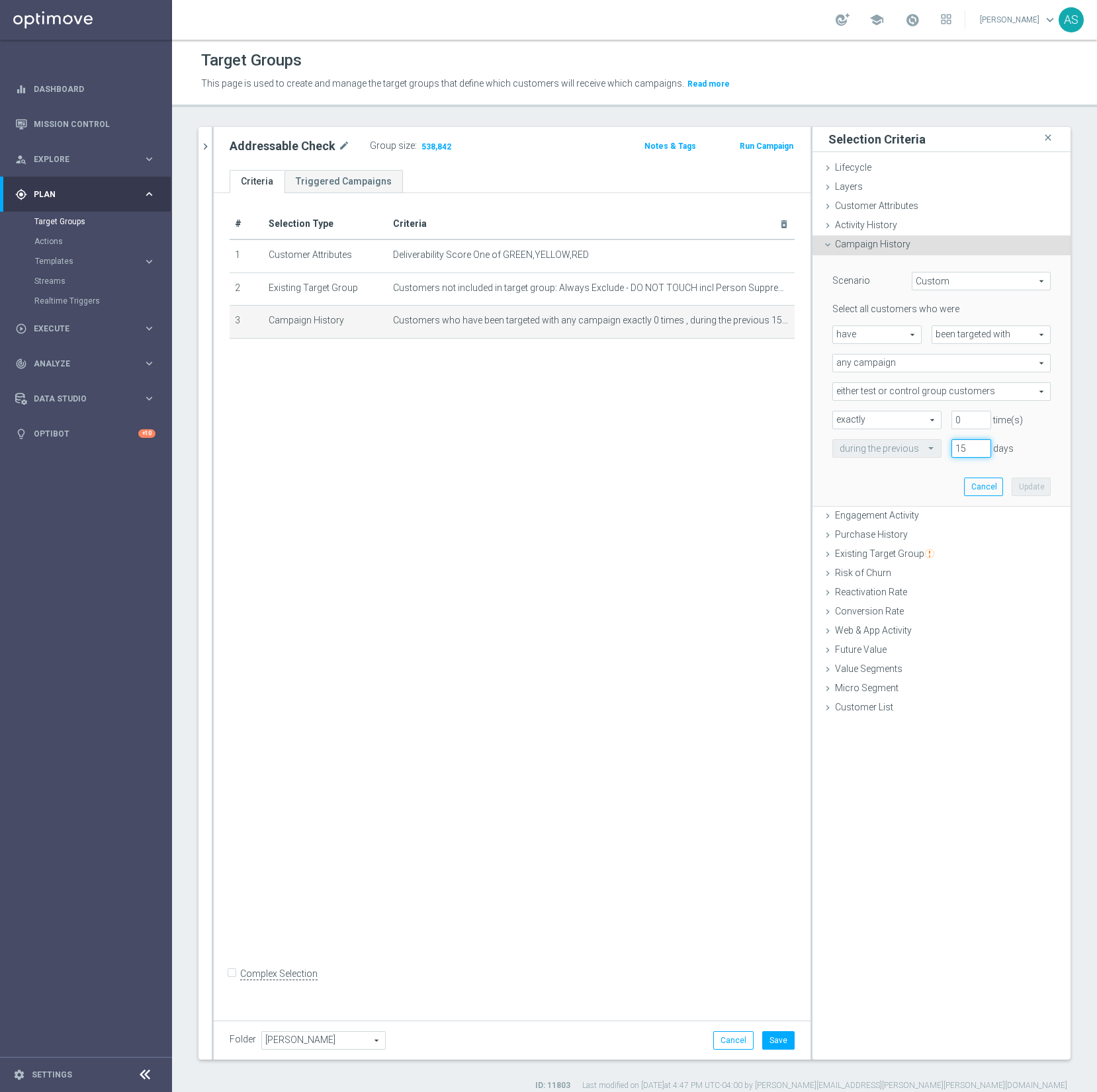
drag, startPoint x: 973, startPoint y: 447, endPoint x: 953, endPoint y: 447, distance: 20.0
click at [953, 447] on input "15" at bounding box center [971, 448] width 40 height 19
type input "45"
click at [1036, 486] on button "Update" at bounding box center [1031, 487] width 39 height 19
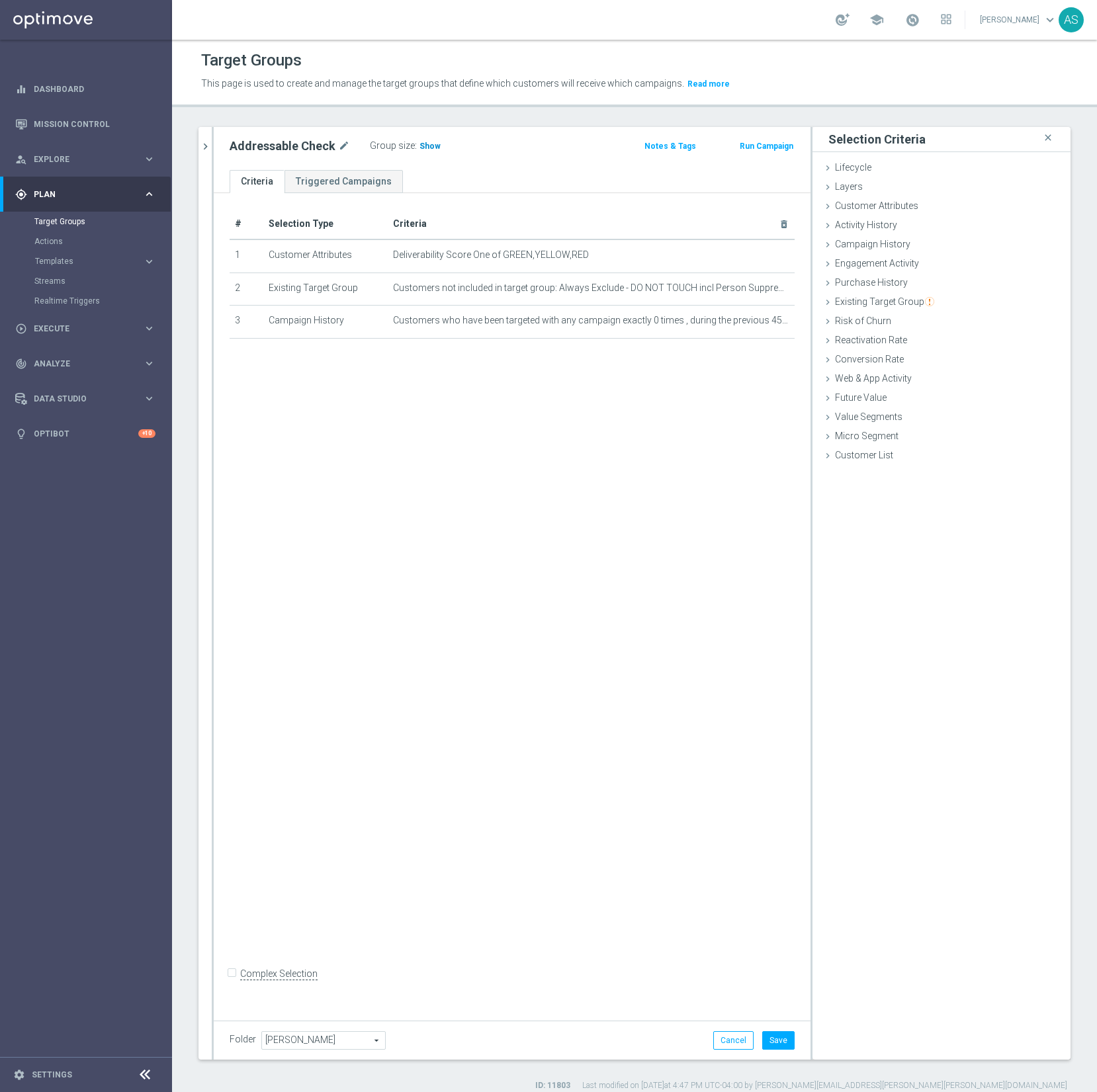
click at [425, 147] on span "Show" at bounding box center [430, 146] width 21 height 9
click at [765, 258] on icon "mode_edit" at bounding box center [763, 255] width 11 height 11
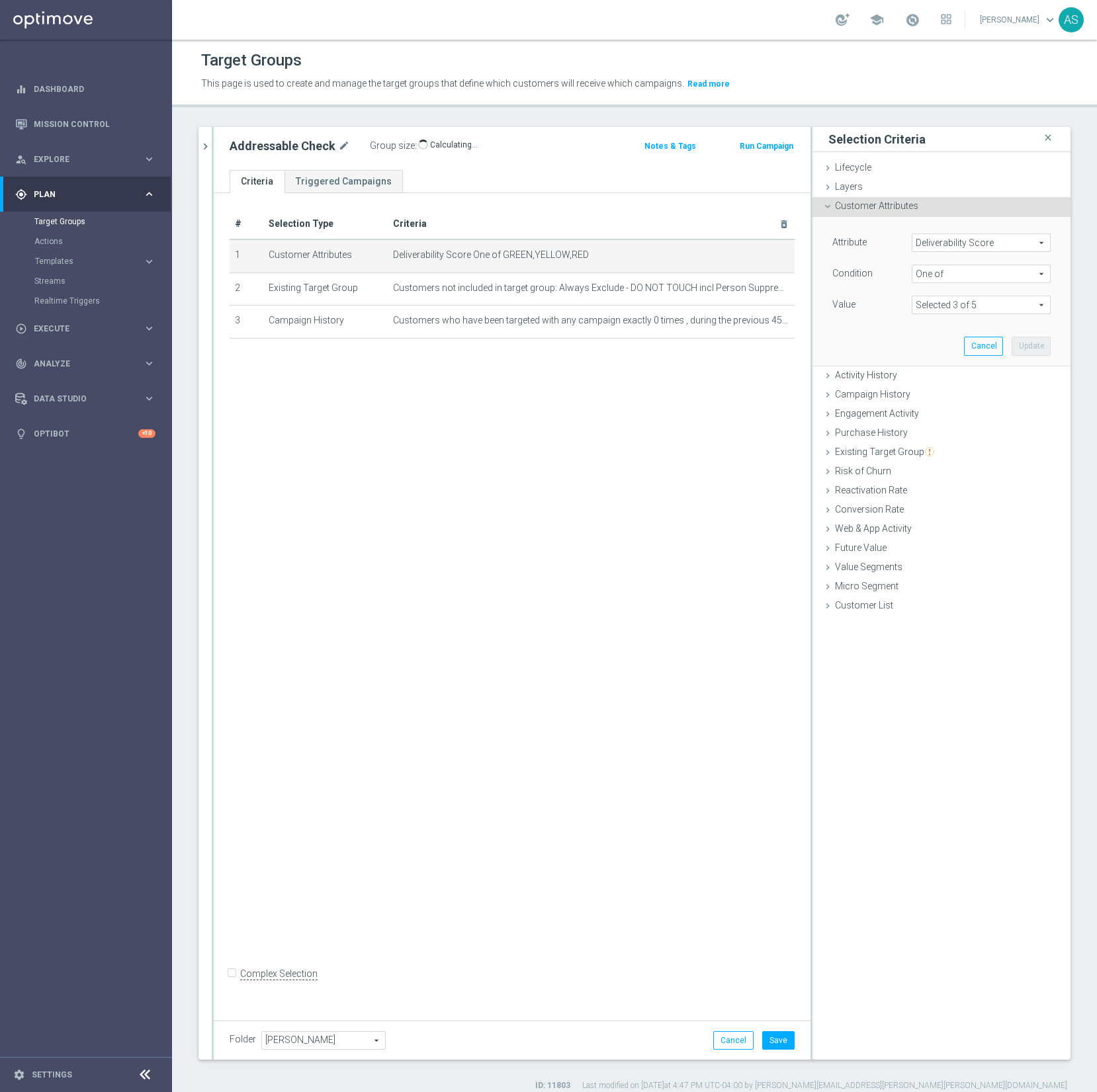
click at [934, 276] on span "One of" at bounding box center [981, 273] width 138 height 17
click at [885, 258] on div "Attribute Deliverability Score Deliverability Score arrow_drop_down search Cond…" at bounding box center [942, 275] width 218 height 84
click at [1013, 306] on span at bounding box center [981, 305] width 138 height 17
click at [923, 395] on input "RED" at bounding box center [926, 393] width 8 height 8
checkbox input "false"
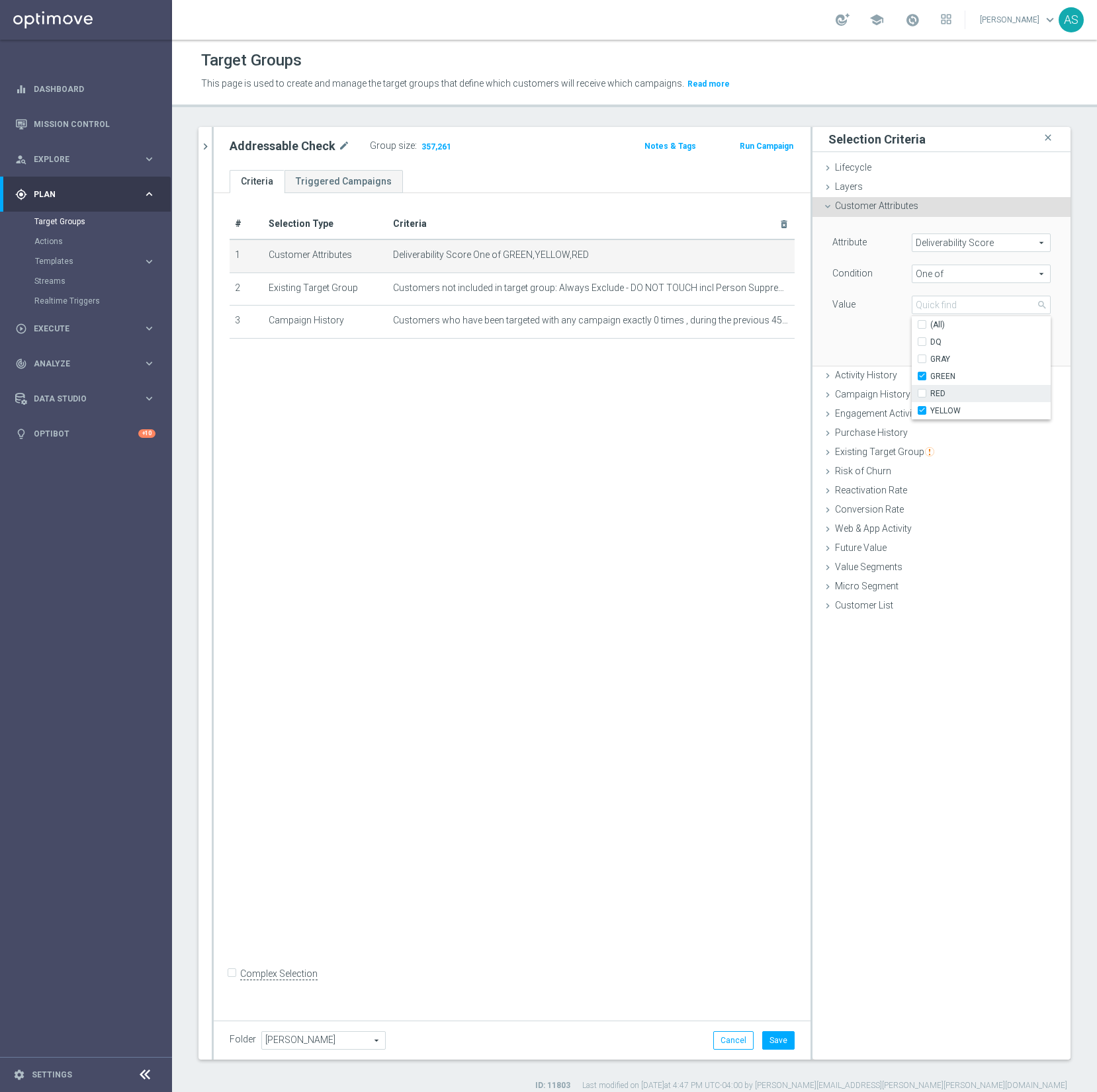
type input "Selected 2 of 5"
click at [756, 416] on div "# Selection Type Criteria delete_forever 1 Customer Attributes Deliverability S…" at bounding box center [512, 602] width 597 height 819
click at [1050, 341] on button "Update" at bounding box center [1031, 346] width 39 height 19
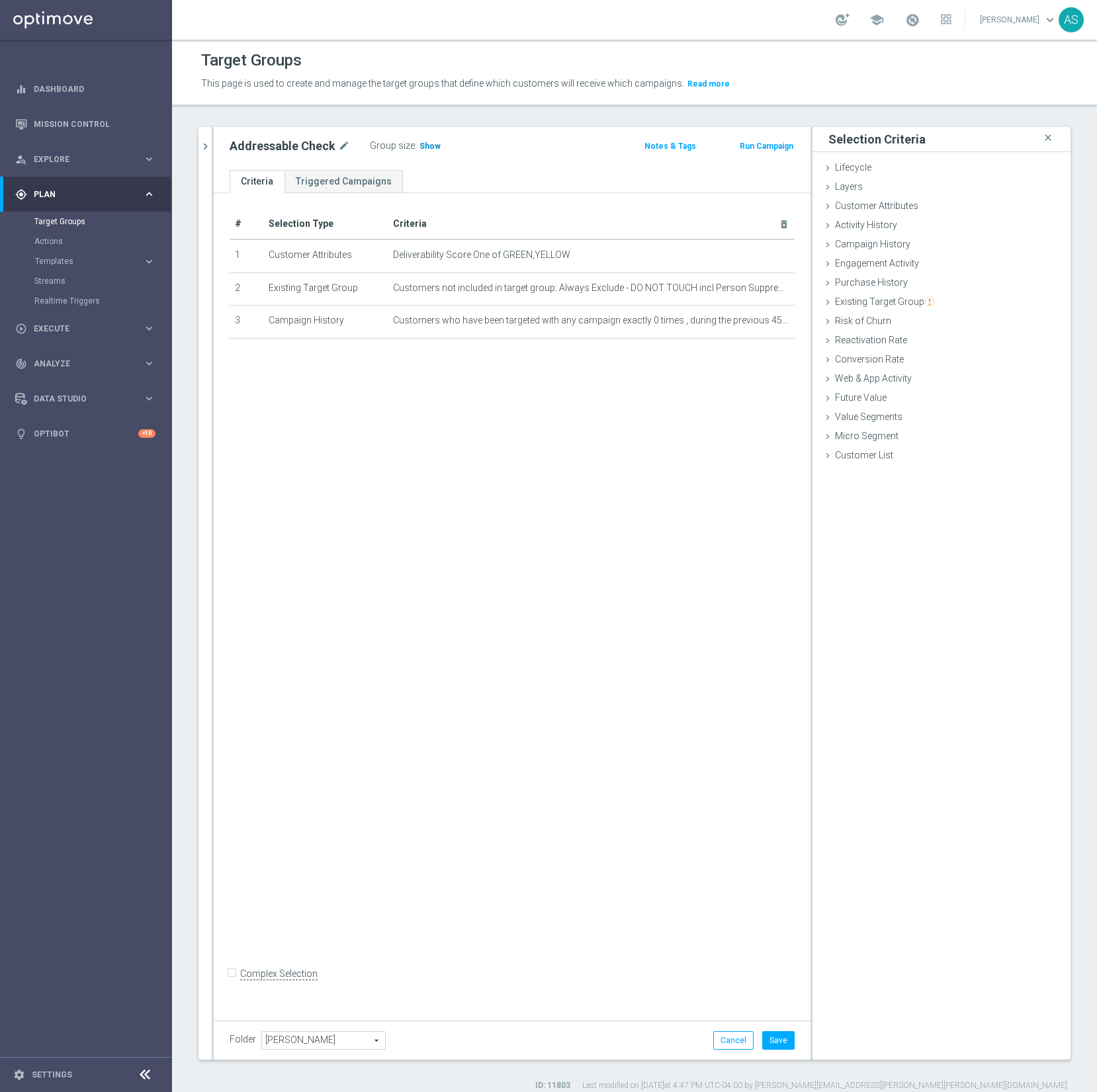
click at [420, 148] on span "Show" at bounding box center [430, 146] width 21 height 9
click at [782, 1044] on button "Save" at bounding box center [778, 1040] width 32 height 19
